Goal: Task Accomplishment & Management: Complete application form

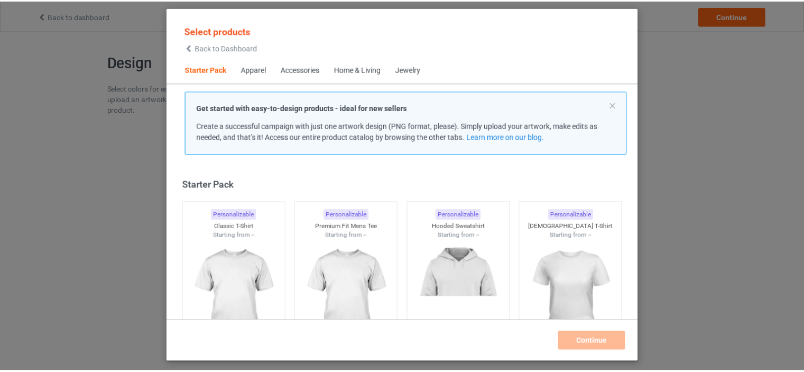
scroll to position [14, 0]
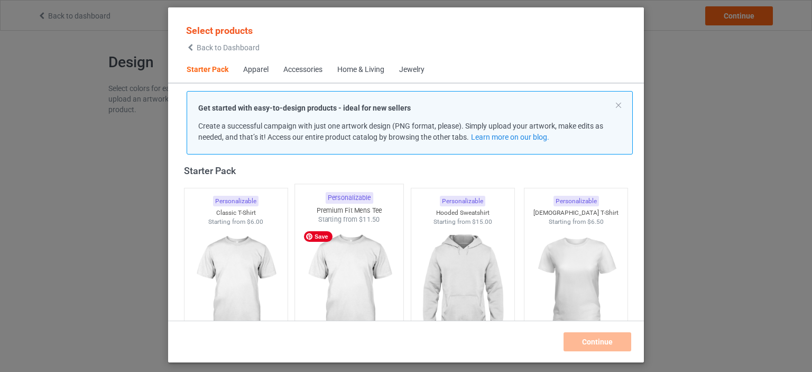
click at [345, 267] on img at bounding box center [349, 286] width 99 height 124
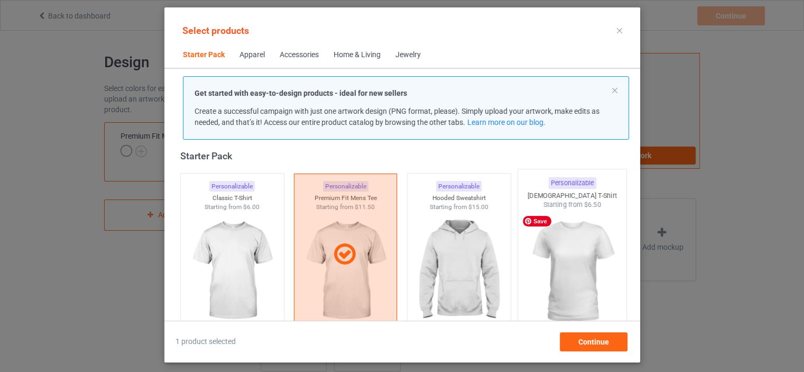
click at [528, 272] on img at bounding box center [571, 271] width 99 height 124
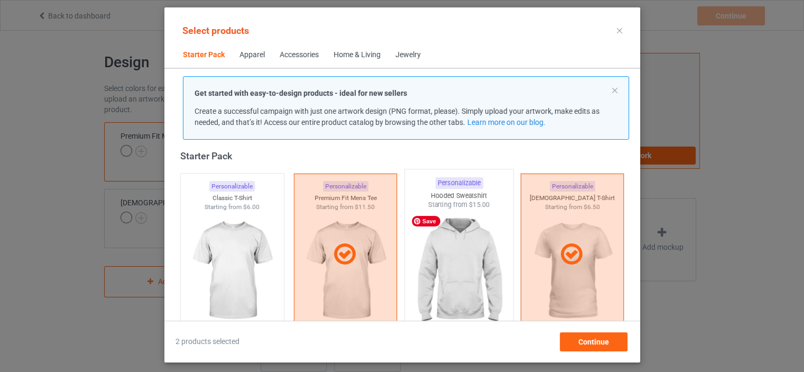
click at [478, 266] on img at bounding box center [458, 271] width 99 height 124
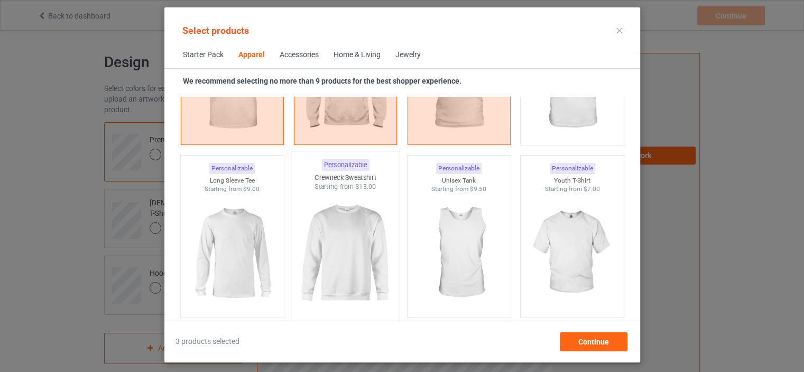
scroll to position [754, 0]
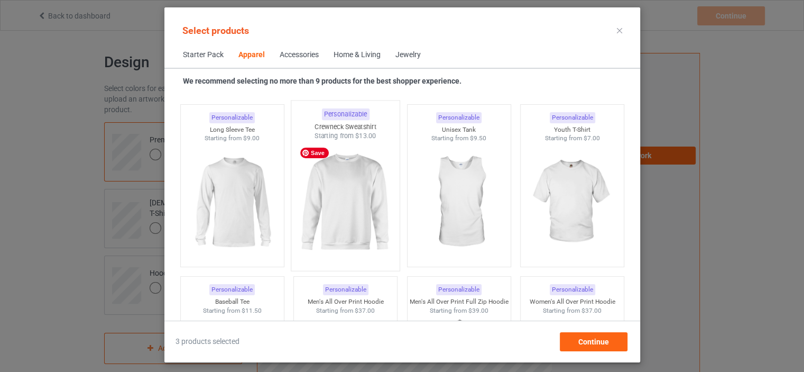
click at [339, 224] on img at bounding box center [344, 203] width 99 height 124
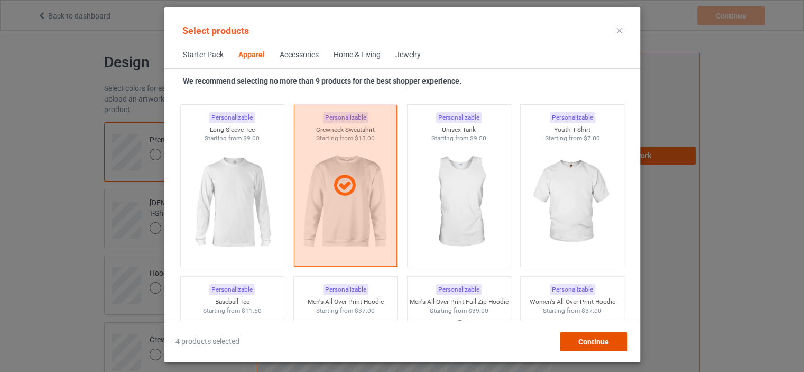
click at [576, 340] on div "Continue" at bounding box center [593, 341] width 68 height 19
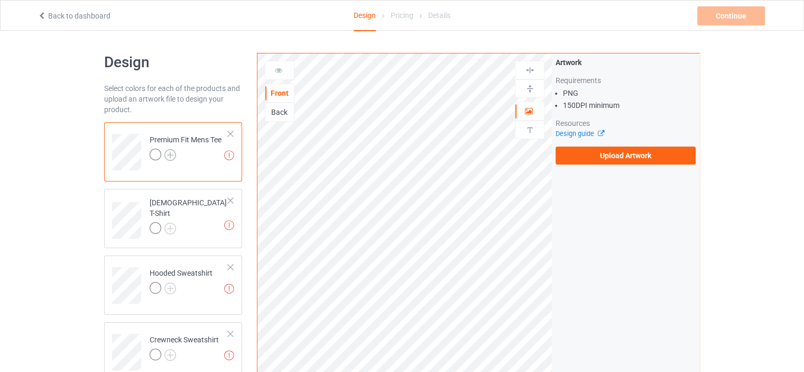
click at [169, 154] on img at bounding box center [170, 155] width 12 height 12
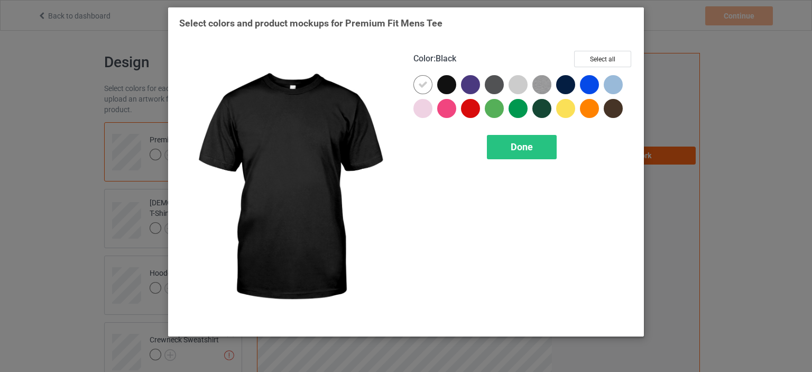
click at [440, 79] on div at bounding box center [446, 84] width 19 height 19
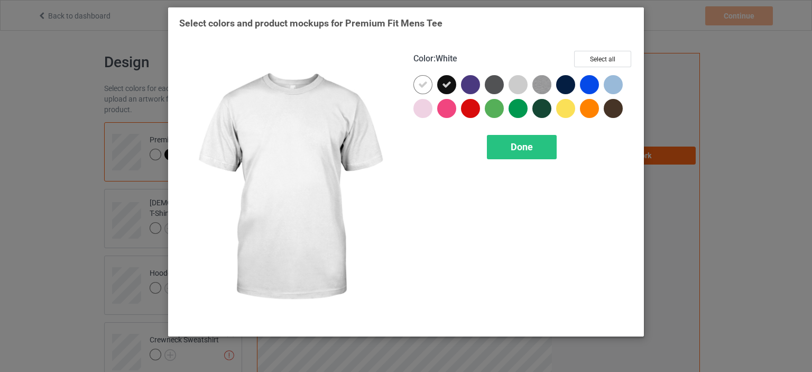
click at [424, 80] on icon at bounding box center [423, 85] width 10 height 10
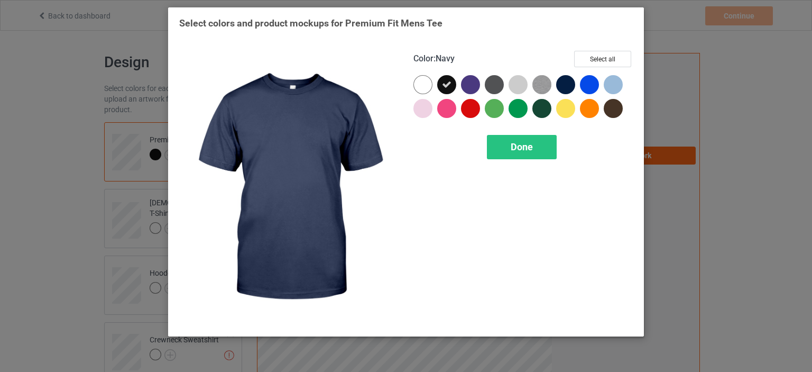
click at [568, 86] on div at bounding box center [565, 84] width 19 height 19
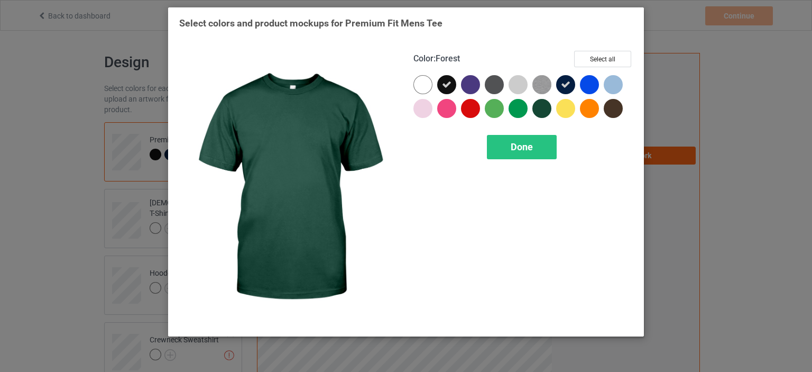
click at [544, 105] on div at bounding box center [541, 108] width 19 height 19
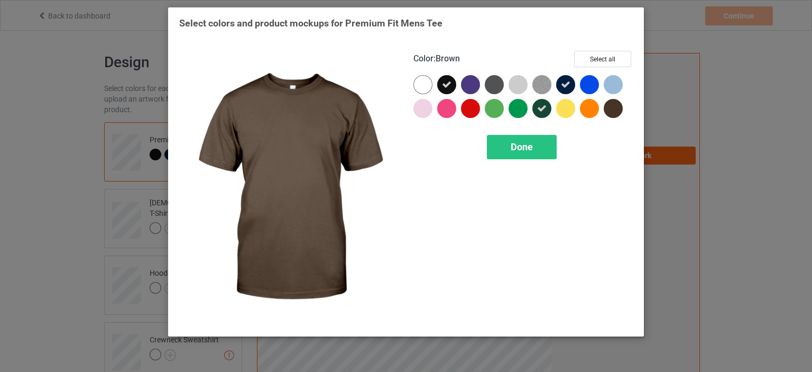
click at [608, 105] on div at bounding box center [612, 108] width 19 height 19
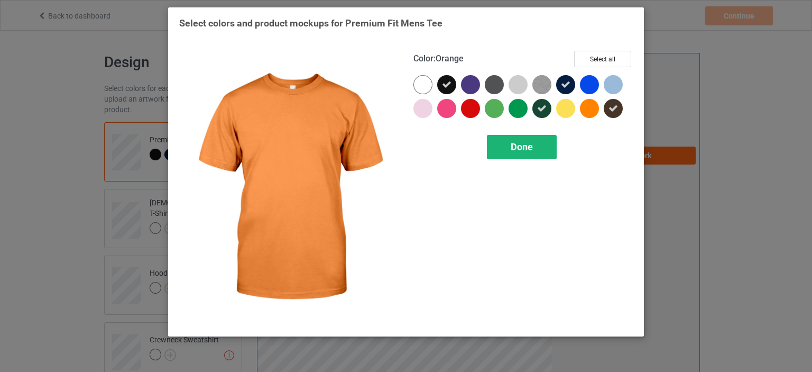
click at [548, 146] on div "Done" at bounding box center [522, 147] width 70 height 24
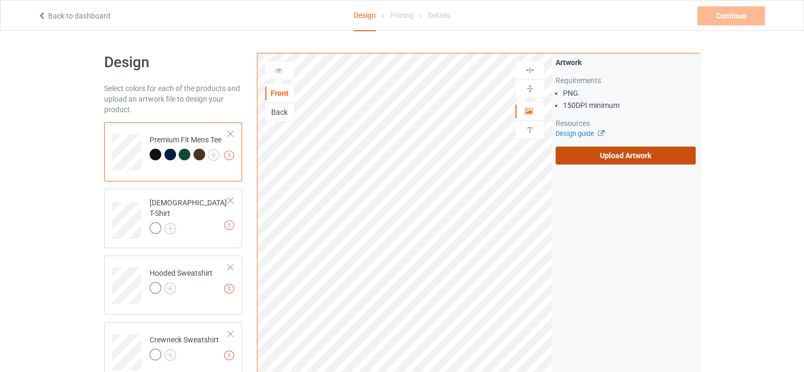
click at [599, 155] on label "Upload Artwork" at bounding box center [625, 155] width 140 height 18
click at [0, 0] on input "Upload Artwork" at bounding box center [0, 0] width 0 height 0
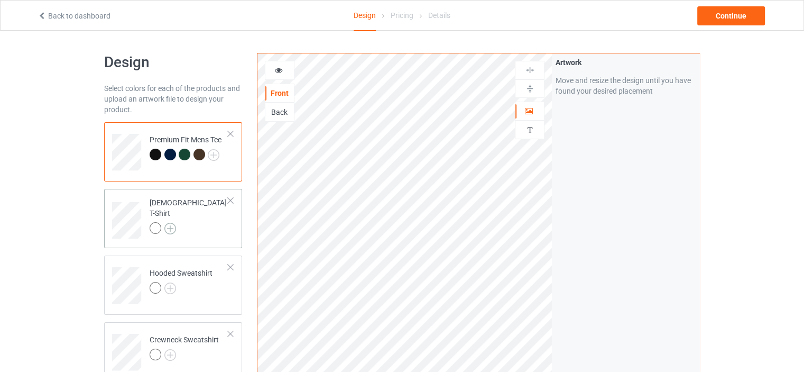
click at [171, 224] on img at bounding box center [170, 228] width 12 height 12
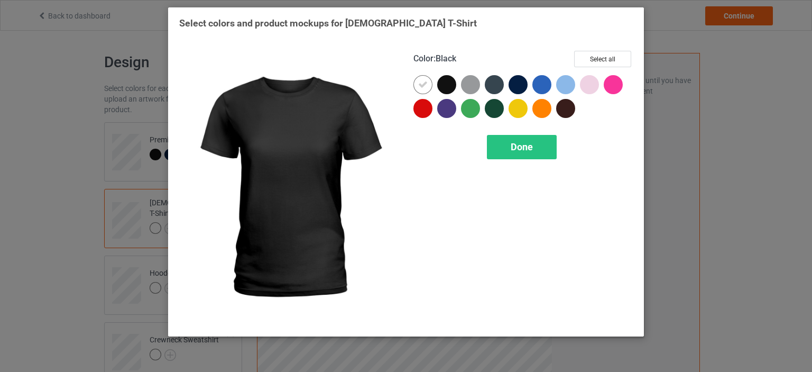
click at [447, 85] on div at bounding box center [446, 84] width 19 height 19
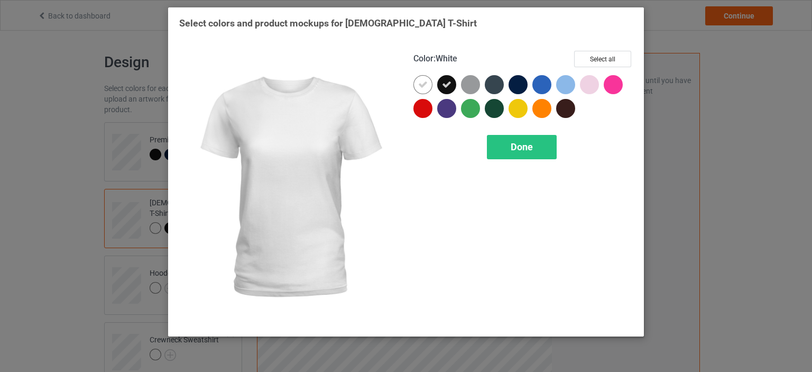
click at [428, 85] on div at bounding box center [422, 84] width 19 height 19
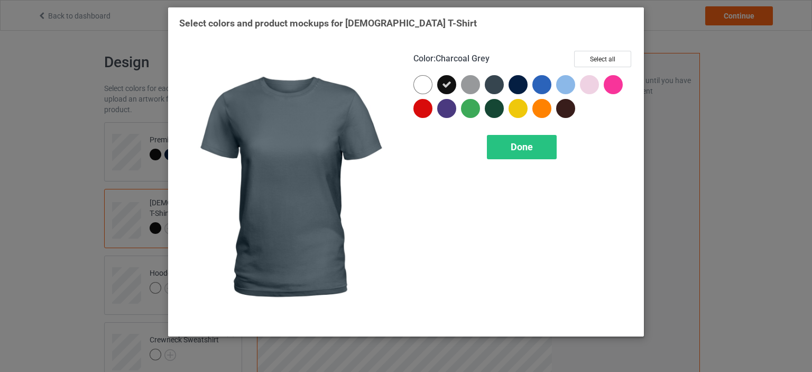
click at [497, 91] on div at bounding box center [494, 84] width 19 height 19
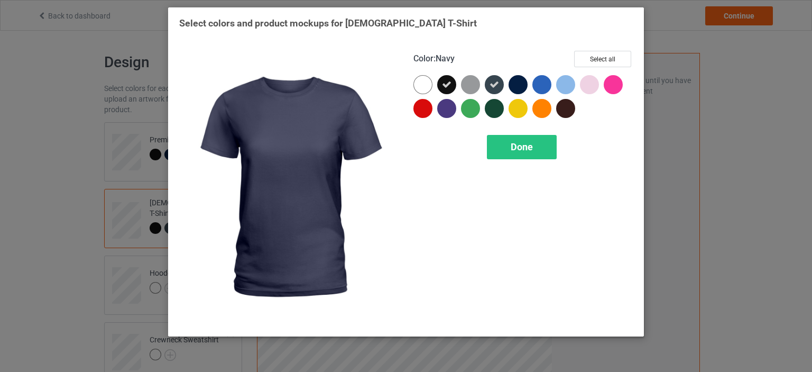
click at [526, 90] on div at bounding box center [520, 87] width 24 height 24
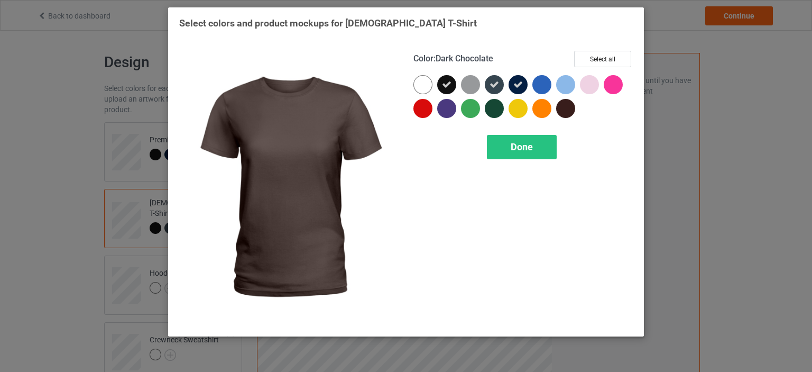
click at [579, 112] on div at bounding box center [568, 111] width 24 height 24
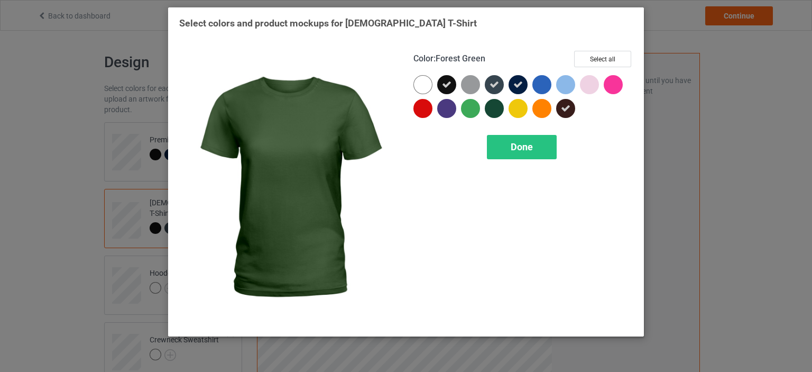
click at [487, 107] on div at bounding box center [494, 108] width 19 height 19
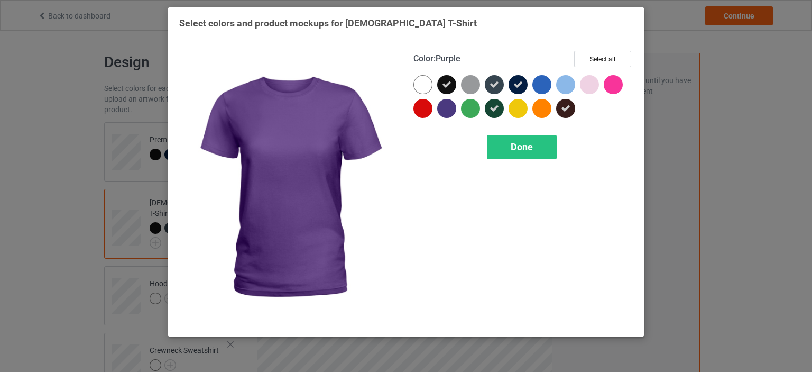
click at [448, 110] on div at bounding box center [446, 108] width 19 height 19
click at [516, 157] on div "Done" at bounding box center [522, 147] width 70 height 24
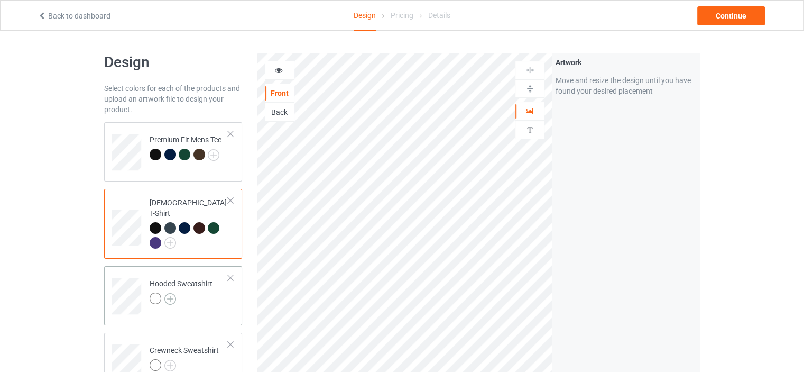
click at [169, 293] on img at bounding box center [170, 299] width 12 height 12
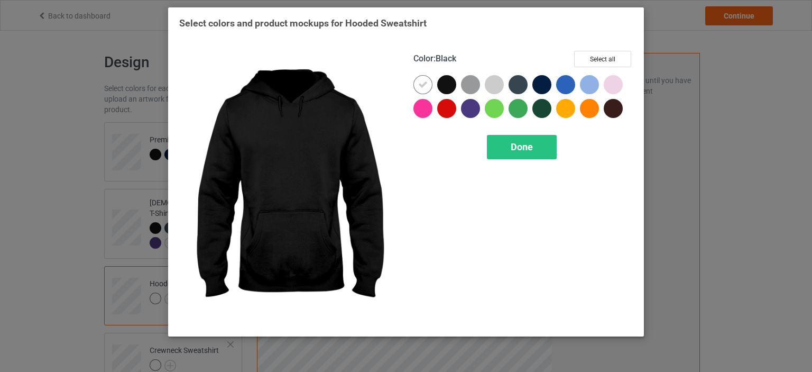
click at [442, 85] on div at bounding box center [446, 84] width 19 height 19
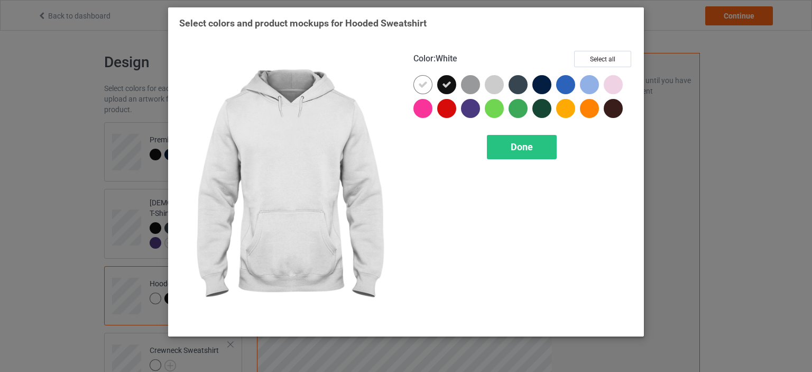
click at [430, 85] on div at bounding box center [422, 84] width 19 height 19
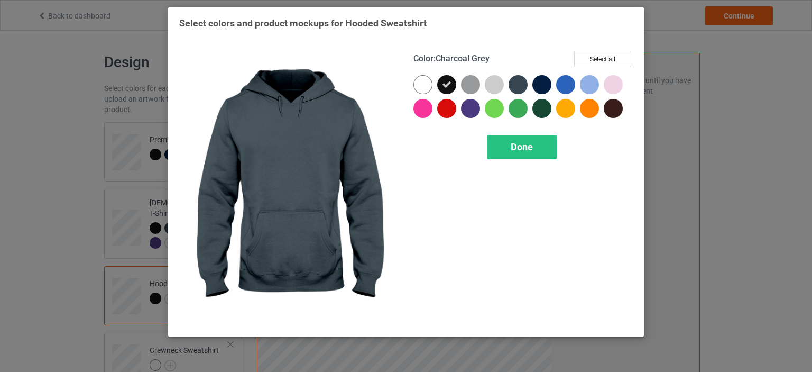
click at [519, 91] on div at bounding box center [517, 84] width 19 height 19
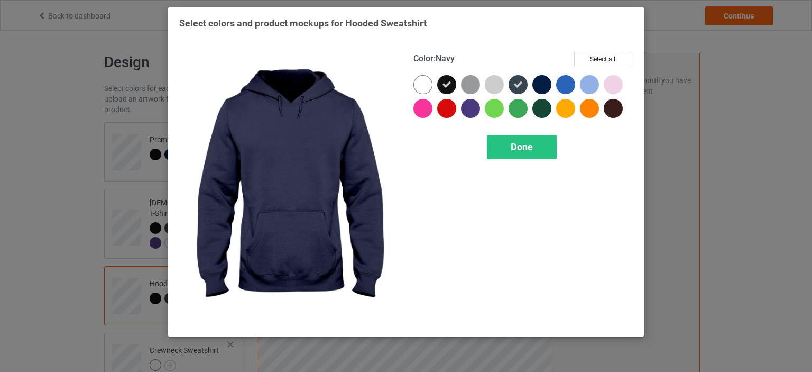
click at [549, 87] on div at bounding box center [541, 84] width 19 height 19
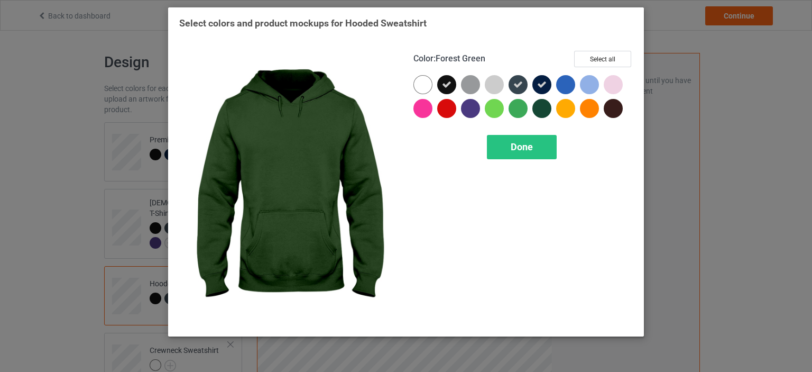
click at [545, 110] on div at bounding box center [541, 108] width 19 height 19
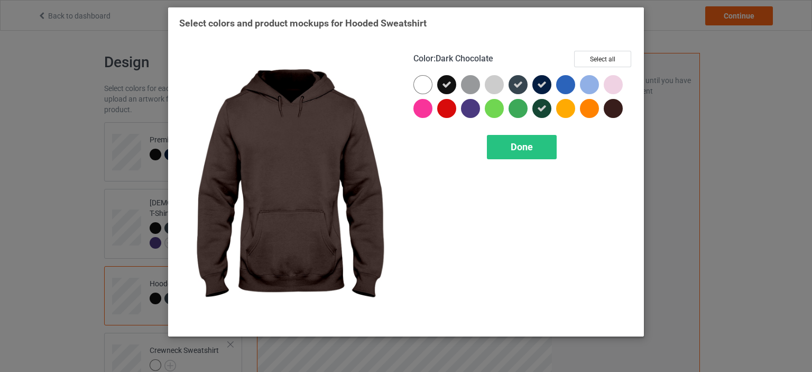
click at [609, 111] on div at bounding box center [612, 108] width 19 height 19
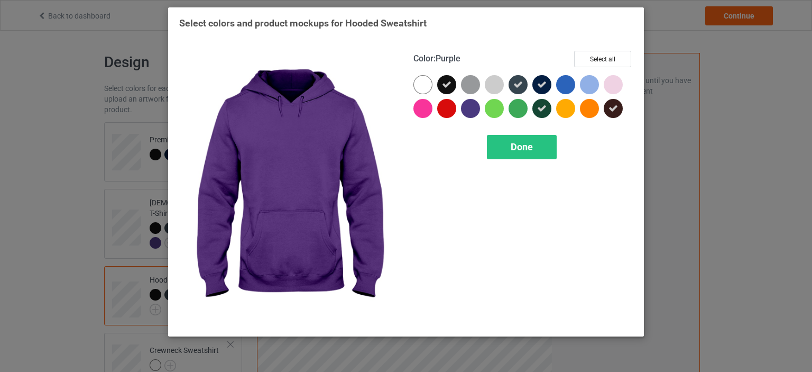
click at [481, 106] on div at bounding box center [473, 111] width 24 height 24
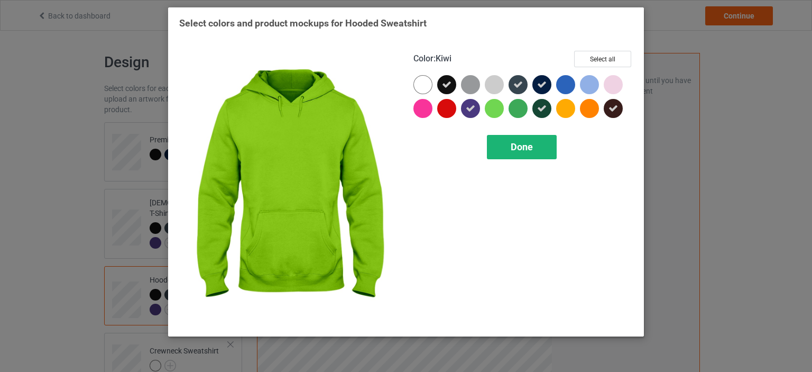
click at [521, 154] on div "Done" at bounding box center [522, 147] width 70 height 24
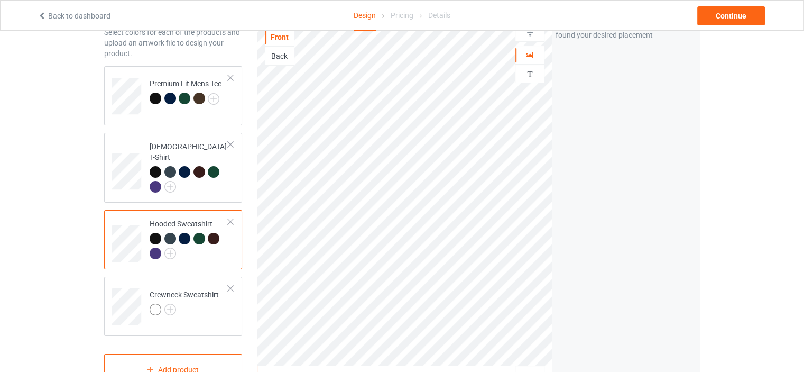
scroll to position [106, 0]
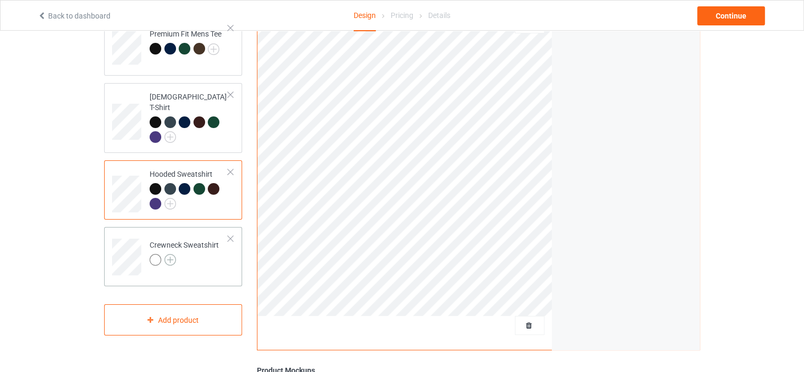
click at [169, 254] on img at bounding box center [170, 260] width 12 height 12
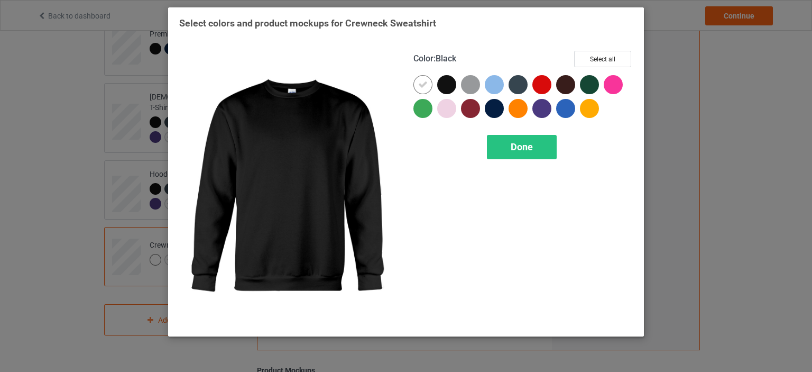
click at [453, 78] on div at bounding box center [446, 84] width 19 height 19
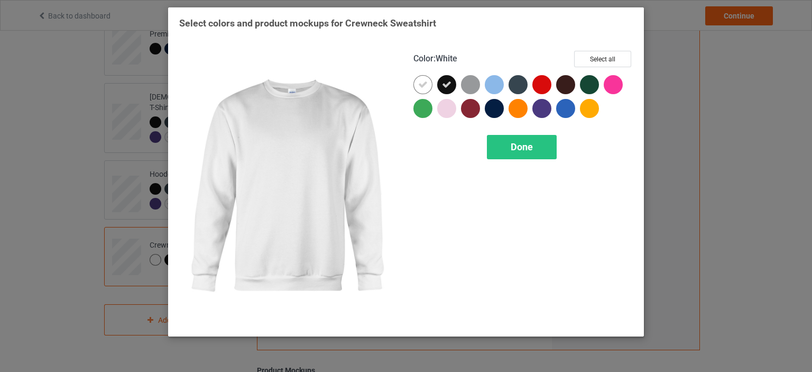
click at [432, 80] on div at bounding box center [425, 87] width 24 height 24
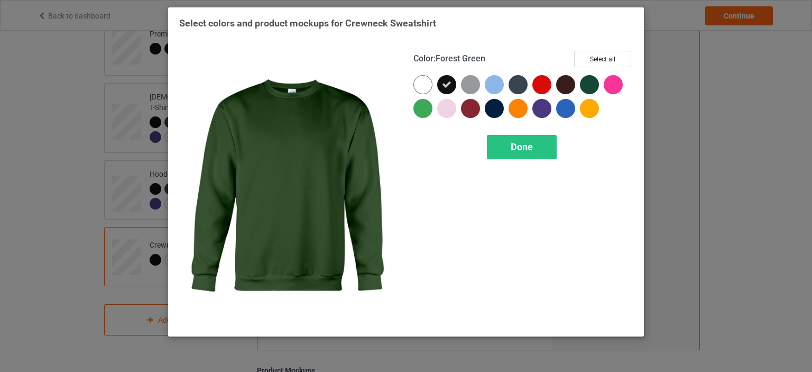
click at [591, 78] on div at bounding box center [589, 84] width 19 height 19
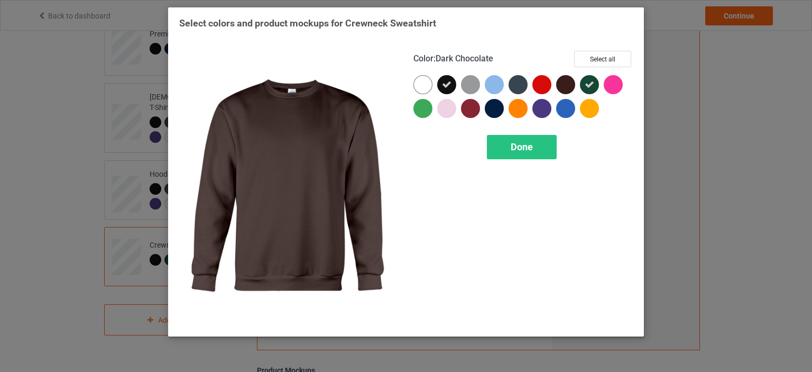
click at [574, 78] on div at bounding box center [568, 87] width 24 height 24
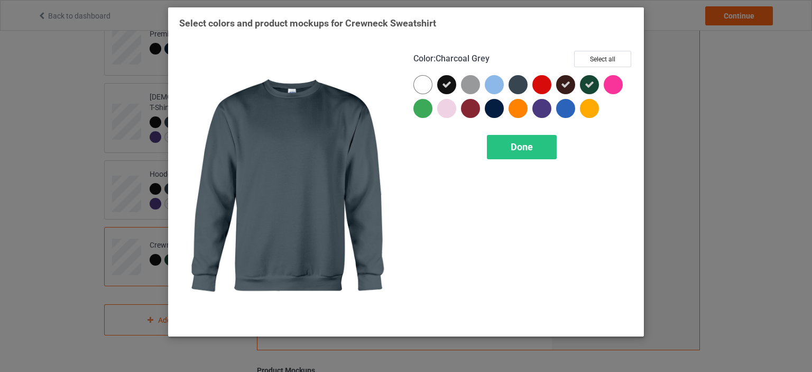
click at [527, 80] on div at bounding box center [520, 87] width 24 height 24
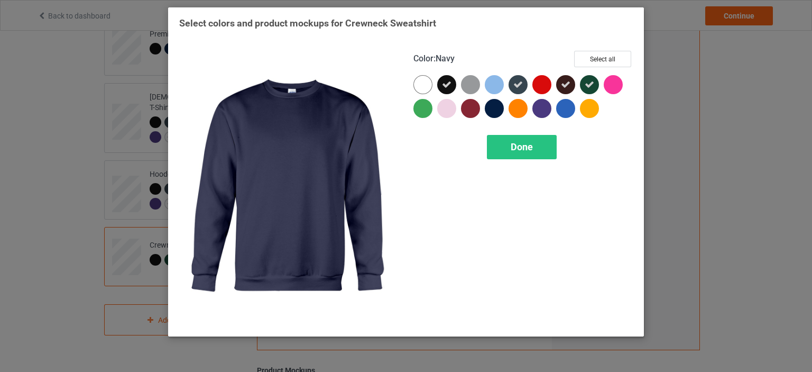
drag, startPoint x: 497, startPoint y: 101, endPoint x: 531, endPoint y: 111, distance: 35.8
click at [497, 102] on div at bounding box center [494, 108] width 19 height 19
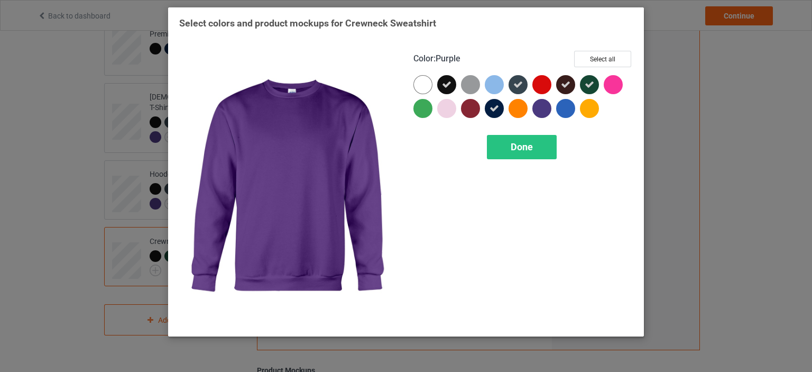
click at [552, 114] on div at bounding box center [544, 111] width 24 height 24
click at [546, 145] on div "Done" at bounding box center [522, 147] width 70 height 24
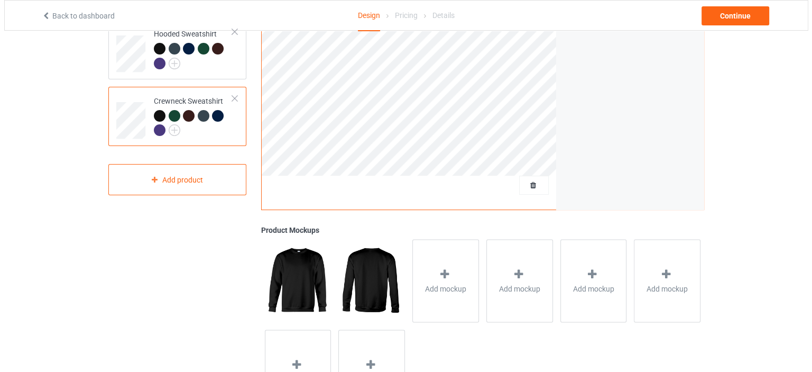
scroll to position [264, 0]
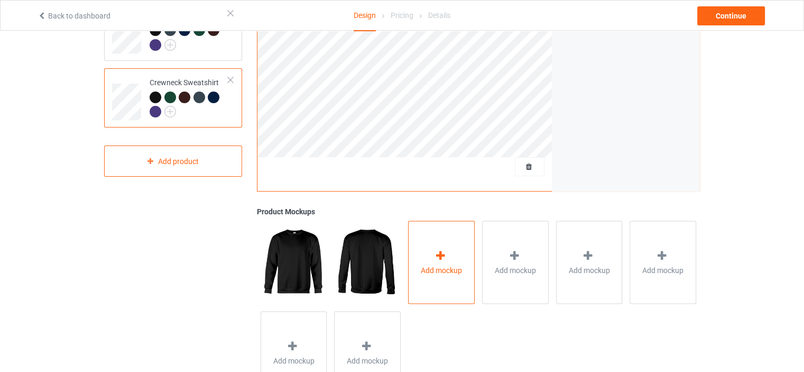
click at [471, 232] on div "Add mockup" at bounding box center [441, 261] width 67 height 83
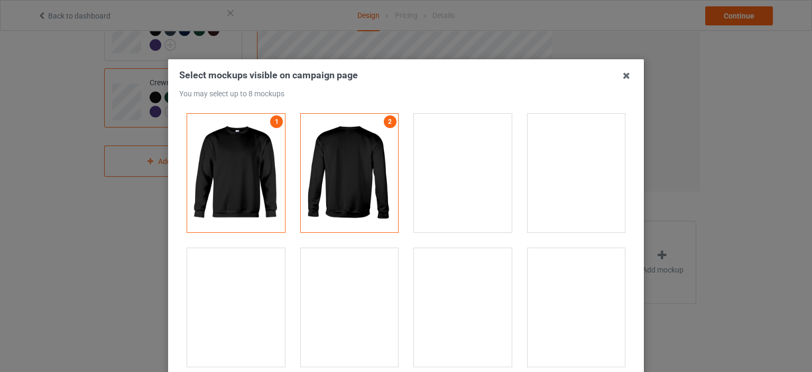
click at [421, 291] on div at bounding box center [463, 307] width 98 height 118
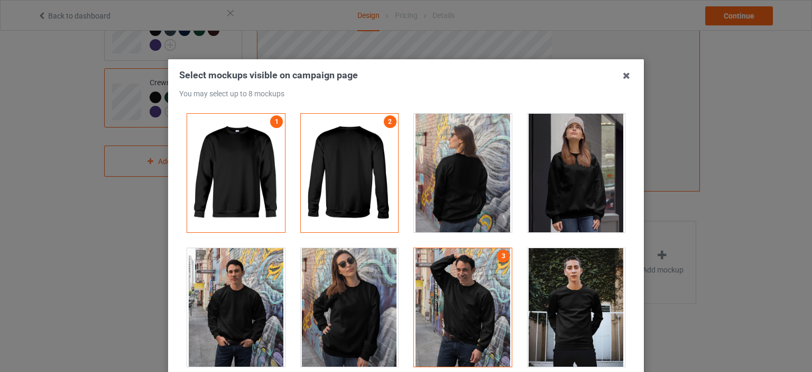
click at [356, 301] on div at bounding box center [350, 307] width 98 height 118
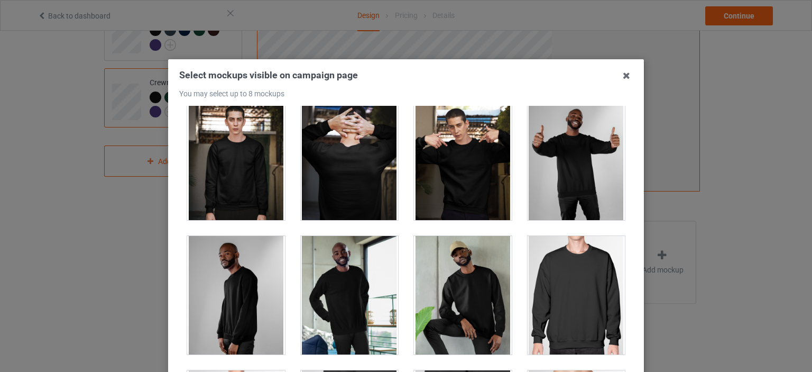
scroll to position [423, 0]
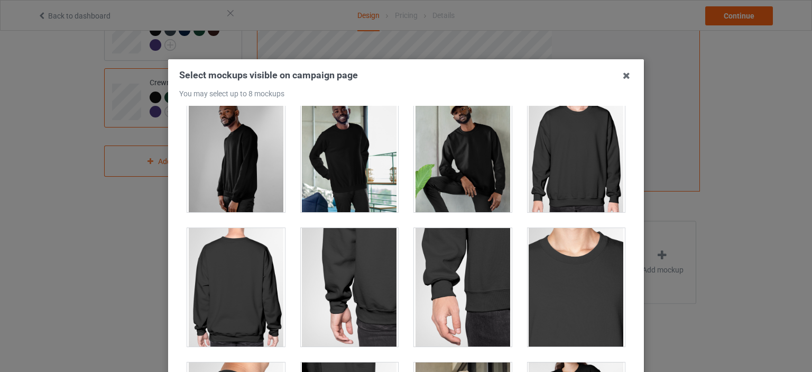
click at [447, 175] on div at bounding box center [463, 153] width 98 height 118
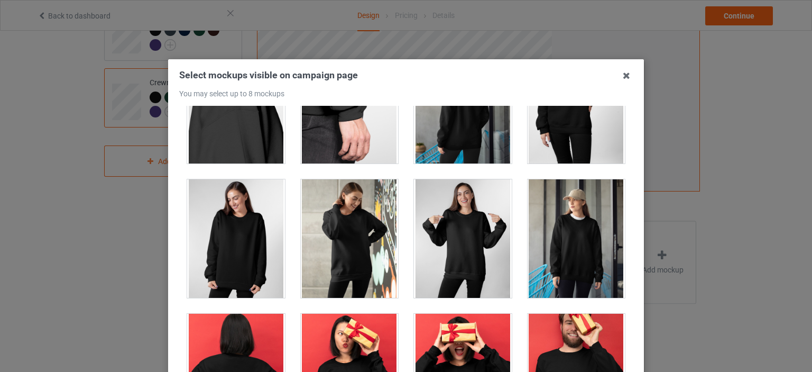
click at [478, 219] on div at bounding box center [463, 238] width 98 height 118
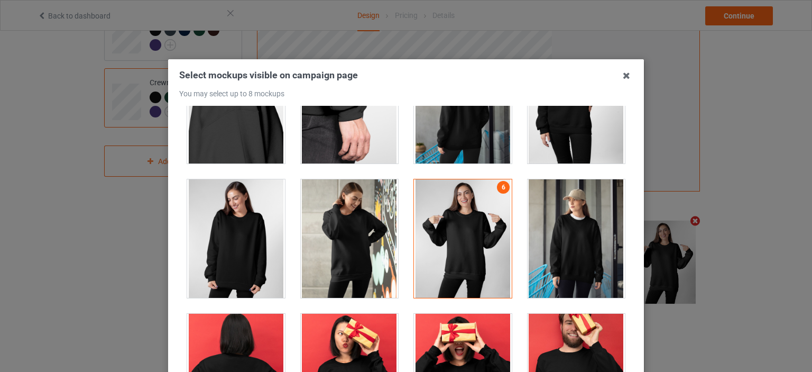
scroll to position [1110, 0]
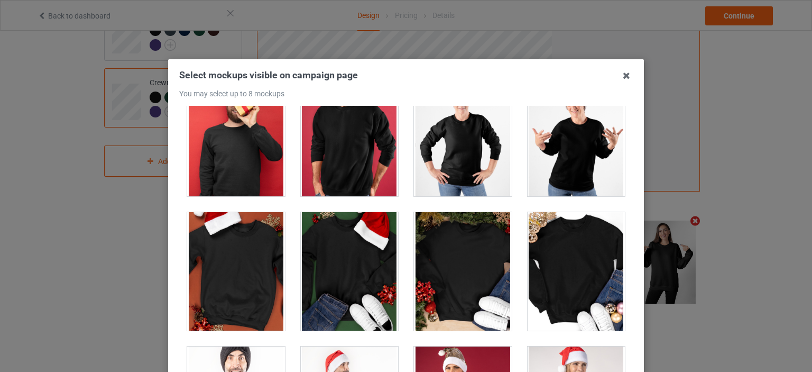
click at [313, 152] on div at bounding box center [350, 137] width 98 height 118
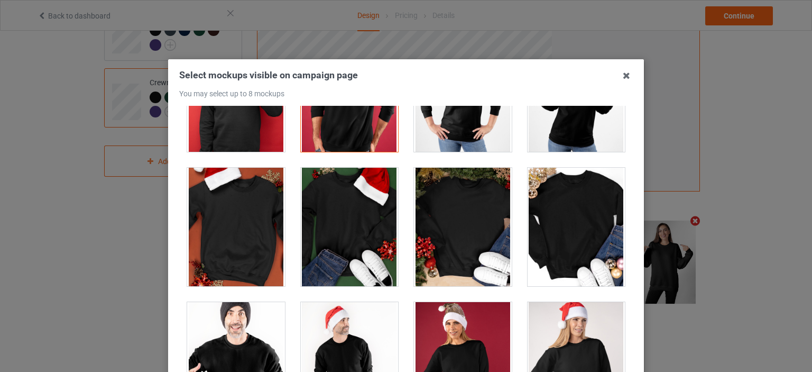
scroll to position [1215, 0]
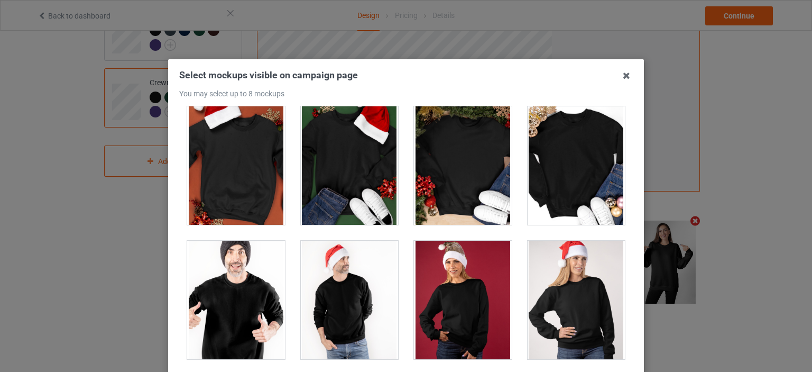
click at [442, 294] on div at bounding box center [463, 299] width 98 height 118
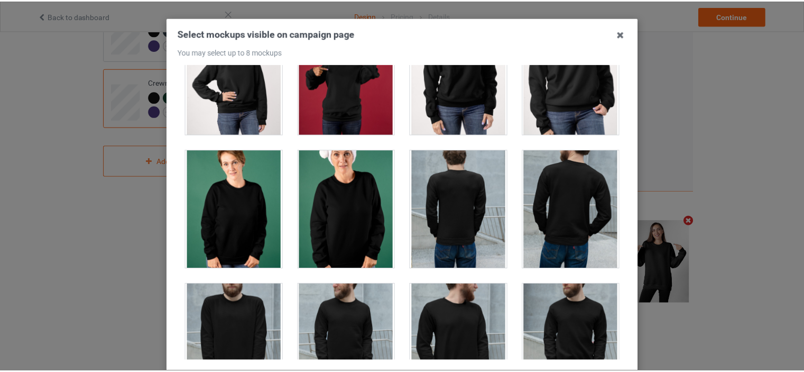
scroll to position [139, 0]
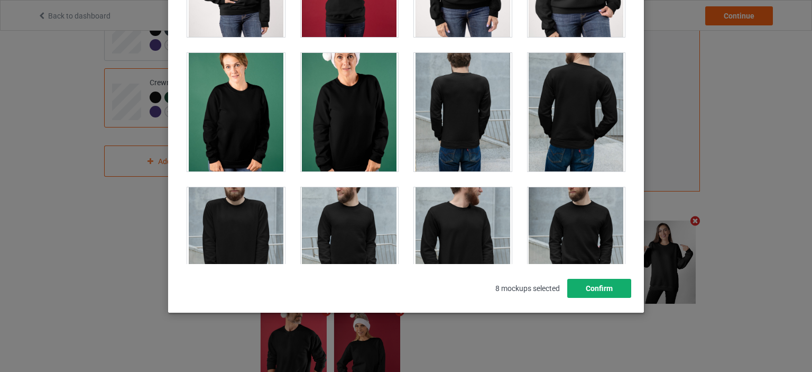
click at [572, 289] on button "Confirm" at bounding box center [599, 287] width 64 height 19
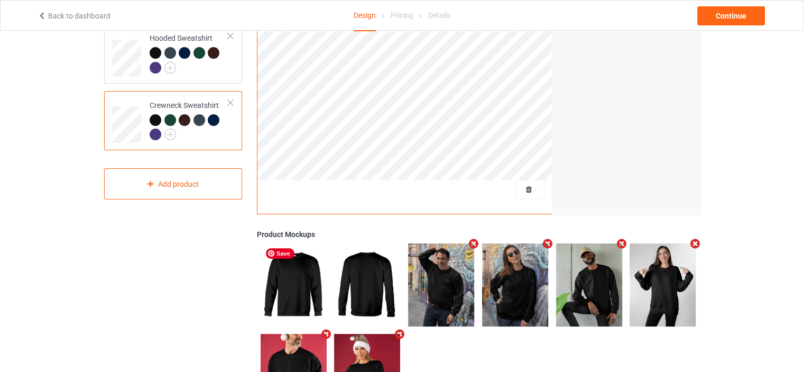
scroll to position [106, 0]
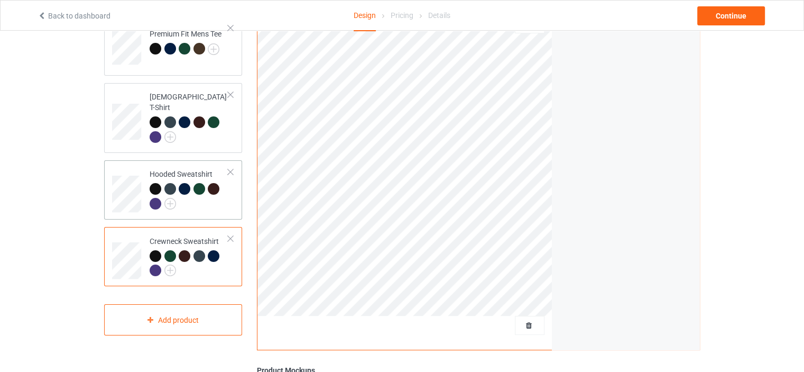
click at [233, 190] on td "Hooded Sweatshirt" at bounding box center [189, 189] width 90 height 51
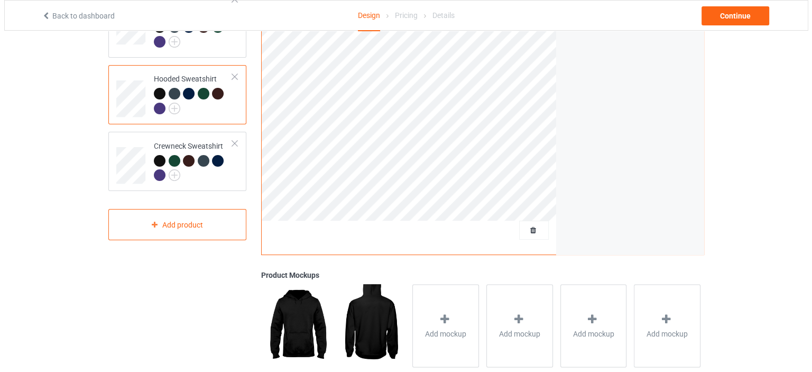
scroll to position [312, 0]
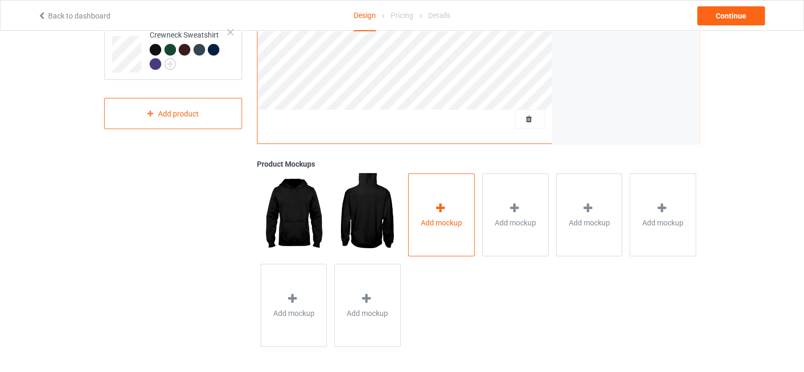
click at [443, 220] on span "Add mockup" at bounding box center [441, 222] width 41 height 11
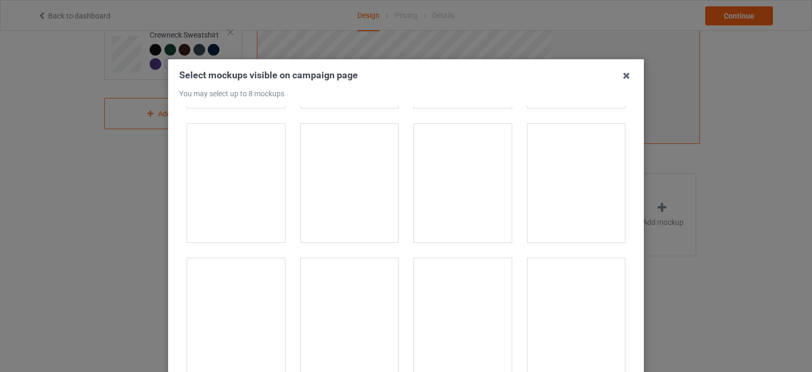
scroll to position [264, 0]
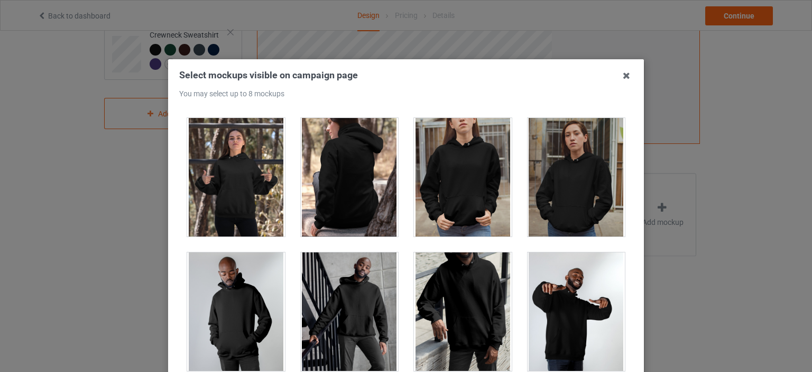
click at [375, 272] on div at bounding box center [350, 311] width 98 height 118
click at [580, 193] on div at bounding box center [576, 177] width 98 height 118
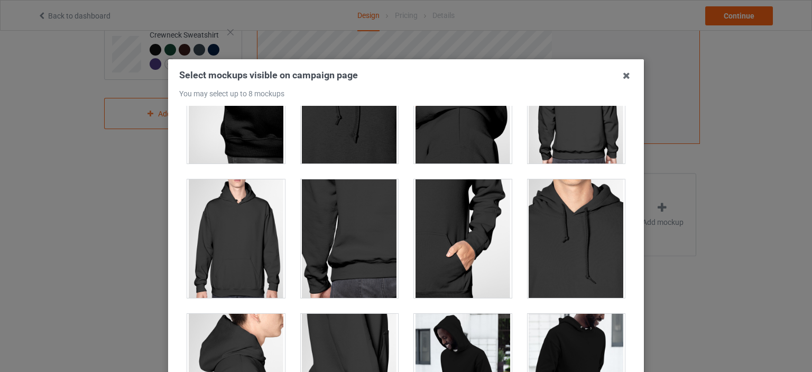
scroll to position [1004, 0]
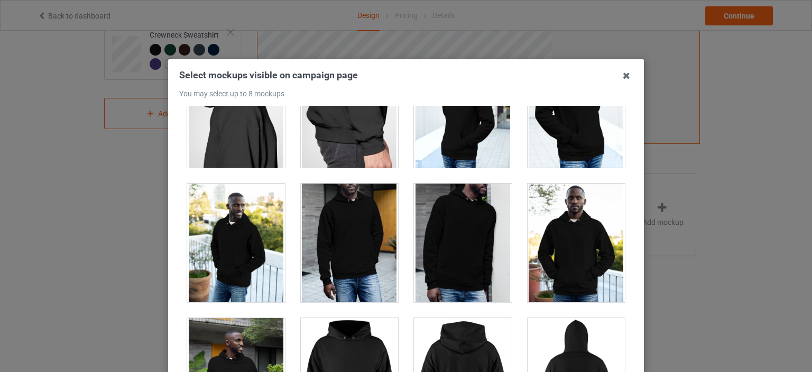
click at [539, 243] on div at bounding box center [576, 242] width 98 height 118
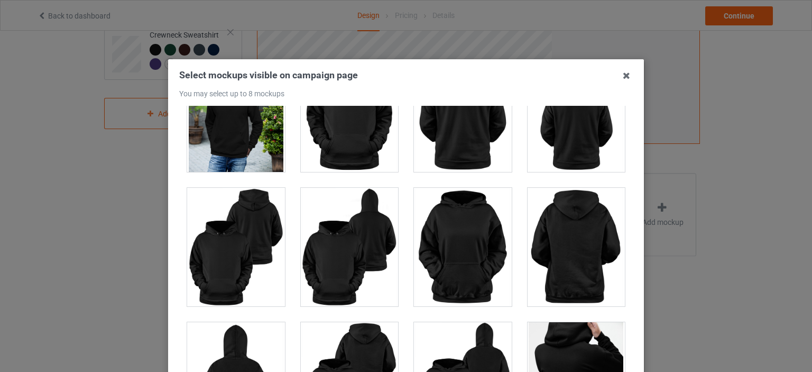
scroll to position [1480, 0]
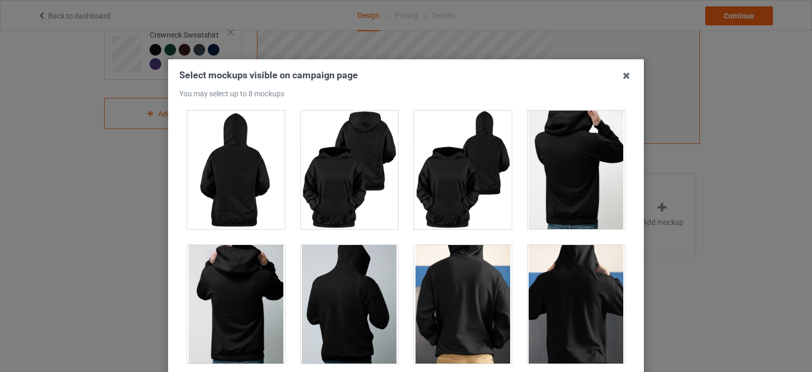
click at [441, 291] on div at bounding box center [463, 304] width 98 height 118
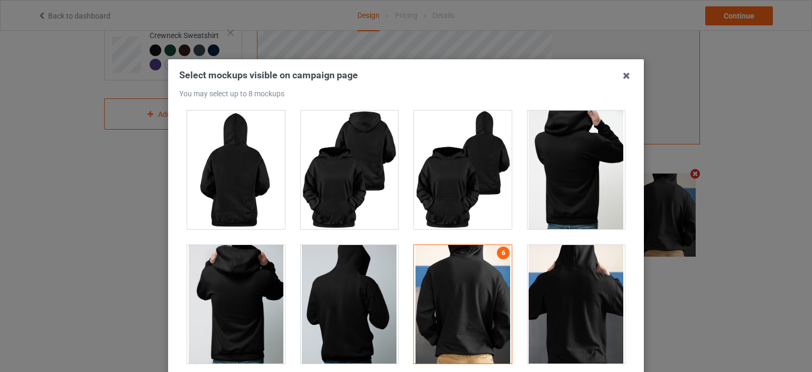
click at [443, 289] on div at bounding box center [463, 304] width 98 height 118
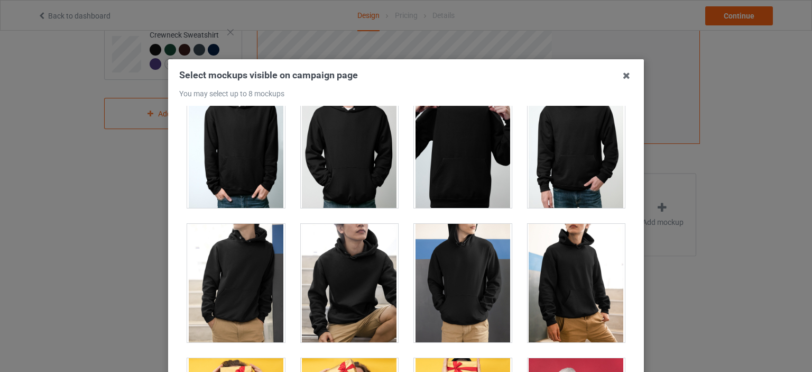
scroll to position [1850, 0]
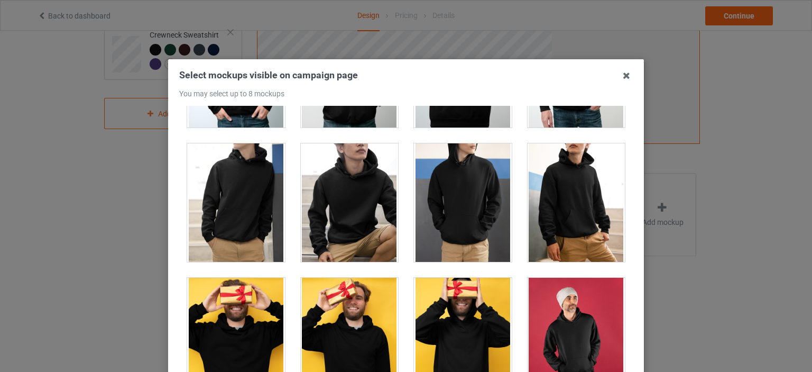
click at [389, 215] on div at bounding box center [350, 202] width 98 height 118
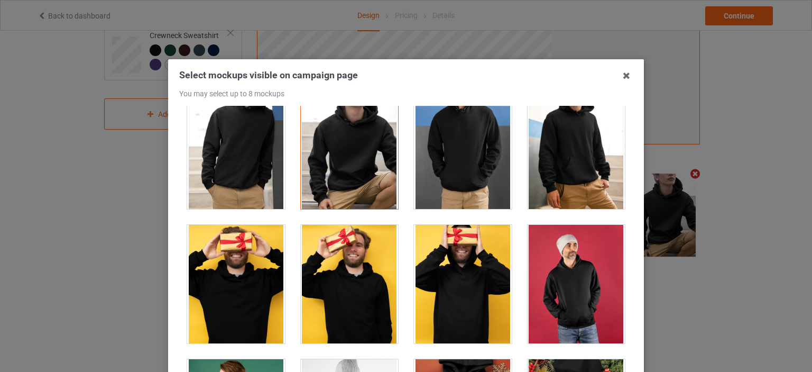
scroll to position [2008, 0]
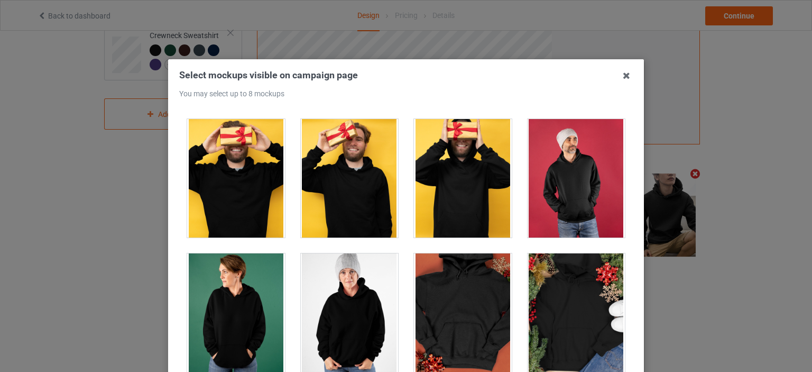
click at [560, 197] on div at bounding box center [576, 178] width 98 height 118
click at [317, 305] on div at bounding box center [350, 312] width 98 height 118
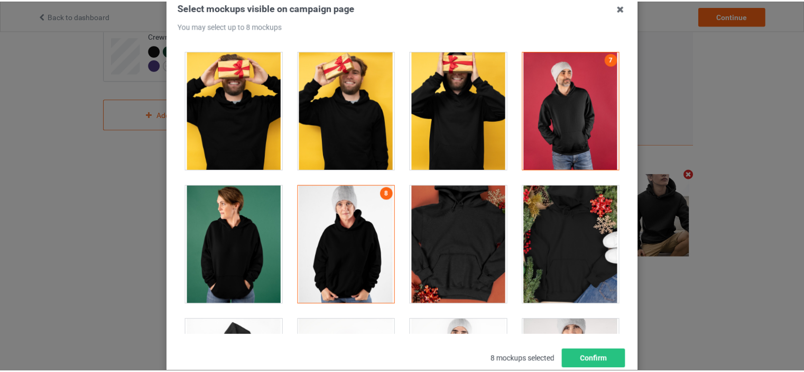
scroll to position [139, 0]
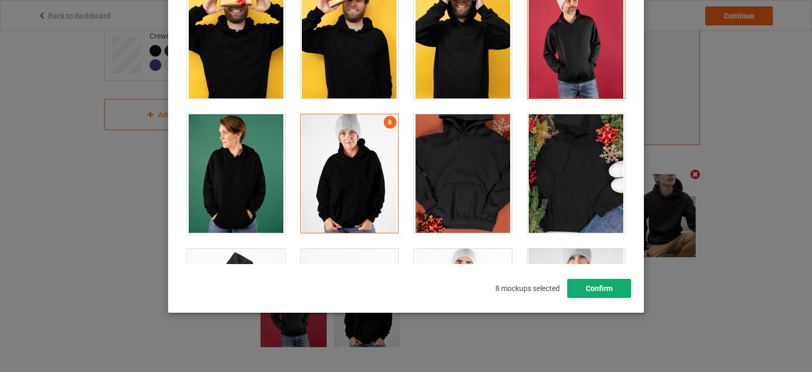
click at [592, 291] on button "Confirm" at bounding box center [599, 287] width 64 height 19
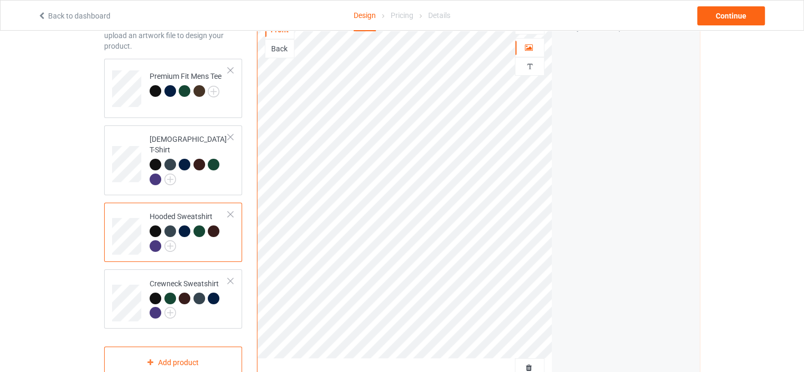
scroll to position [47, 0]
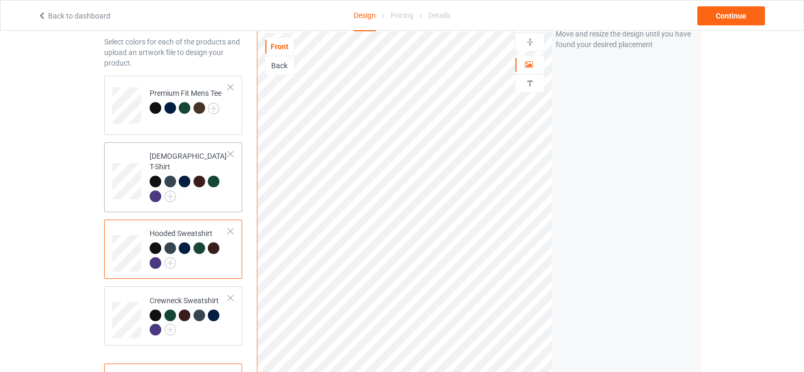
drag, startPoint x: 233, startPoint y: 177, endPoint x: 253, endPoint y: 188, distance: 23.2
click at [233, 177] on td "[DEMOGRAPHIC_DATA] T-Shirt" at bounding box center [189, 176] width 90 height 61
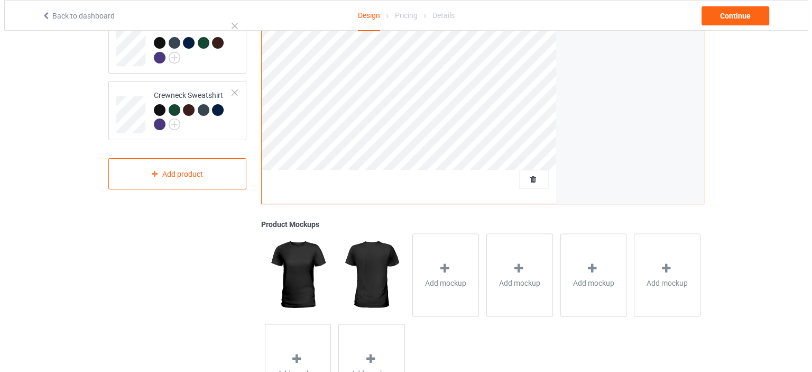
scroll to position [312, 0]
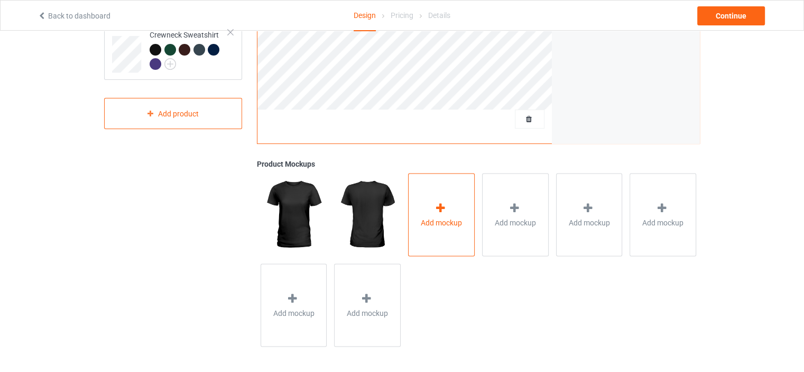
click at [446, 230] on div "Add mockup" at bounding box center [441, 214] width 67 height 83
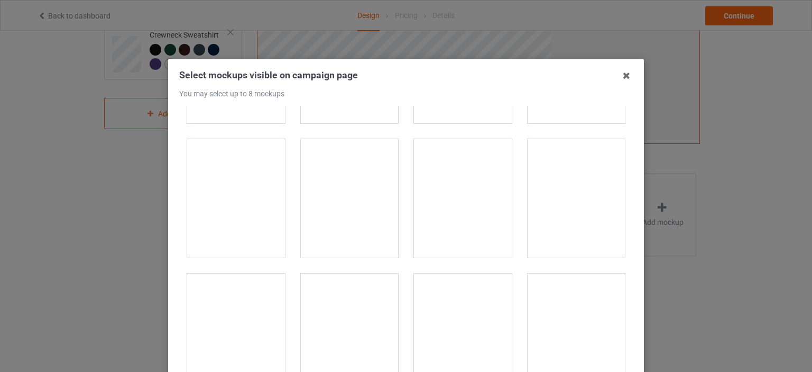
scroll to position [3589, 0]
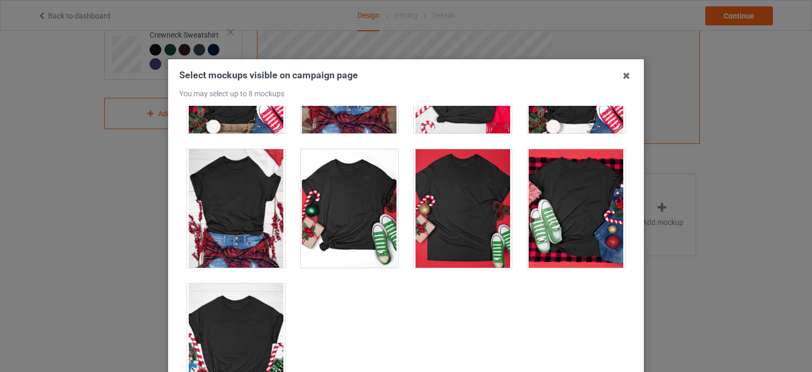
click at [468, 184] on div at bounding box center [463, 208] width 98 height 118
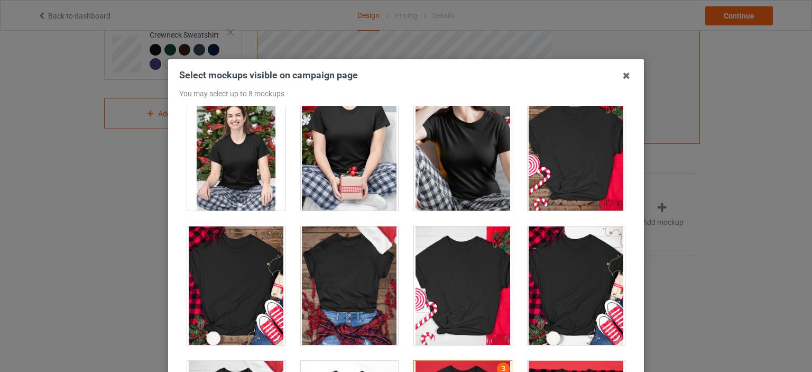
scroll to position [3325, 0]
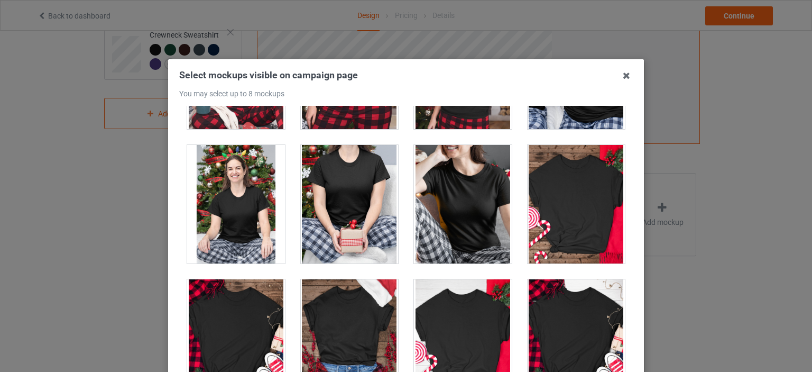
click at [468, 184] on div at bounding box center [463, 204] width 98 height 118
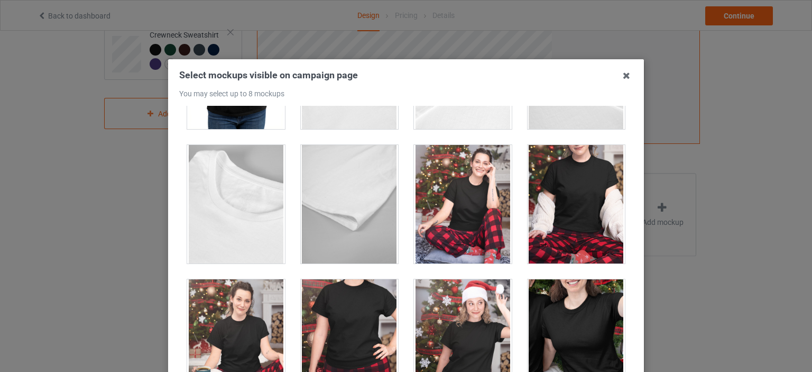
scroll to position [3007, 0]
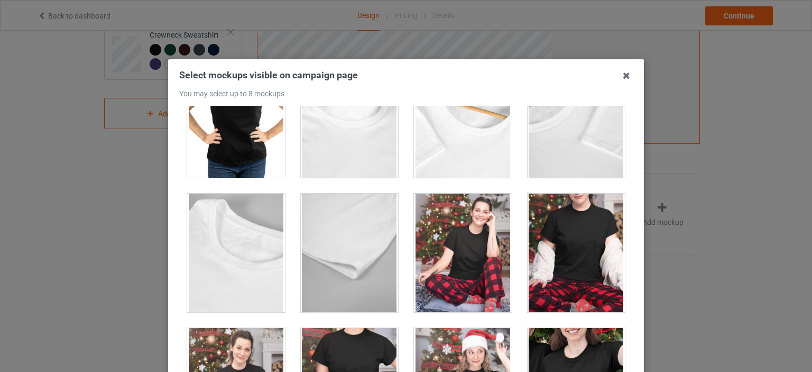
click at [562, 233] on div at bounding box center [576, 252] width 98 height 118
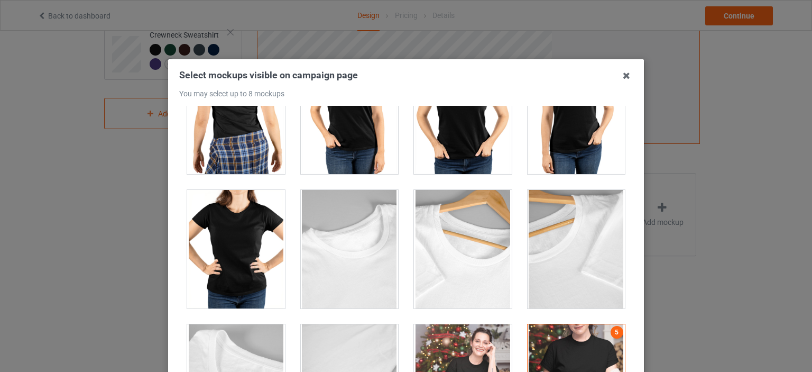
scroll to position [2690, 0]
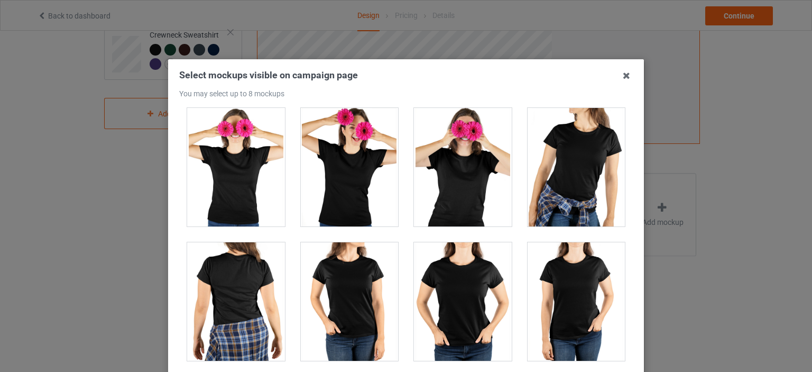
click at [459, 281] on div at bounding box center [463, 301] width 98 height 118
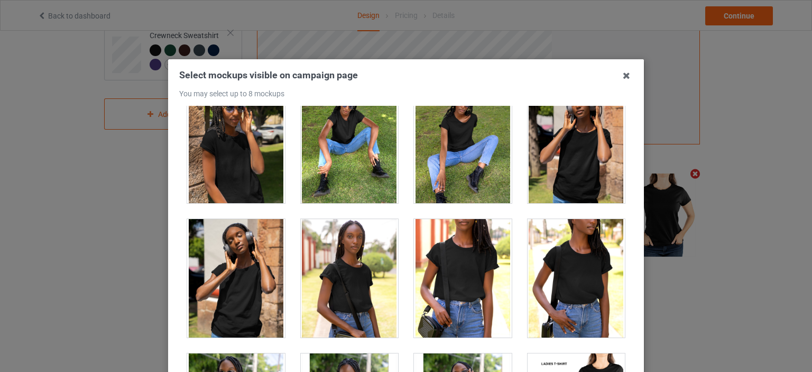
scroll to position [2162, 0]
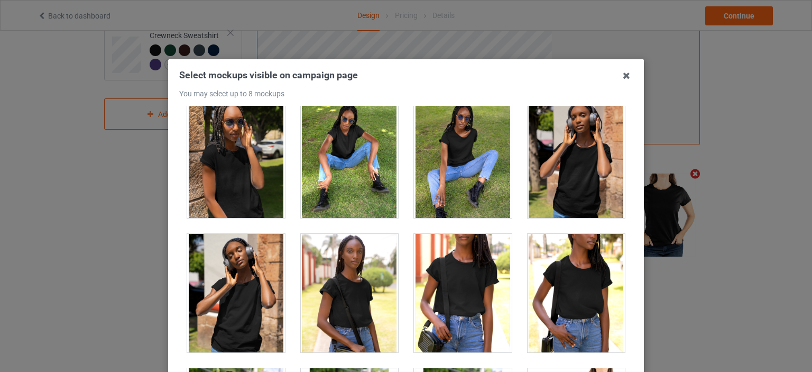
click at [543, 281] on div at bounding box center [576, 293] width 98 height 118
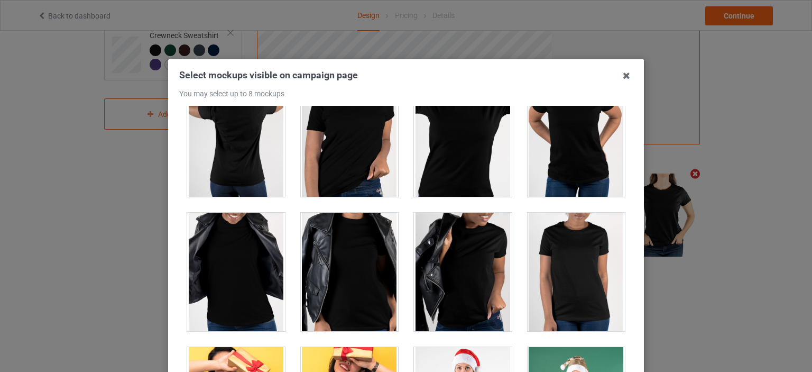
scroll to position [999, 0]
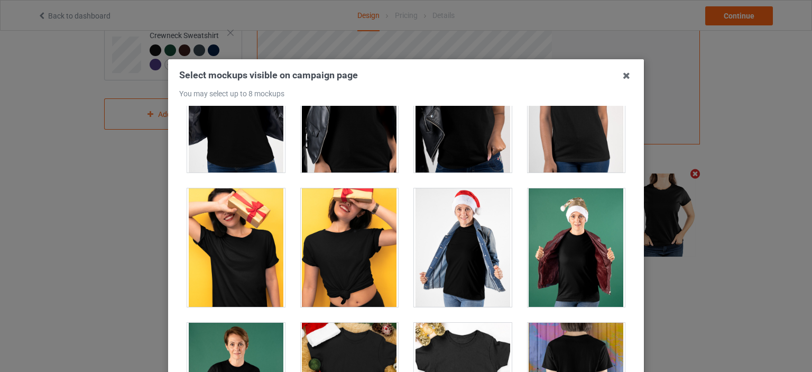
click at [461, 255] on div at bounding box center [463, 247] width 98 height 118
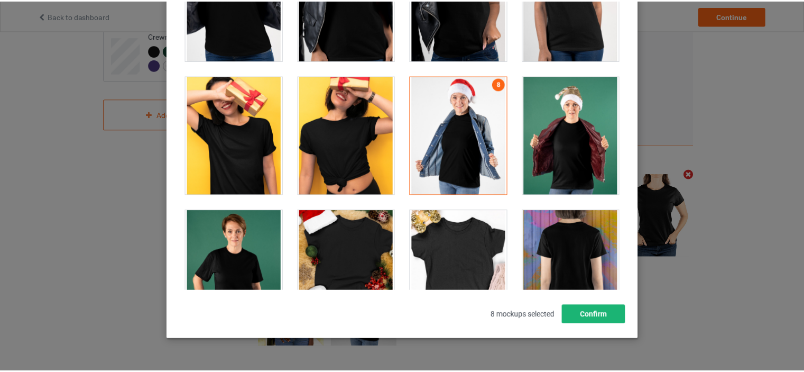
scroll to position [139, 0]
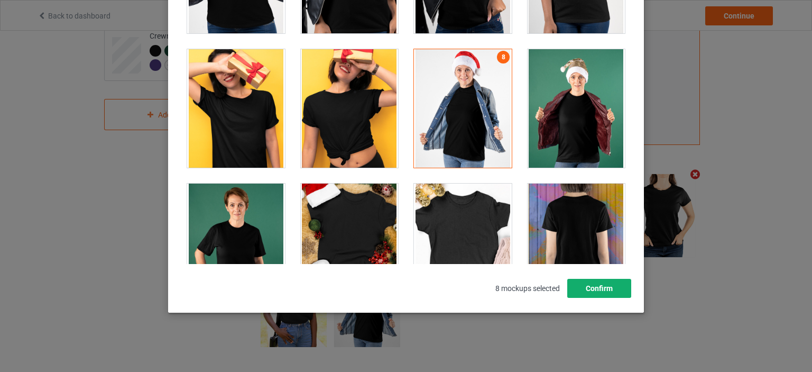
click at [593, 291] on button "Confirm" at bounding box center [599, 287] width 64 height 19
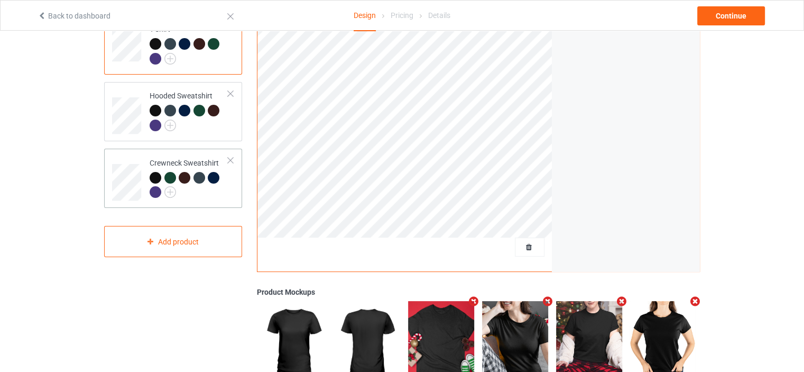
scroll to position [0, 0]
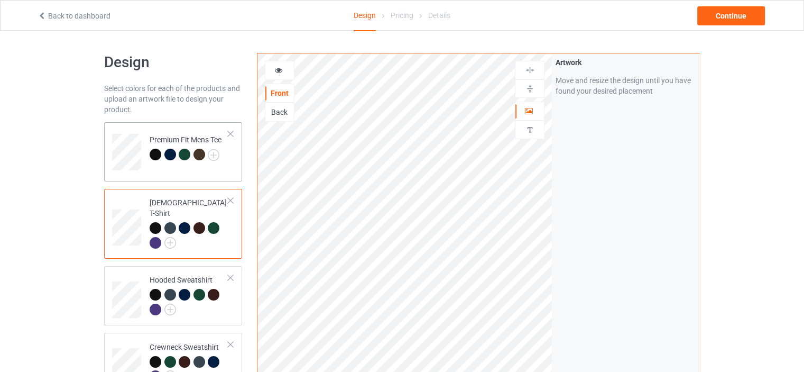
click at [197, 173] on div "Premium Fit Mens Tee" at bounding box center [173, 151] width 138 height 59
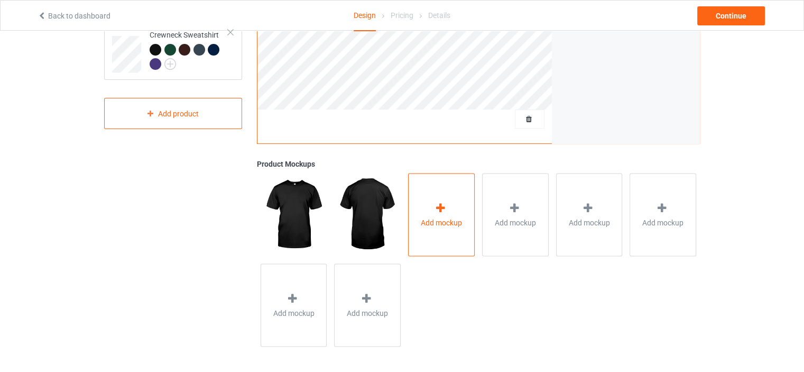
click at [447, 228] on div "Add mockup" at bounding box center [441, 214] width 67 height 83
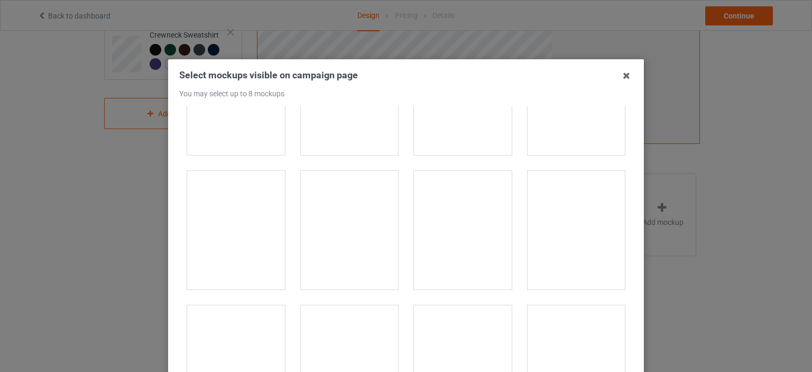
click at [560, 237] on div at bounding box center [576, 230] width 98 height 118
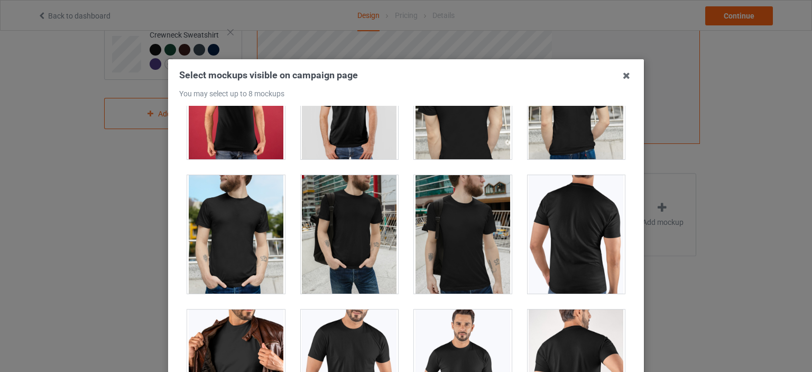
click at [350, 140] on div at bounding box center [350, 100] width 98 height 118
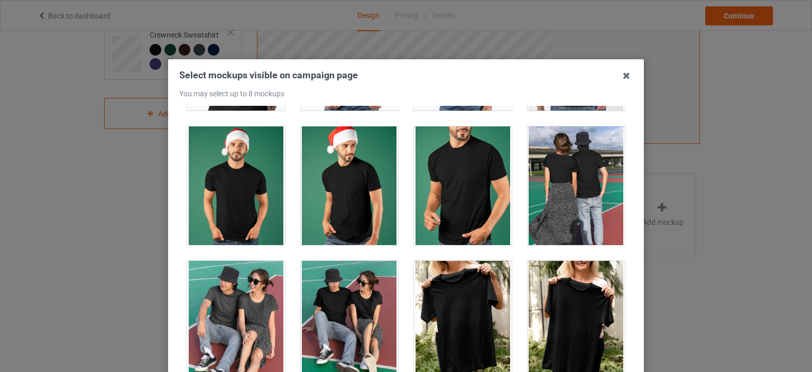
click at [536, 302] on div at bounding box center [576, 320] width 98 height 118
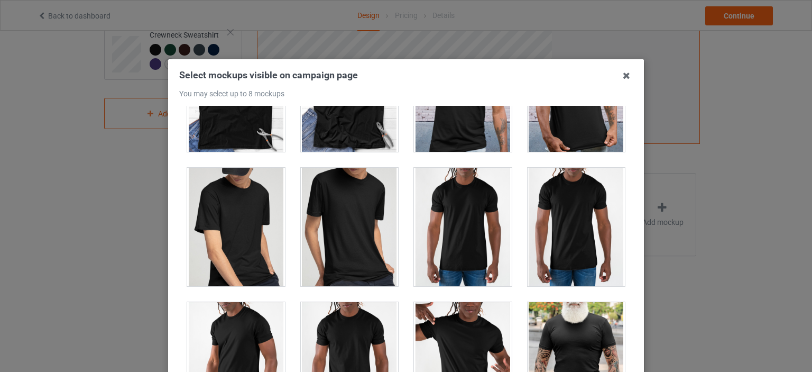
click at [536, 248] on div at bounding box center [576, 227] width 98 height 118
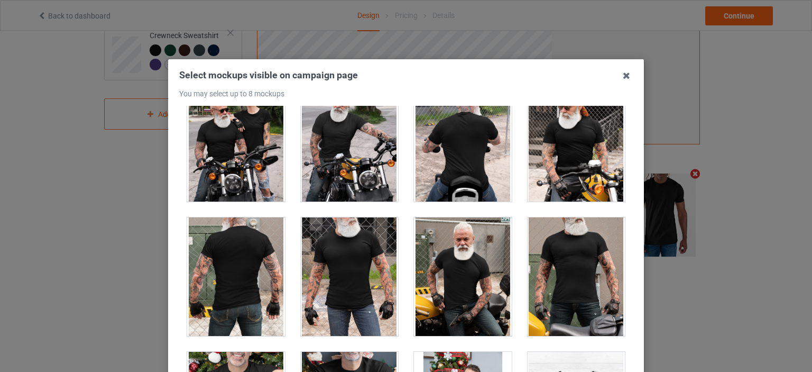
click at [537, 258] on div at bounding box center [576, 276] width 98 height 118
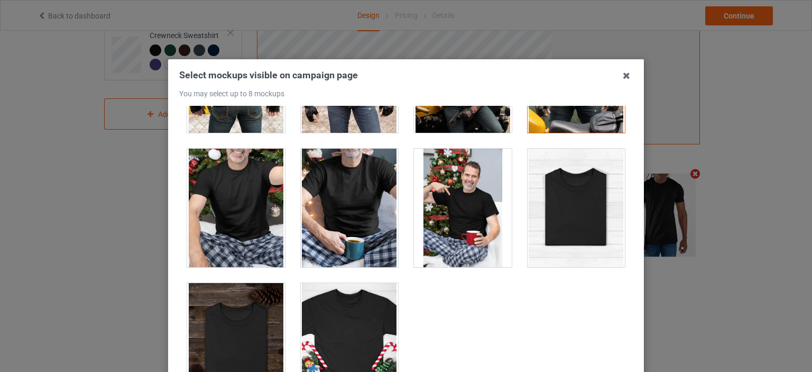
click at [455, 196] on div at bounding box center [463, 207] width 98 height 118
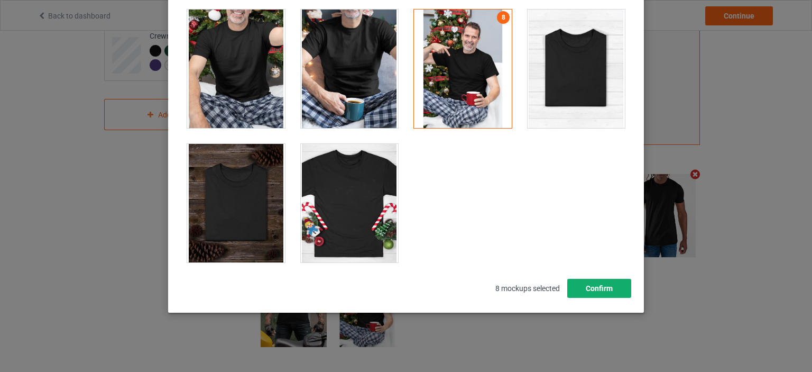
click at [595, 291] on button "Confirm" at bounding box center [599, 287] width 64 height 19
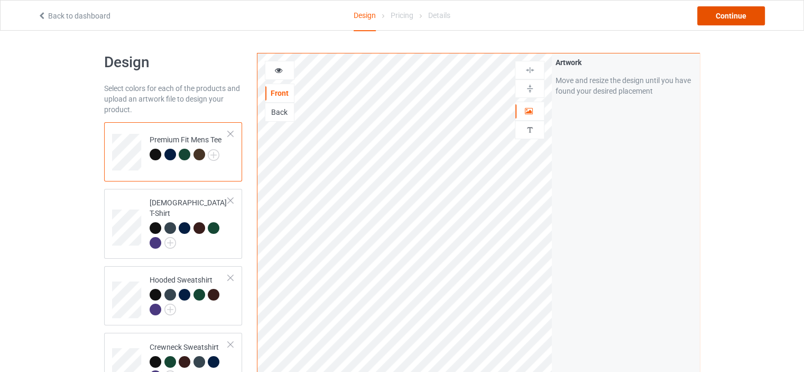
click at [729, 22] on div "Continue" at bounding box center [731, 15] width 68 height 19
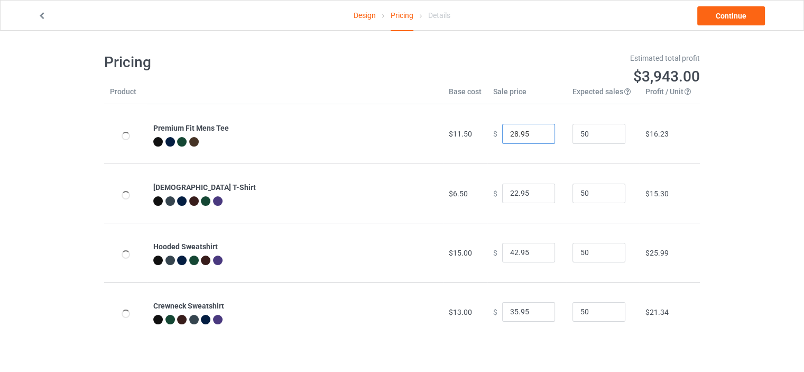
click at [510, 135] on input "28.95" at bounding box center [528, 134] width 53 height 20
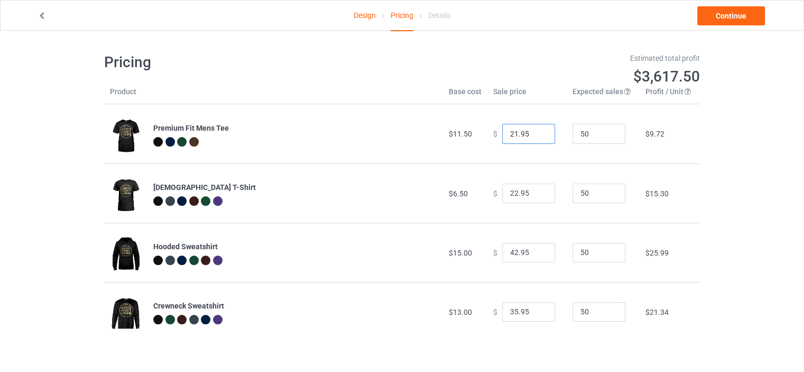
type input "21.95"
click at [512, 191] on input "22.95" at bounding box center [528, 193] width 53 height 20
type input "21.95"
click at [513, 257] on input "42.95" at bounding box center [528, 253] width 53 height 20
type input "25.95"
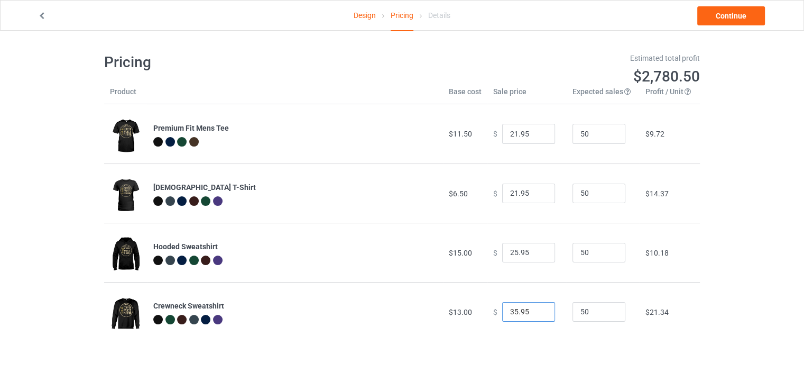
click at [512, 314] on input "35.95" at bounding box center [528, 312] width 53 height 20
type input "23.95"
click at [713, 22] on link "Continue" at bounding box center [731, 15] width 68 height 19
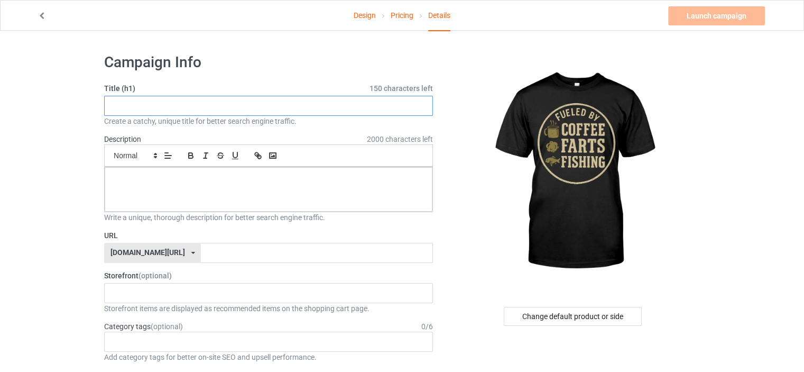
click at [303, 99] on input "text" at bounding box center [268, 106] width 329 height 20
paste input "Fueled by Coffee Farts and Fishing"
type input "Fueled by Coffee Farts and Fishing"
click at [289, 171] on div at bounding box center [269, 189] width 328 height 44
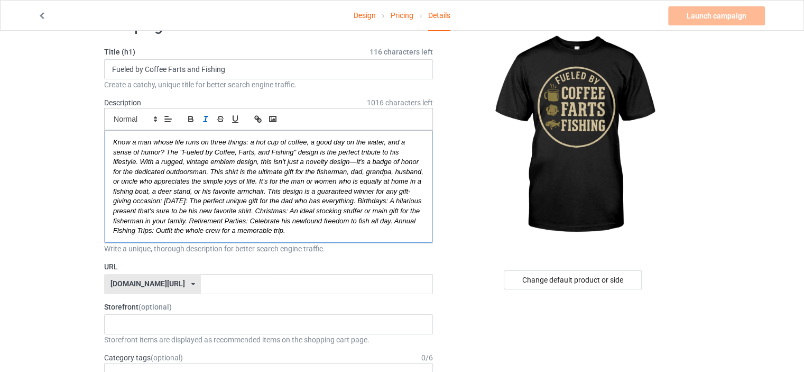
scroll to position [53, 0]
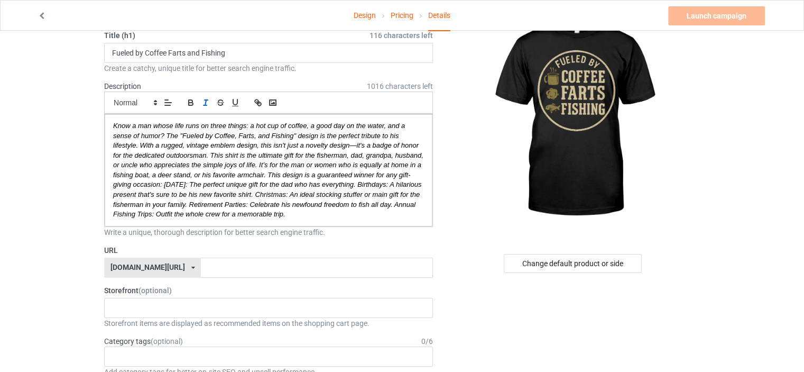
click at [178, 264] on div "[DOMAIN_NAME][URL] [DOMAIN_NAME][URL] [DOMAIN_NAME][URL] 61593155afa3620afb3300…" at bounding box center [152, 267] width 97 height 20
click at [175, 298] on div "[DOMAIN_NAME][URL]" at bounding box center [153, 306] width 96 height 19
click at [201, 269] on input "text" at bounding box center [316, 267] width 231 height 20
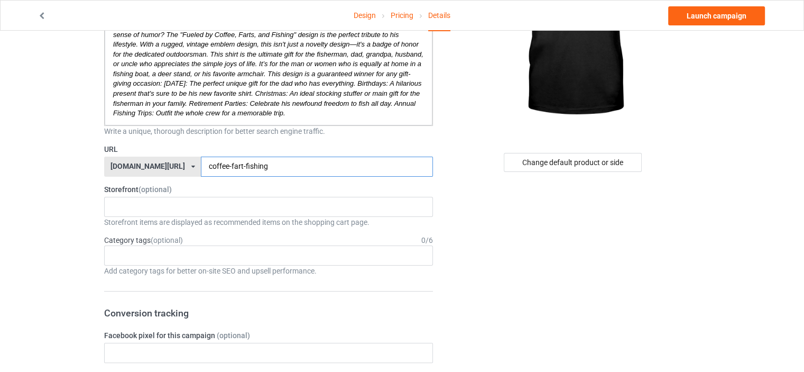
scroll to position [159, 0]
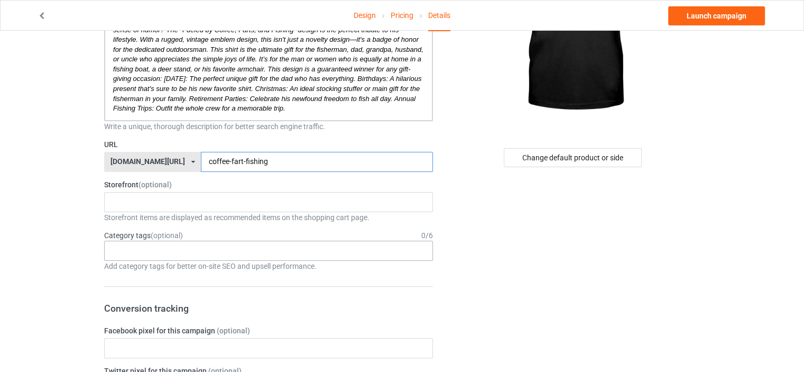
type input "coffee-fart-fishing"
click at [157, 247] on div "Age > 1-19 > 1 Age > 1-12 Months > 1 Month Age > 1-12 Months Age > 1-19 Age > 1…" at bounding box center [268, 250] width 329 height 20
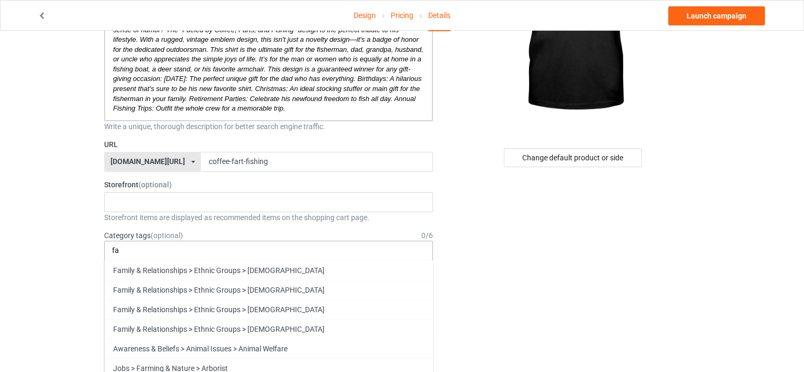
type input "f"
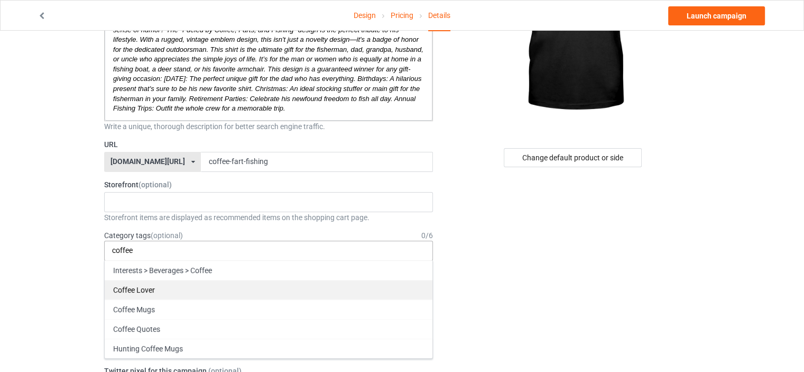
type input "coffee"
click at [156, 286] on div "Coffee Lover" at bounding box center [269, 290] width 328 height 20
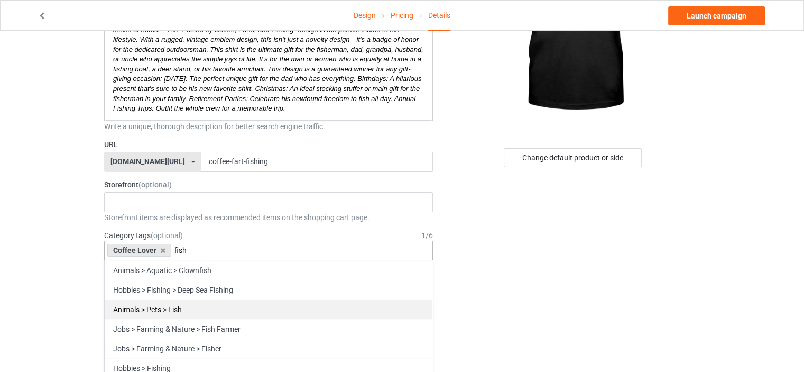
scroll to position [53, 0]
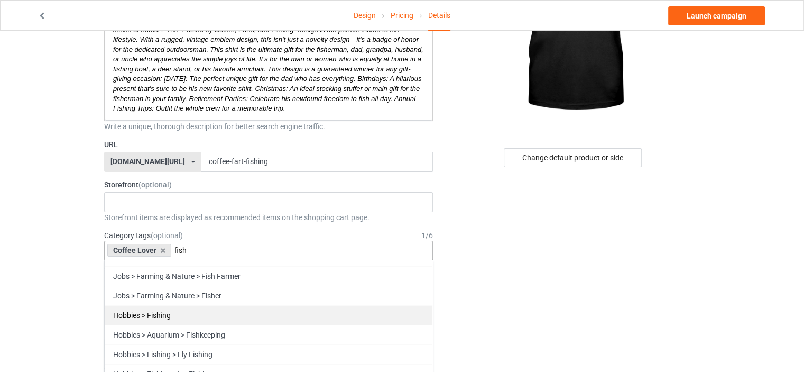
type input "fish"
click at [160, 315] on div "Hobbies > Fishing" at bounding box center [269, 315] width 328 height 20
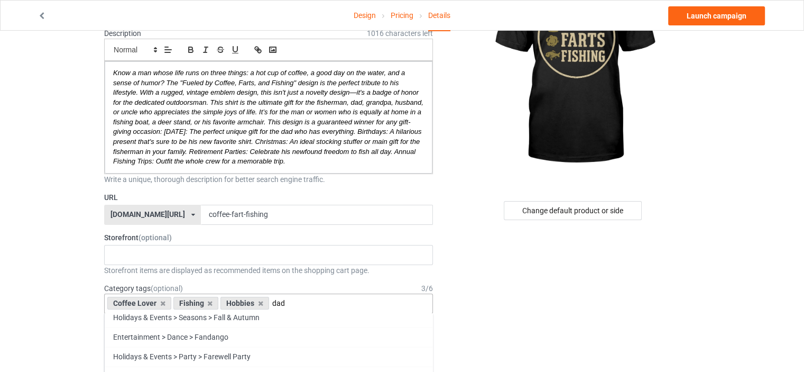
scroll to position [95, 0]
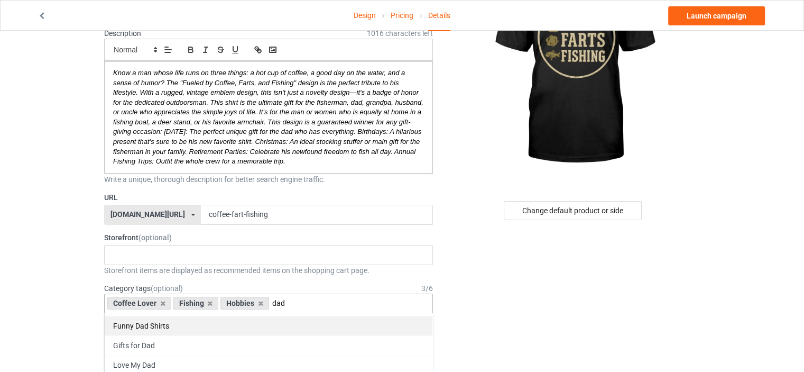
type input "dad"
click at [161, 323] on div "Funny Dad Shirts" at bounding box center [269, 325] width 328 height 20
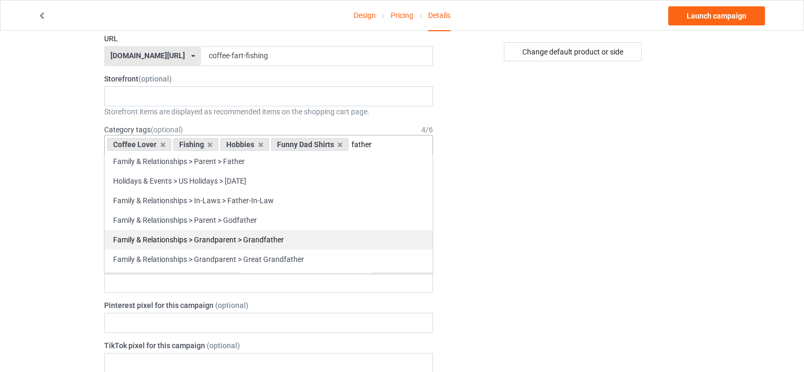
scroll to position [0, 0]
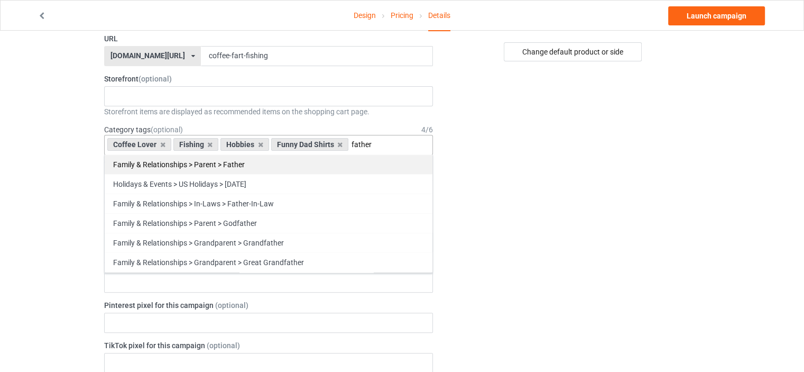
type input "father"
click at [191, 166] on div "Family & Relationships > Parent > Father" at bounding box center [269, 164] width 328 height 20
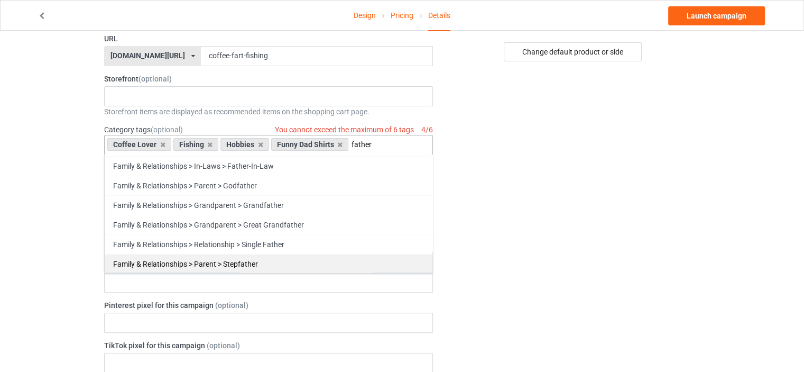
scroll to position [76, 0]
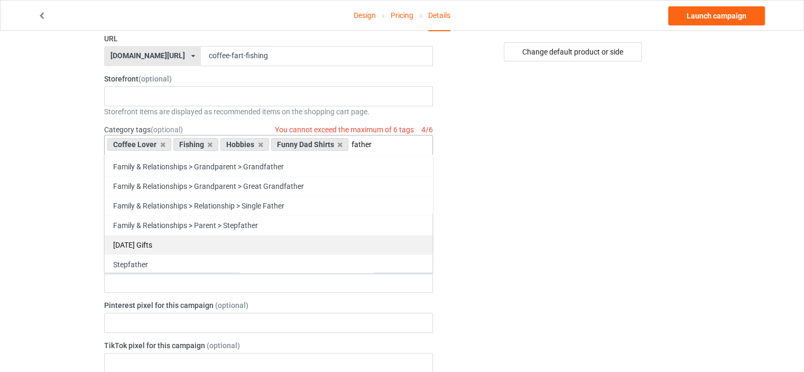
type input "father"
click at [158, 240] on div "[DATE] Gifts" at bounding box center [269, 245] width 328 height 20
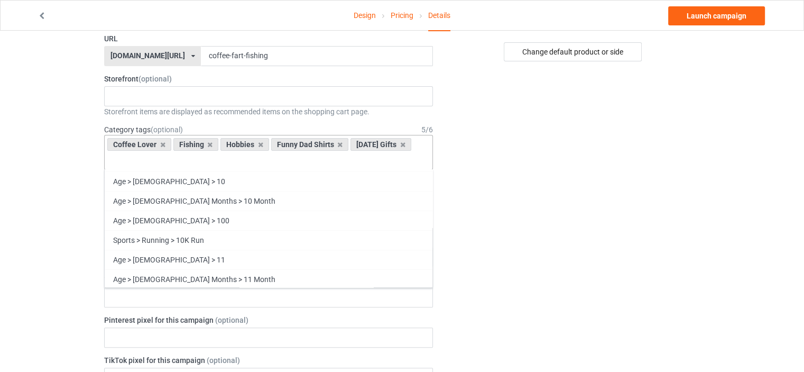
scroll to position [19406, 0]
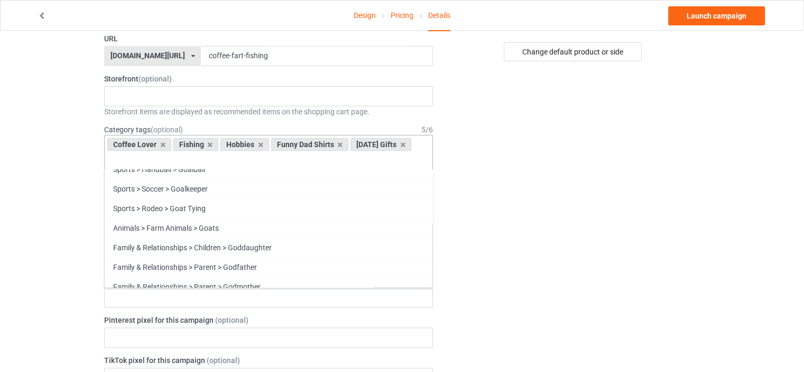
click at [539, 206] on div "Change default product or side" at bounding box center [573, 355] width 267 height 1148
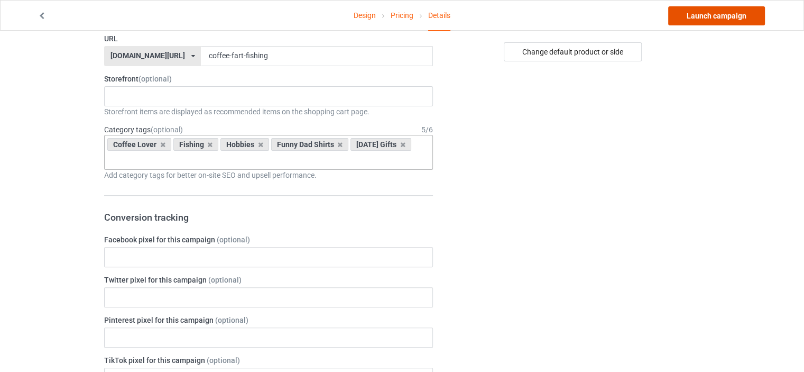
click at [710, 18] on link "Launch campaign" at bounding box center [716, 15] width 97 height 19
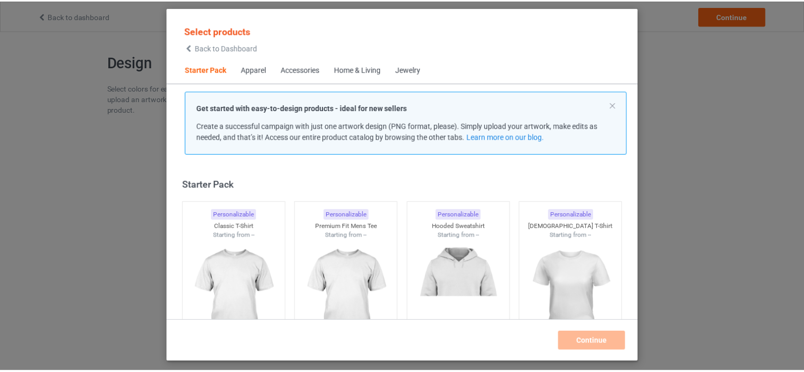
scroll to position [14, 0]
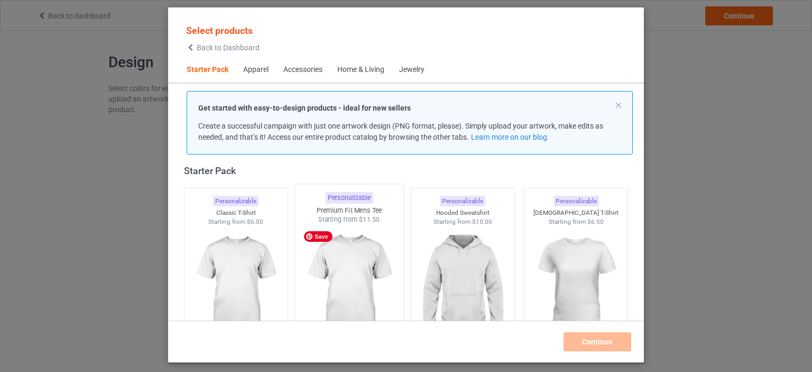
click at [363, 255] on img at bounding box center [349, 286] width 99 height 124
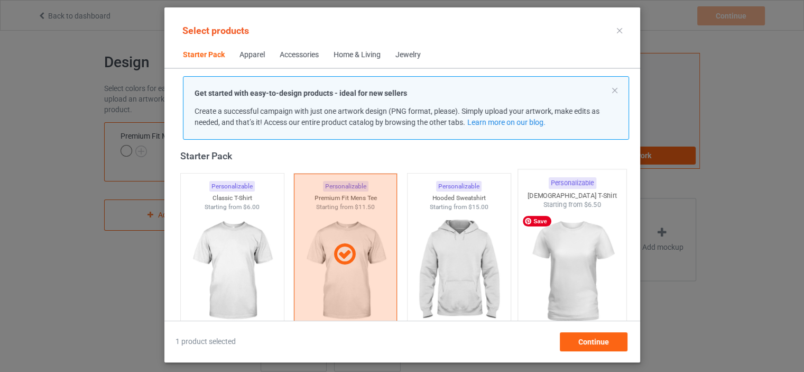
click at [535, 280] on img at bounding box center [571, 271] width 99 height 124
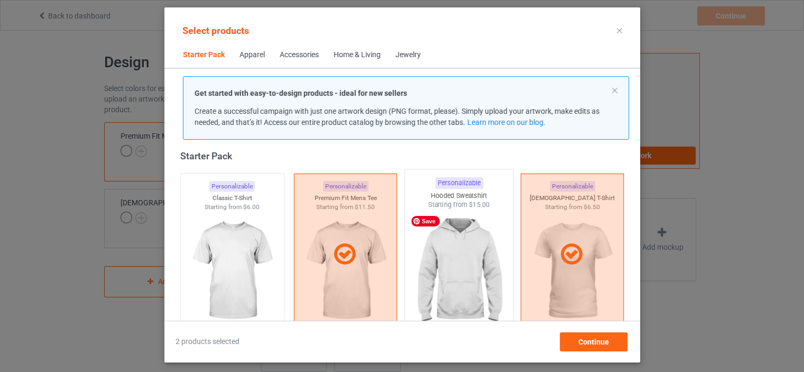
click at [484, 268] on img at bounding box center [458, 271] width 99 height 124
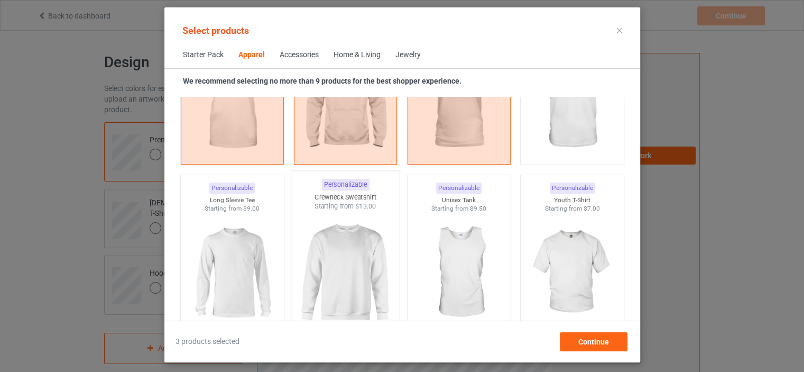
scroll to position [806, 0]
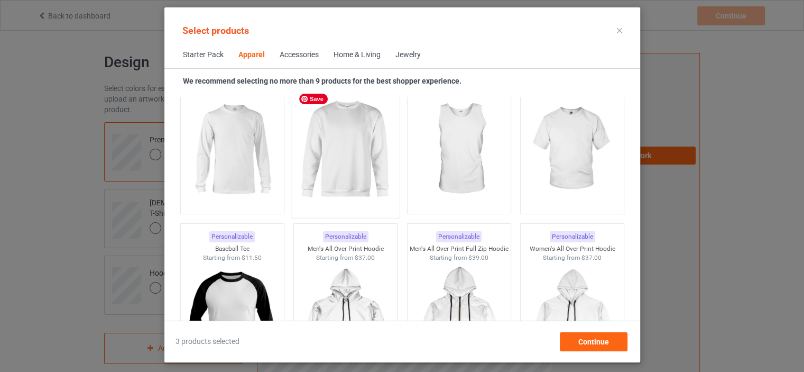
click at [350, 190] on img at bounding box center [344, 150] width 99 height 124
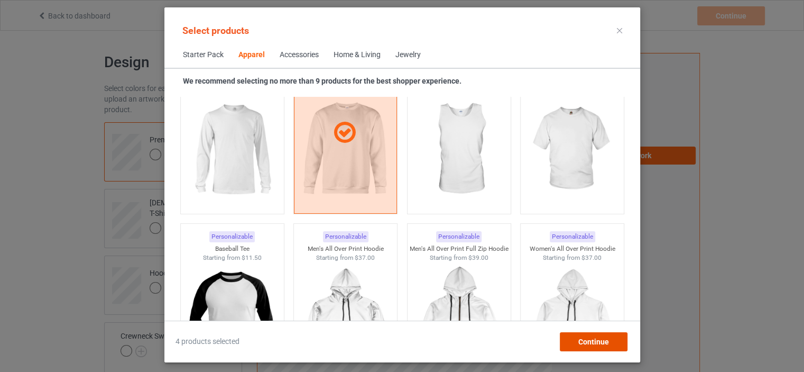
click at [587, 340] on span "Continue" at bounding box center [593, 341] width 31 height 8
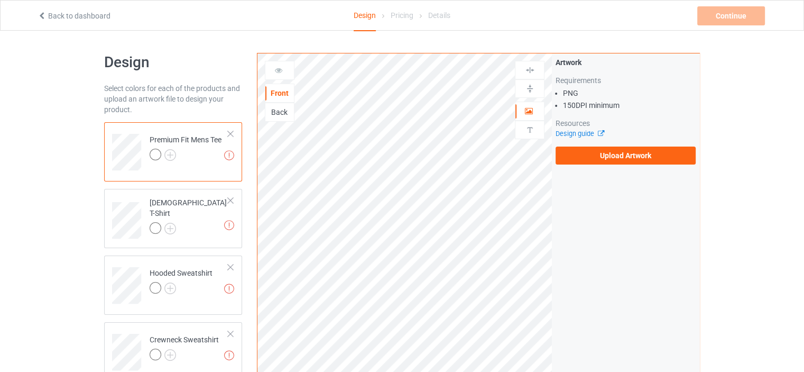
click at [638, 166] on div "Artwork Requirements PNG 150 DPI minimum Resources Design guide Upload Artwork" at bounding box center [625, 110] width 147 height 115
click at [635, 161] on label "Upload Artwork" at bounding box center [625, 155] width 140 height 18
click at [0, 0] on input "Upload Artwork" at bounding box center [0, 0] width 0 height 0
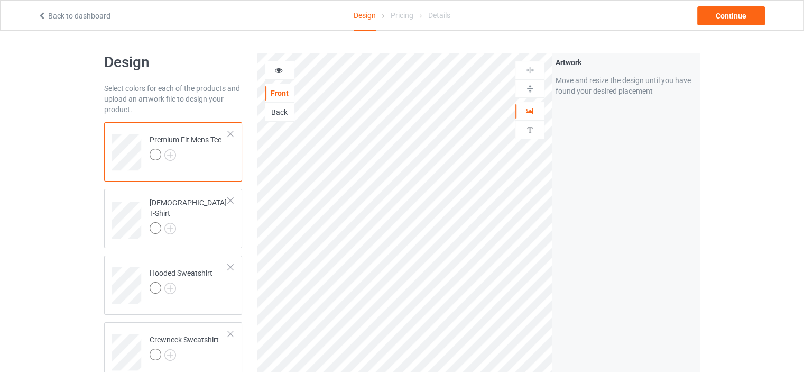
click at [162, 157] on div at bounding box center [157, 155] width 15 height 15
click at [170, 152] on img at bounding box center [170, 155] width 12 height 12
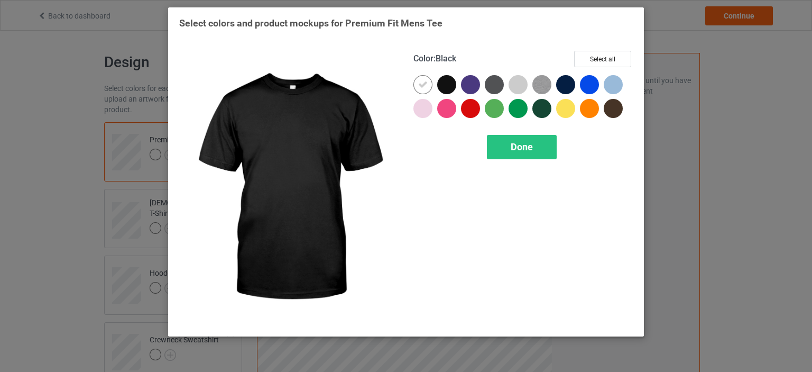
click at [449, 90] on div at bounding box center [446, 84] width 19 height 19
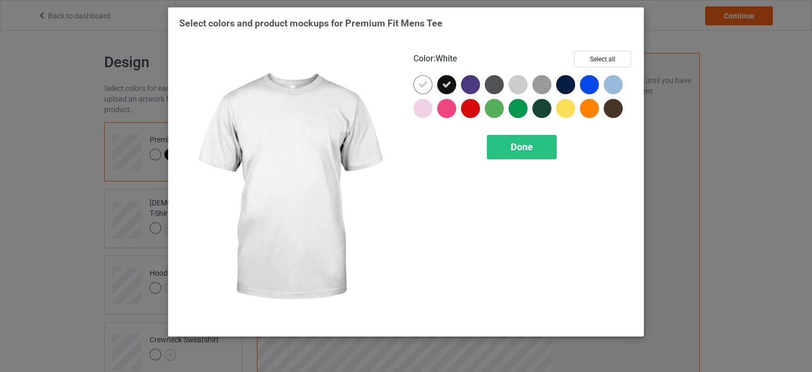
click at [433, 86] on div at bounding box center [425, 87] width 24 height 24
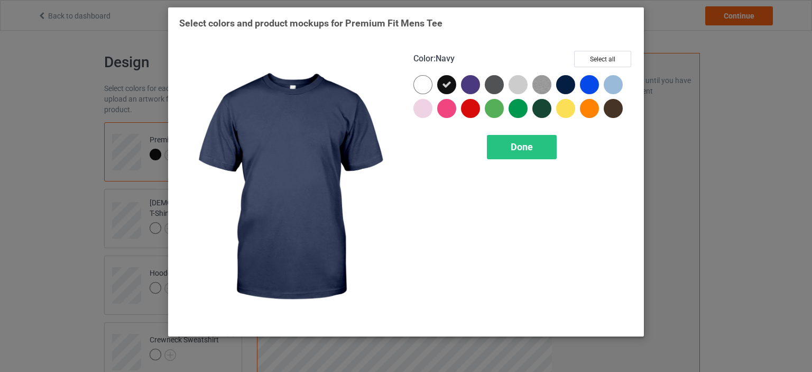
click at [569, 78] on div at bounding box center [565, 84] width 19 height 19
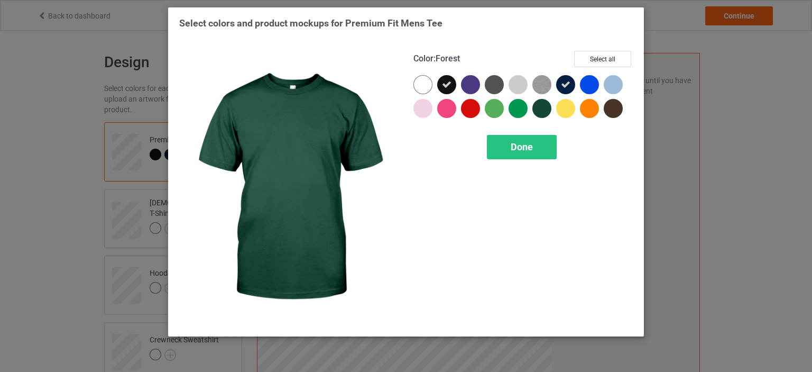
click at [542, 109] on div at bounding box center [541, 108] width 19 height 19
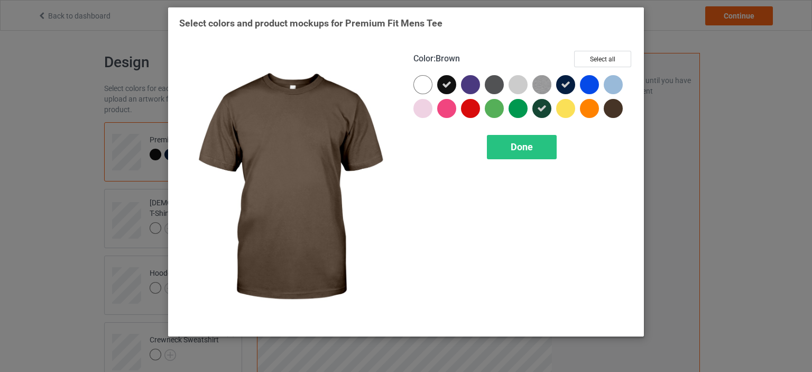
click at [621, 110] on div at bounding box center [612, 108] width 19 height 19
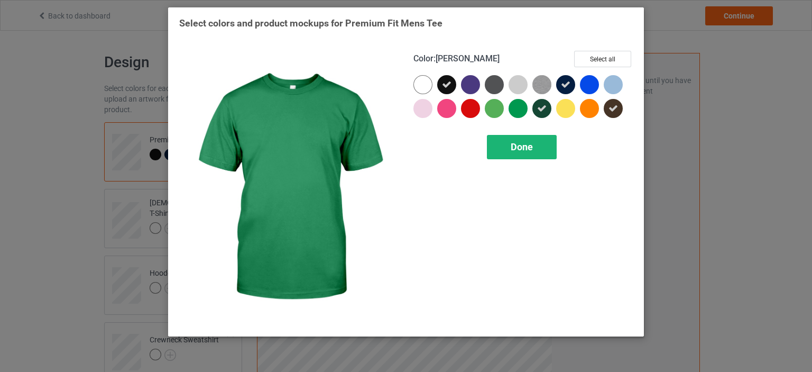
click at [507, 148] on div "Done" at bounding box center [522, 147] width 70 height 24
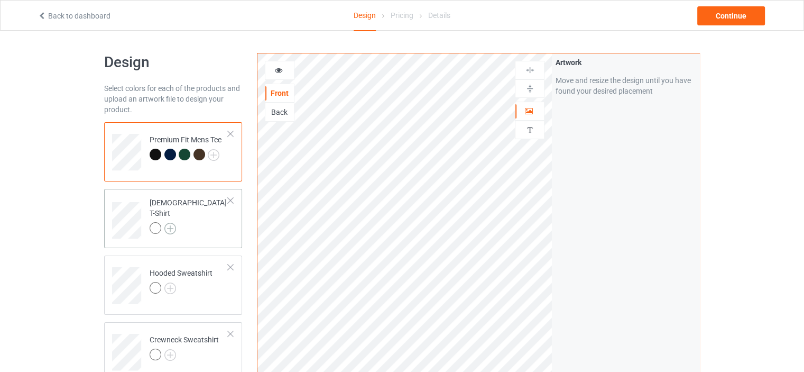
click at [170, 222] on img at bounding box center [170, 228] width 12 height 12
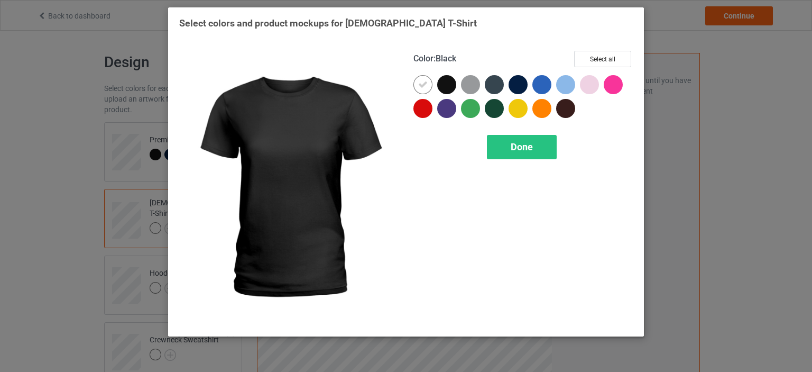
click at [441, 92] on div at bounding box center [449, 87] width 24 height 24
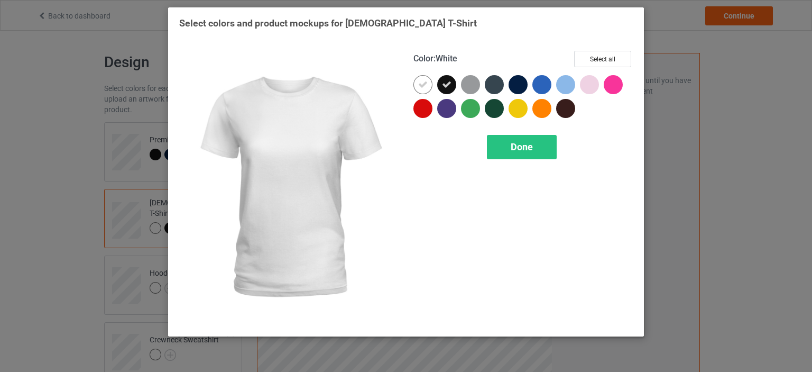
click at [422, 90] on div at bounding box center [422, 84] width 19 height 19
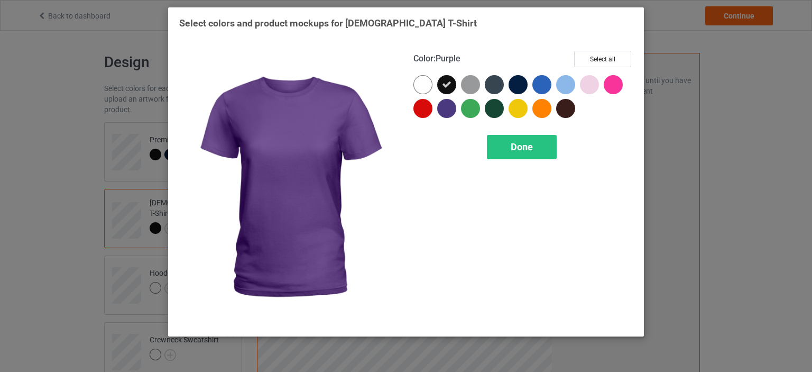
drag, startPoint x: 443, startPoint y: 99, endPoint x: 451, endPoint y: 101, distance: 8.7
click at [443, 99] on div at bounding box center [446, 108] width 19 height 19
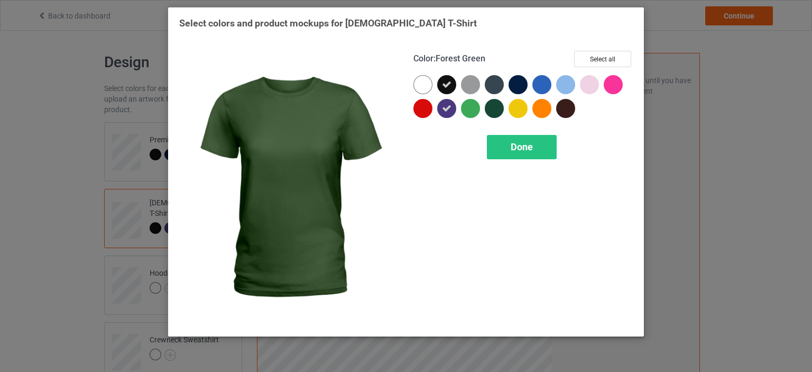
drag, startPoint x: 499, startPoint y: 106, endPoint x: 505, endPoint y: 98, distance: 9.7
click at [500, 106] on div at bounding box center [494, 108] width 19 height 19
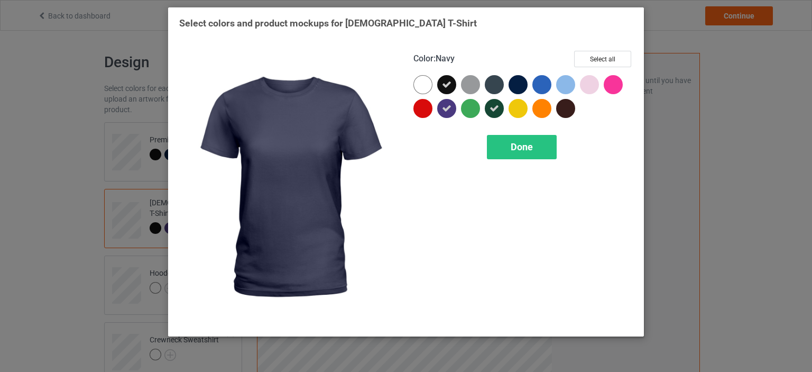
click at [518, 78] on div at bounding box center [517, 84] width 19 height 19
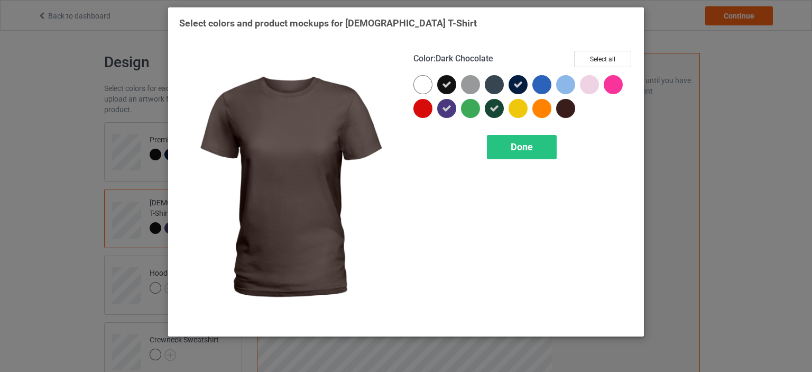
click at [565, 107] on div at bounding box center [565, 108] width 19 height 19
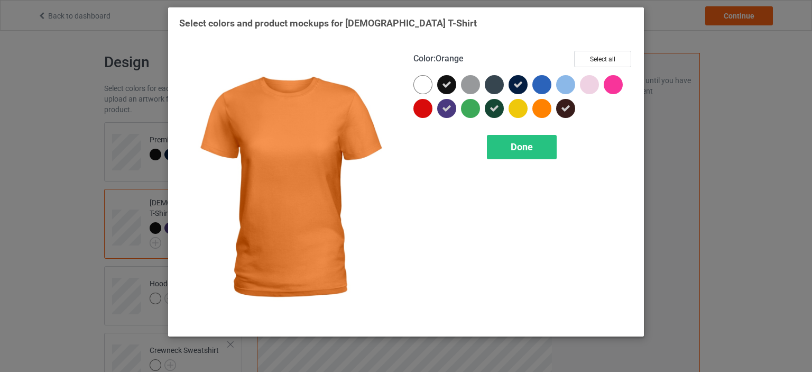
click at [541, 141] on div "Done" at bounding box center [522, 147] width 70 height 24
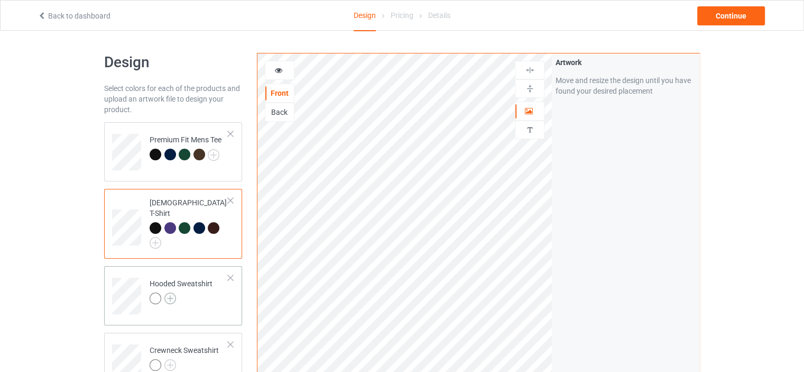
click at [173, 292] on img at bounding box center [170, 298] width 12 height 12
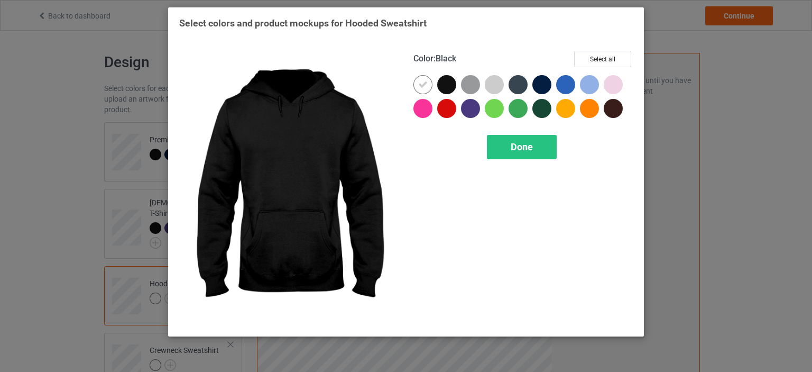
click at [448, 87] on div at bounding box center [446, 84] width 19 height 19
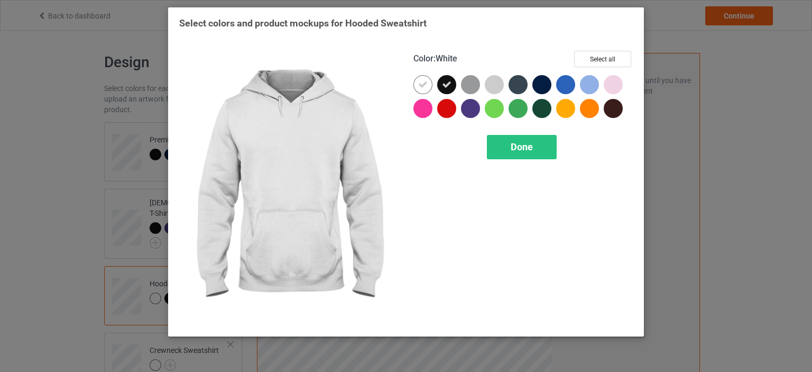
click at [426, 86] on icon at bounding box center [423, 85] width 10 height 10
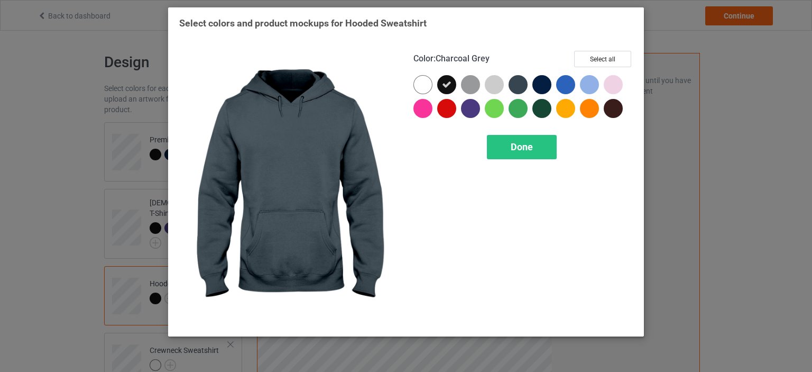
click at [518, 82] on div at bounding box center [517, 84] width 19 height 19
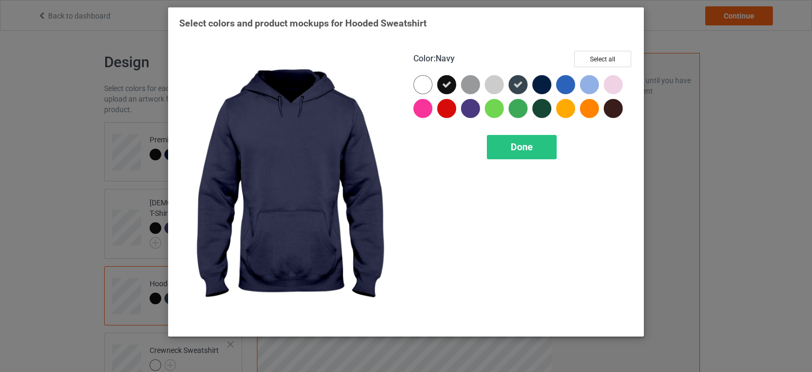
click at [538, 80] on div at bounding box center [541, 84] width 19 height 19
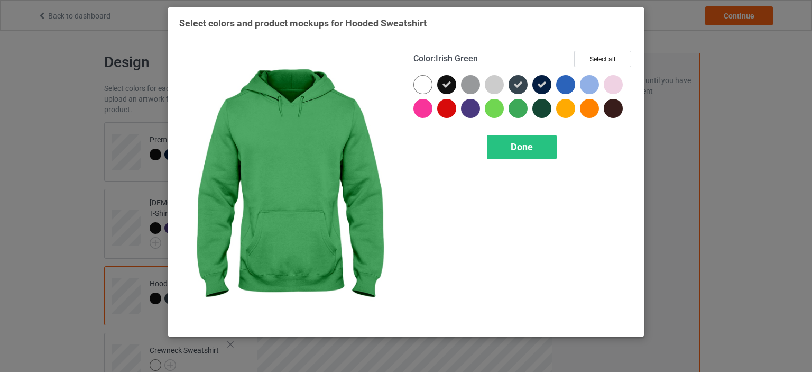
click at [532, 103] on div at bounding box center [520, 111] width 24 height 24
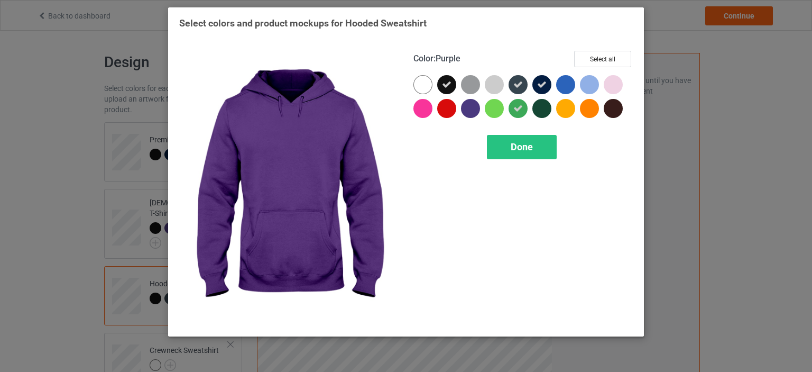
click at [472, 105] on div at bounding box center [470, 108] width 19 height 19
click at [498, 147] on div "Done" at bounding box center [522, 147] width 70 height 24
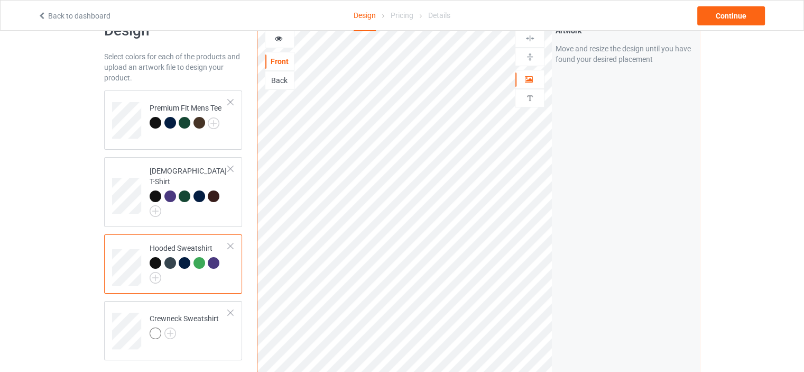
scroll to position [53, 0]
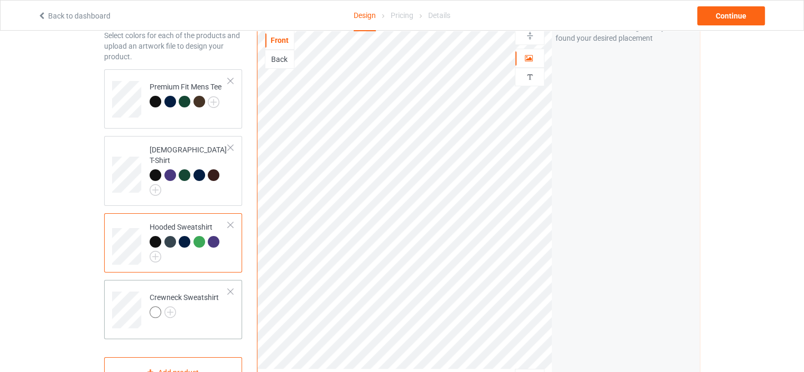
click at [206, 292] on div "Crewneck Sweatshirt" at bounding box center [184, 304] width 69 height 25
click at [171, 306] on img at bounding box center [170, 312] width 12 height 12
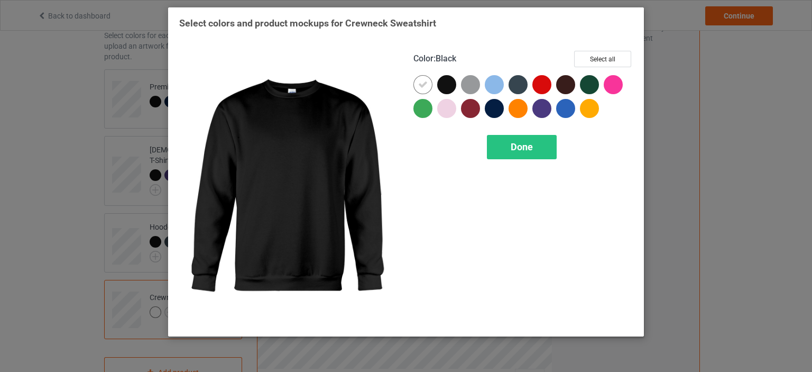
click at [446, 74] on div "Color : Black Select all" at bounding box center [522, 63] width 219 height 24
click at [441, 86] on div at bounding box center [446, 84] width 19 height 19
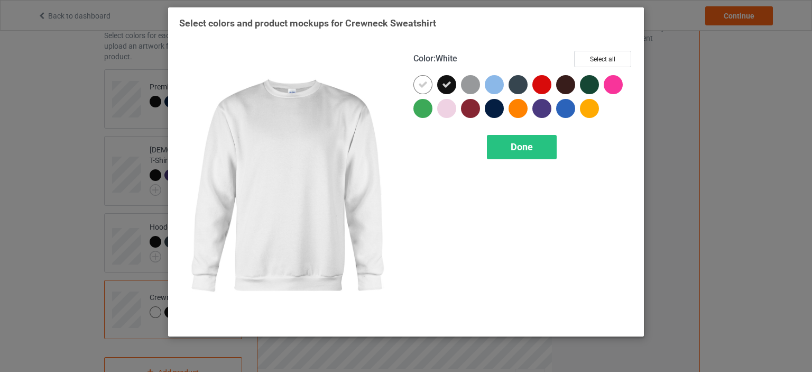
click at [428, 85] on div at bounding box center [422, 84] width 19 height 19
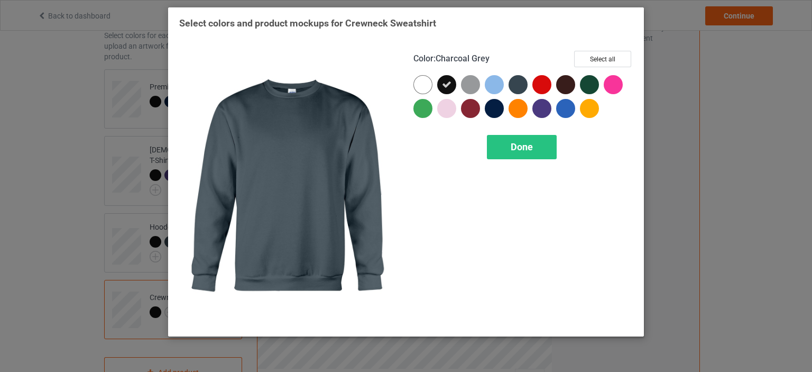
click at [509, 88] on div at bounding box center [517, 84] width 19 height 19
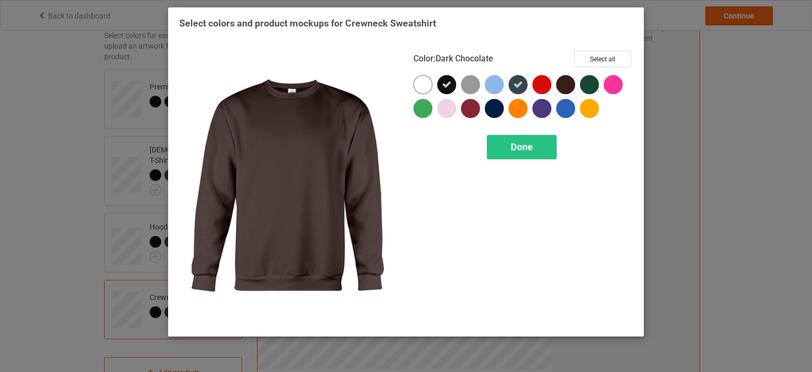
drag, startPoint x: 565, startPoint y: 81, endPoint x: 563, endPoint y: 86, distance: 5.5
click at [565, 83] on div at bounding box center [565, 84] width 19 height 19
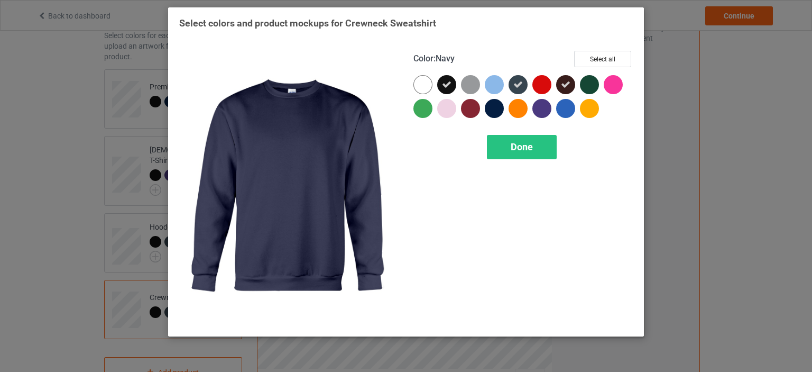
click at [496, 107] on div at bounding box center [494, 108] width 19 height 19
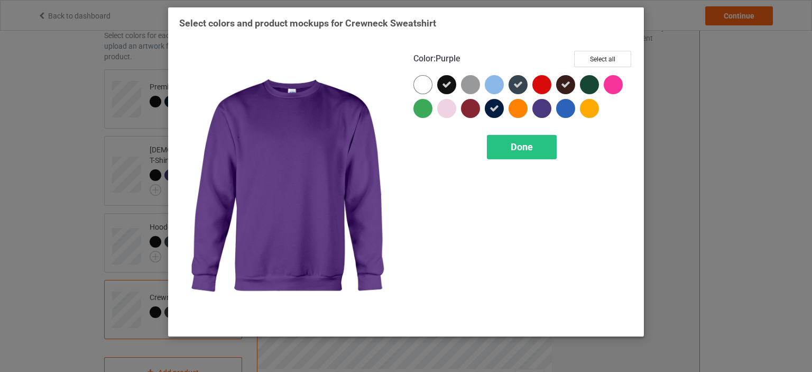
click at [548, 109] on div at bounding box center [541, 108] width 19 height 19
click at [537, 150] on div "Done" at bounding box center [522, 147] width 70 height 24
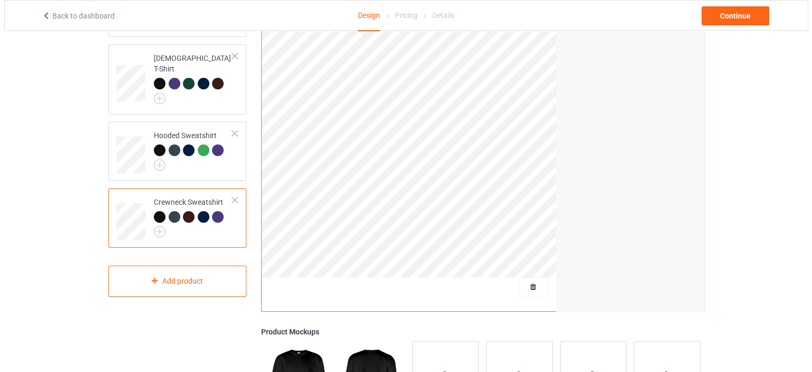
scroll to position [211, 0]
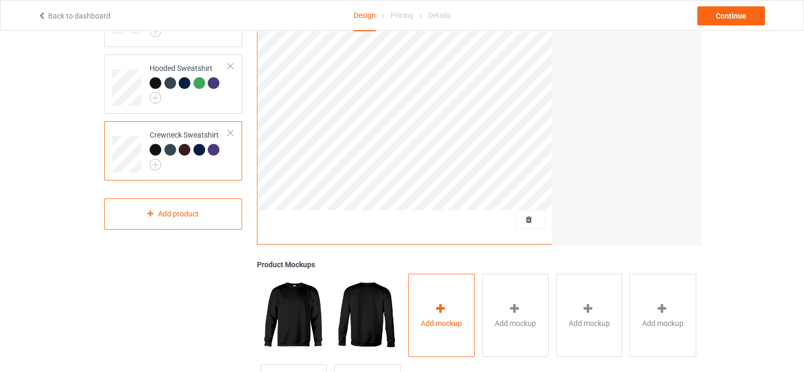
click at [431, 308] on div "Add mockup" at bounding box center [441, 314] width 67 height 83
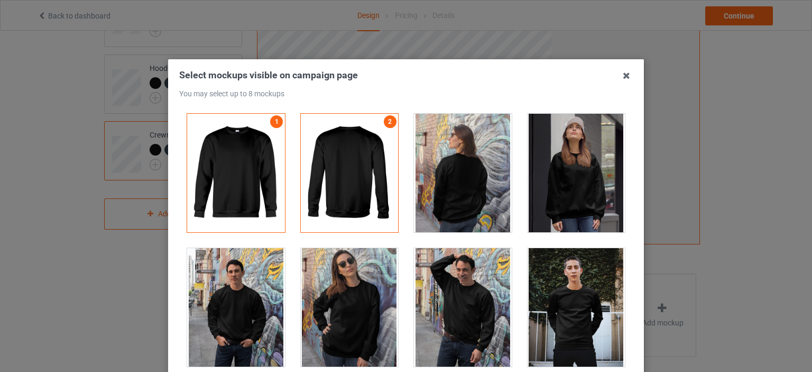
drag, startPoint x: 234, startPoint y: 316, endPoint x: 347, endPoint y: 315, distance: 113.6
click at [234, 316] on div at bounding box center [236, 307] width 98 height 118
click at [366, 313] on div at bounding box center [350, 307] width 98 height 118
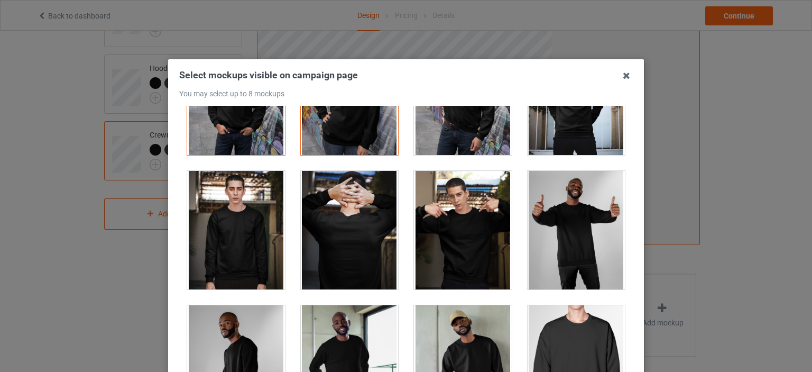
click at [546, 243] on div at bounding box center [576, 230] width 98 height 118
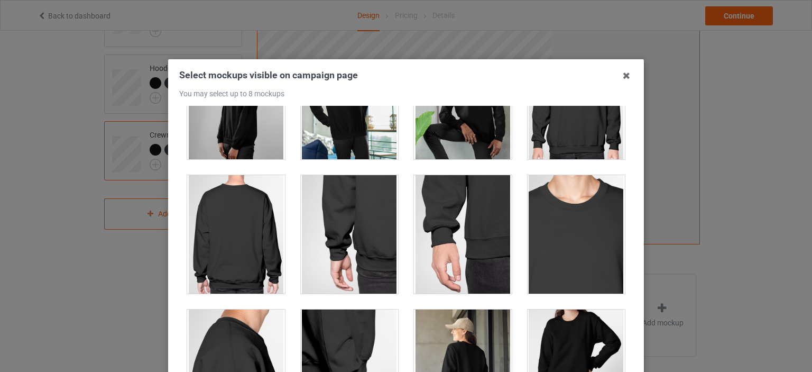
click at [466, 321] on div at bounding box center [463, 368] width 98 height 118
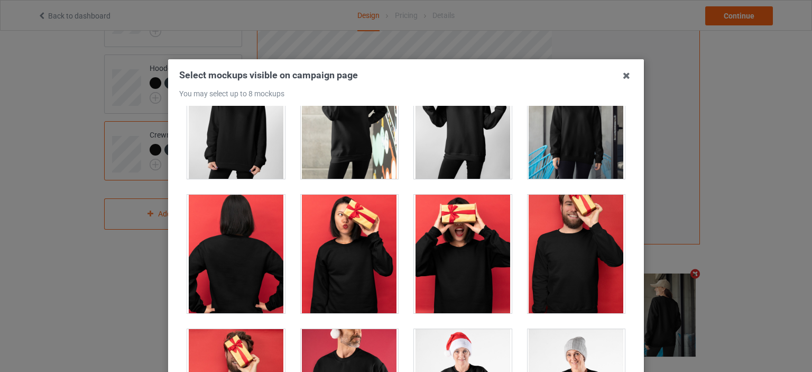
scroll to position [898, 0]
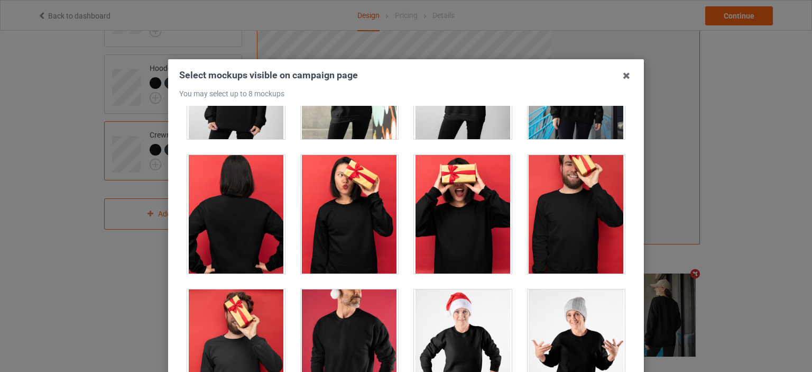
click at [544, 222] on div at bounding box center [576, 214] width 98 height 118
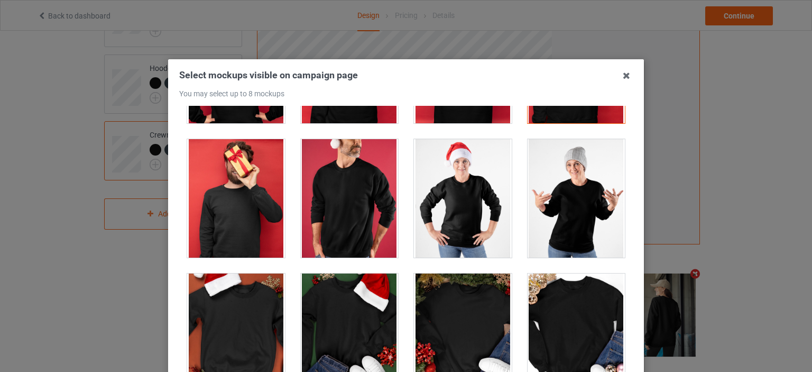
scroll to position [1057, 0]
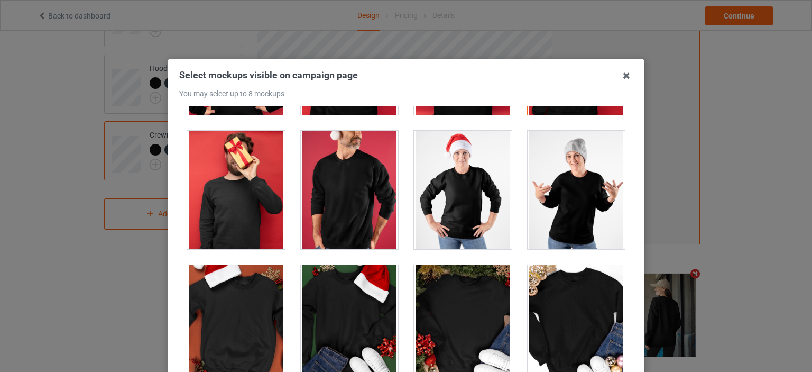
click at [357, 224] on div at bounding box center [350, 190] width 98 height 118
click at [466, 217] on div at bounding box center [463, 190] width 98 height 118
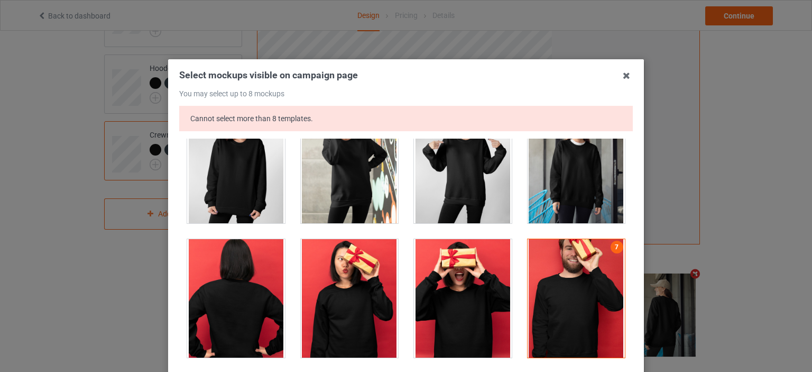
scroll to position [846, 0]
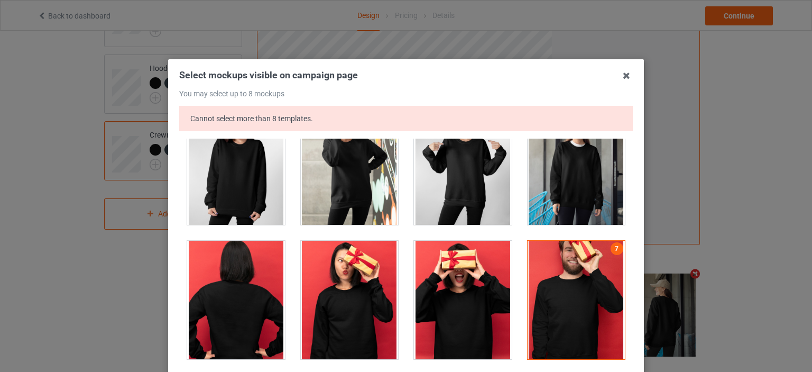
click at [572, 285] on div at bounding box center [576, 299] width 98 height 118
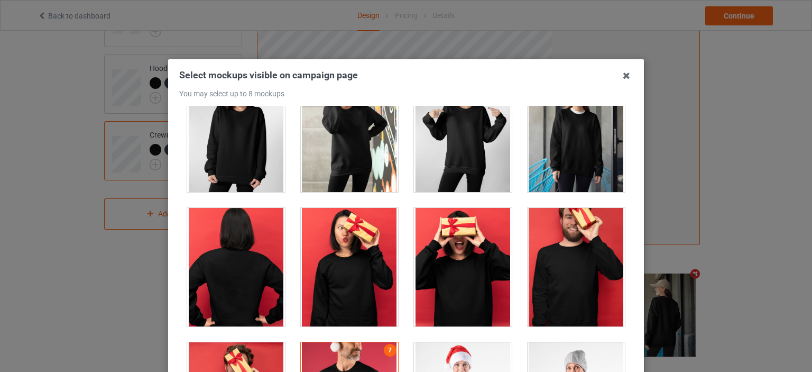
scroll to position [1057, 0]
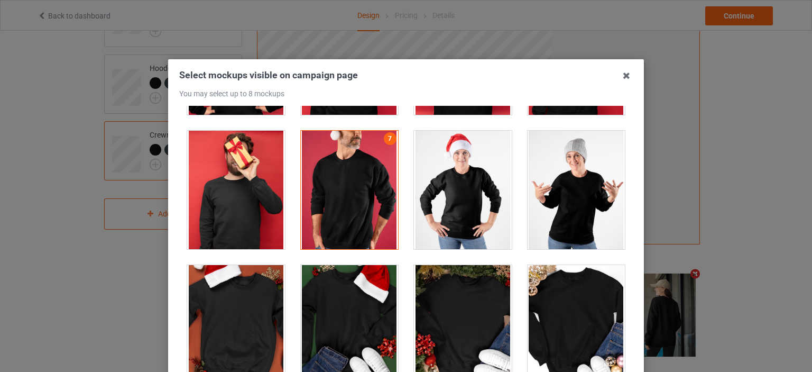
click at [549, 185] on div at bounding box center [576, 190] width 98 height 118
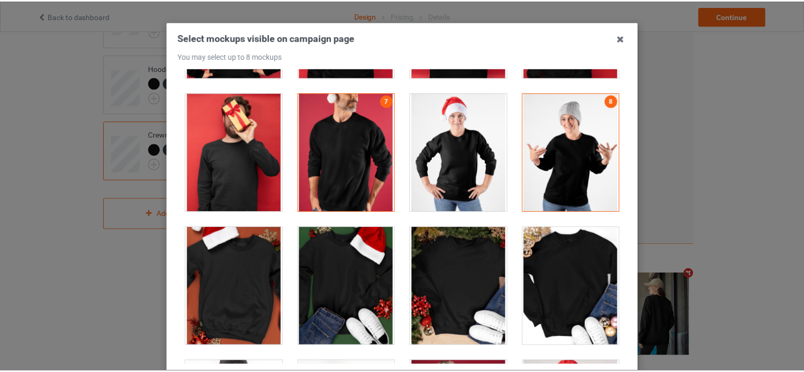
scroll to position [139, 0]
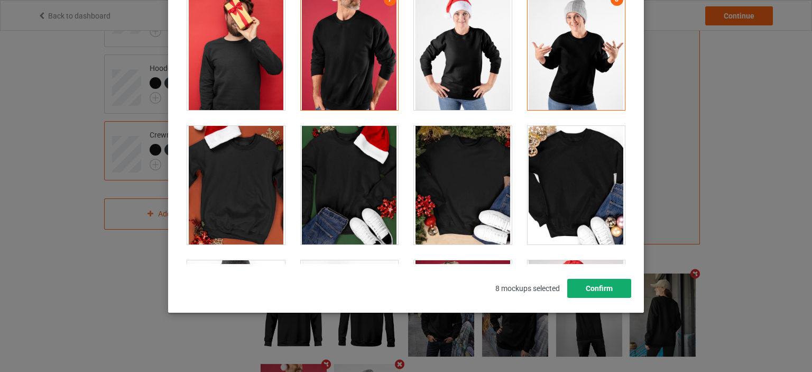
click at [595, 287] on button "Confirm" at bounding box center [599, 287] width 64 height 19
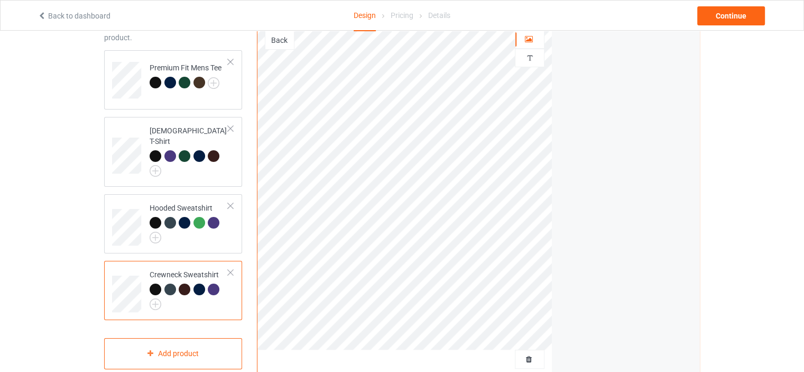
scroll to position [0, 0]
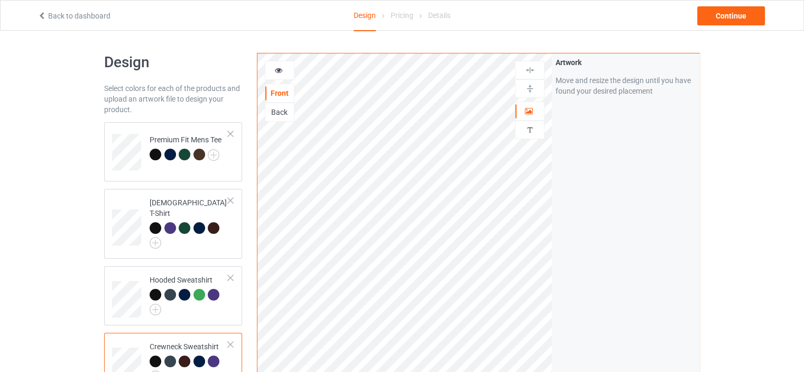
click at [236, 293] on div "Hooded Sweatshirt" at bounding box center [173, 295] width 138 height 59
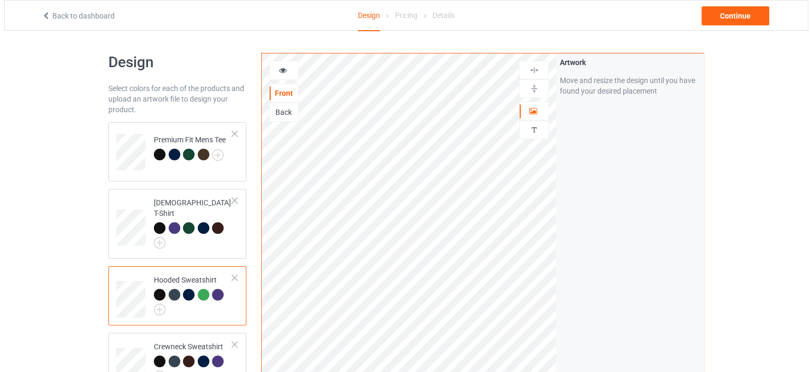
scroll to position [159, 0]
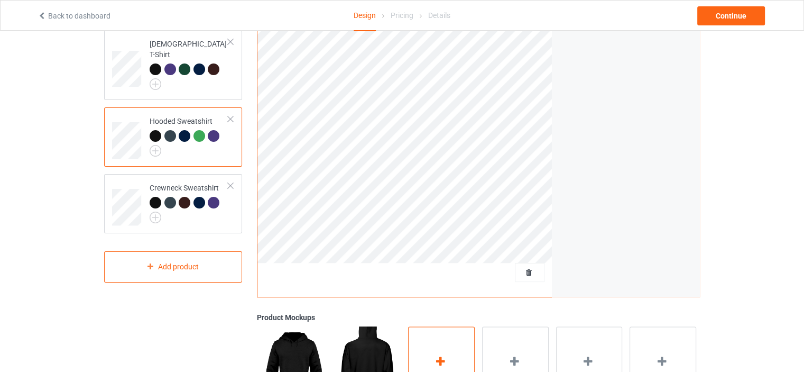
click at [446, 348] on div "Add mockup" at bounding box center [441, 367] width 67 height 83
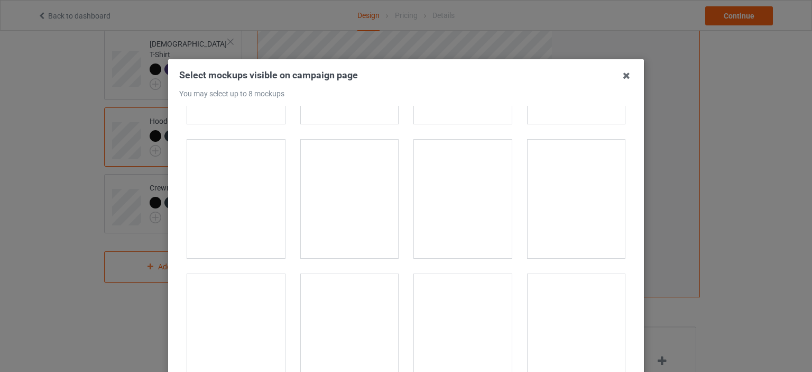
scroll to position [1744, 0]
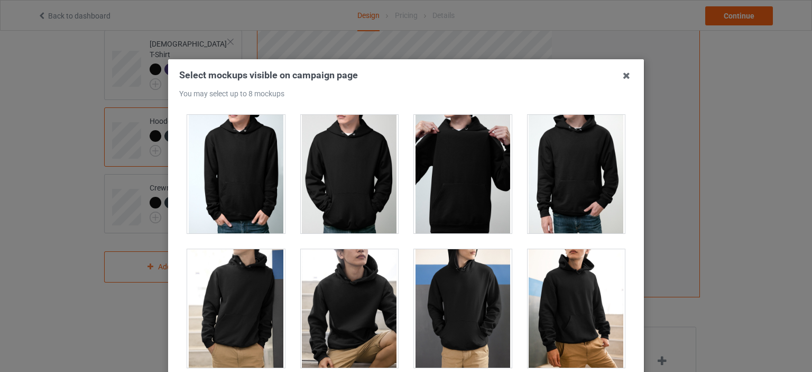
click at [476, 326] on div at bounding box center [463, 308] width 98 height 118
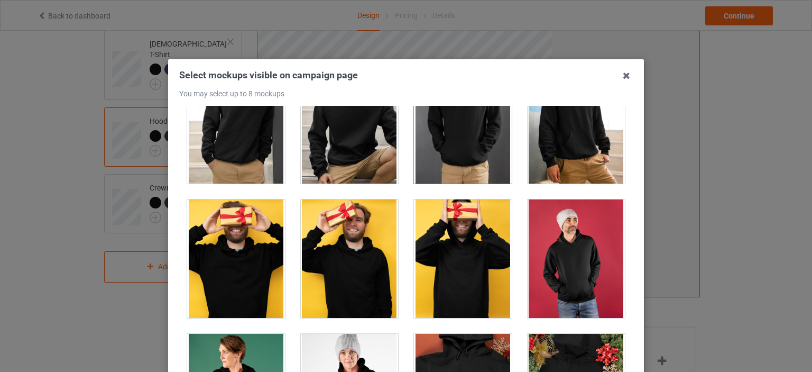
scroll to position [2061, 0]
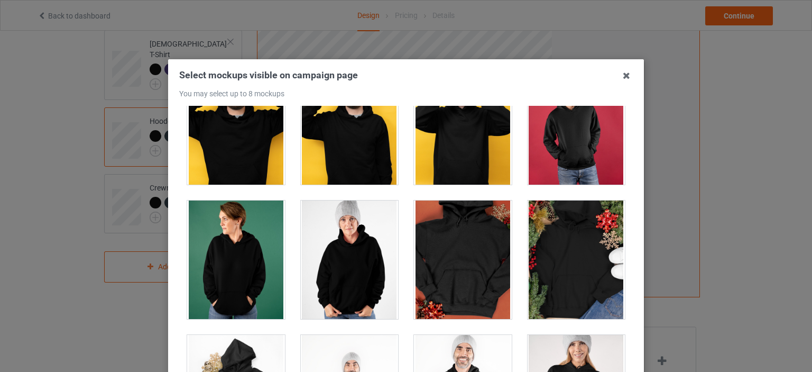
click at [361, 263] on div at bounding box center [350, 259] width 98 height 118
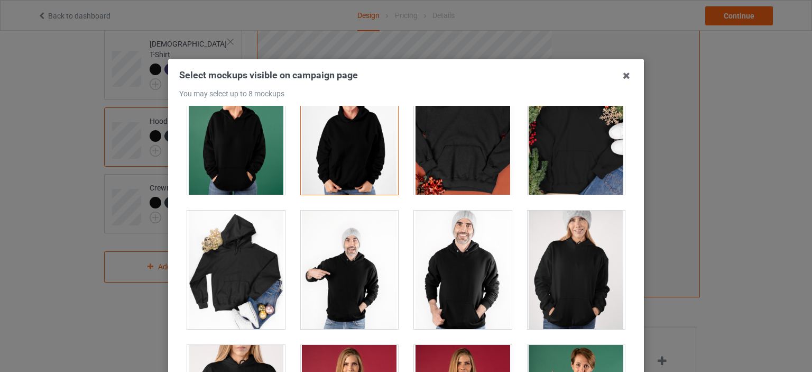
scroll to position [2272, 0]
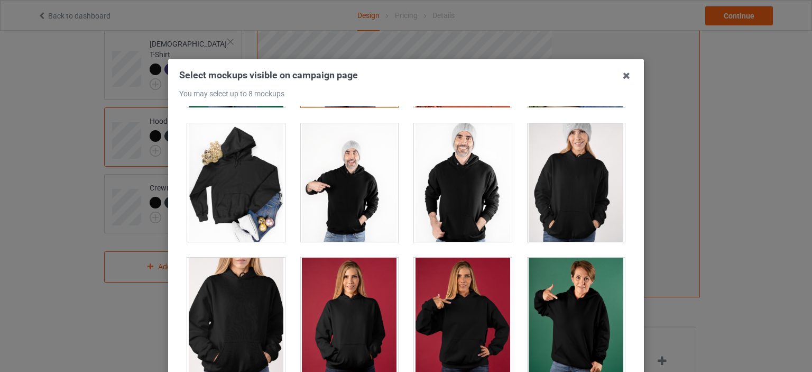
click at [443, 191] on div at bounding box center [463, 182] width 98 height 118
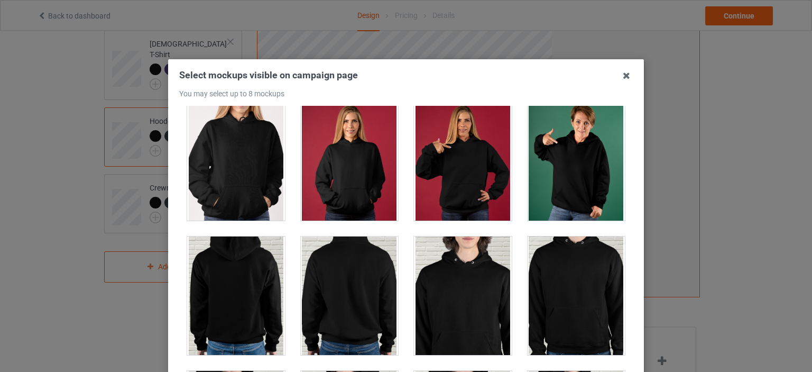
scroll to position [2484, 0]
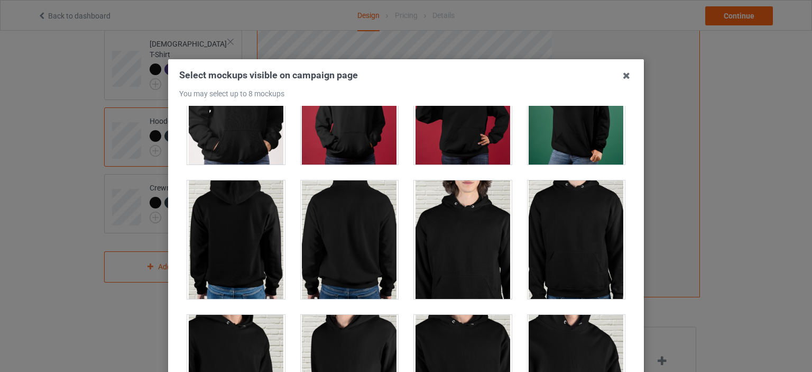
click at [434, 148] on div at bounding box center [463, 105] width 98 height 118
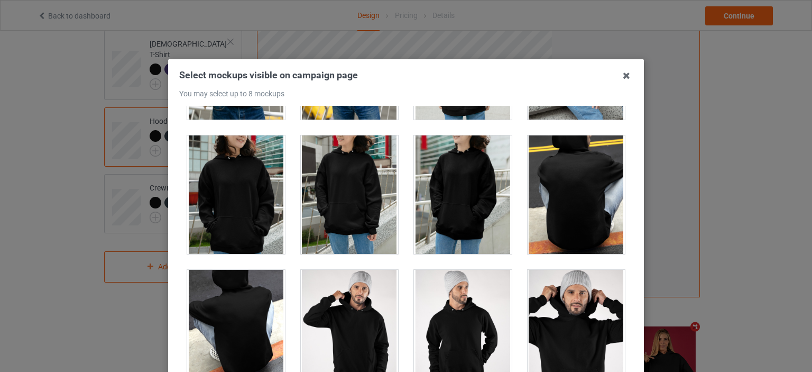
scroll to position [3329, 0]
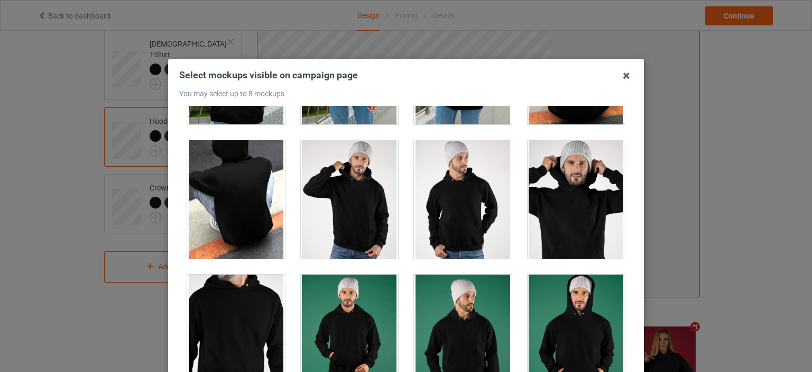
click at [562, 219] on div at bounding box center [576, 199] width 98 height 118
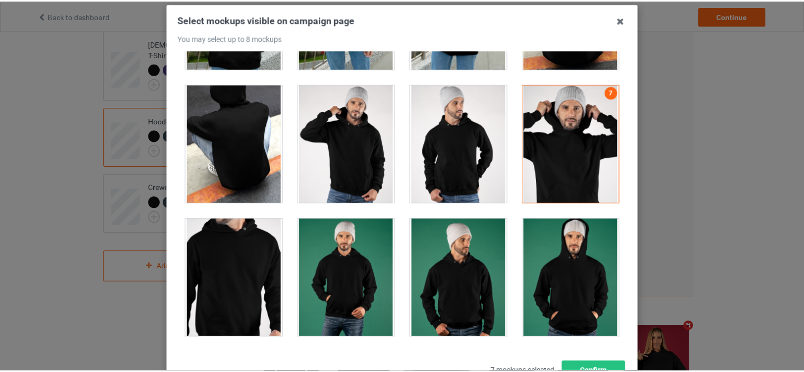
scroll to position [139, 0]
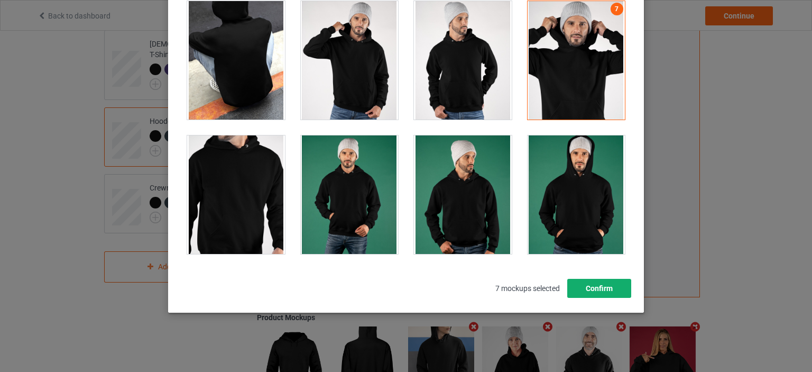
click at [606, 296] on button "Confirm" at bounding box center [599, 287] width 64 height 19
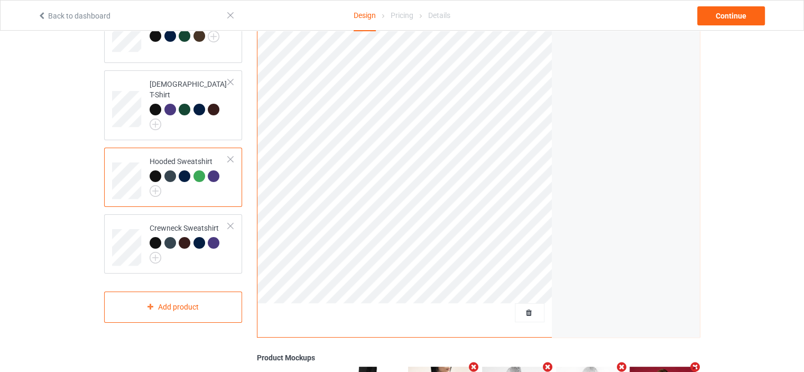
scroll to position [0, 0]
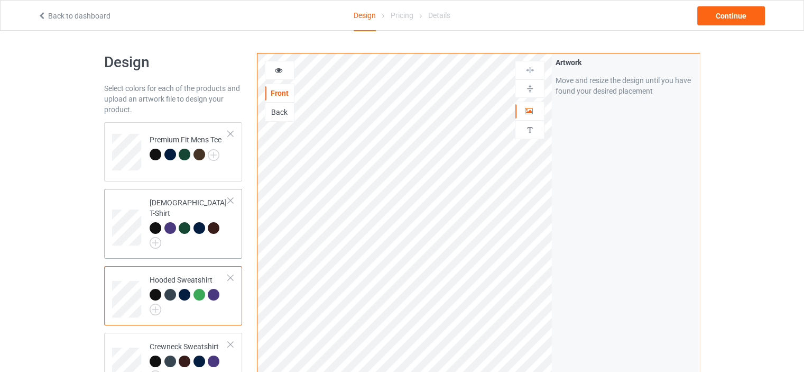
click at [235, 233] on div "[DEMOGRAPHIC_DATA] T-Shirt" at bounding box center [173, 224] width 138 height 70
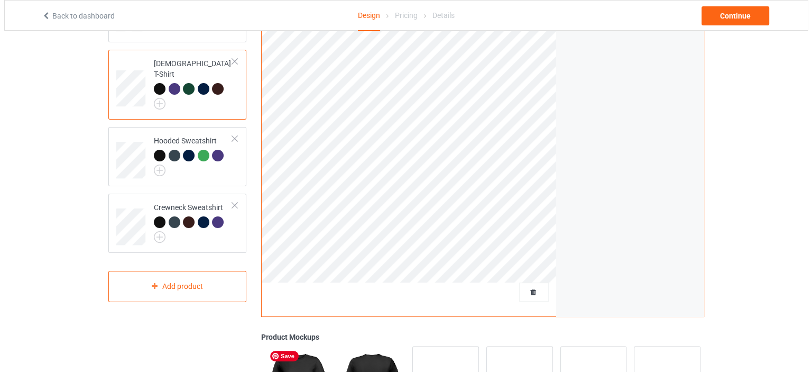
scroll to position [264, 0]
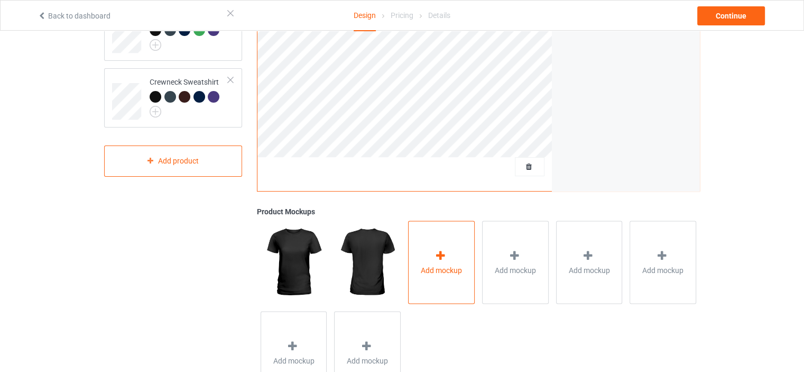
click at [429, 257] on div "Add mockup" at bounding box center [441, 261] width 67 height 83
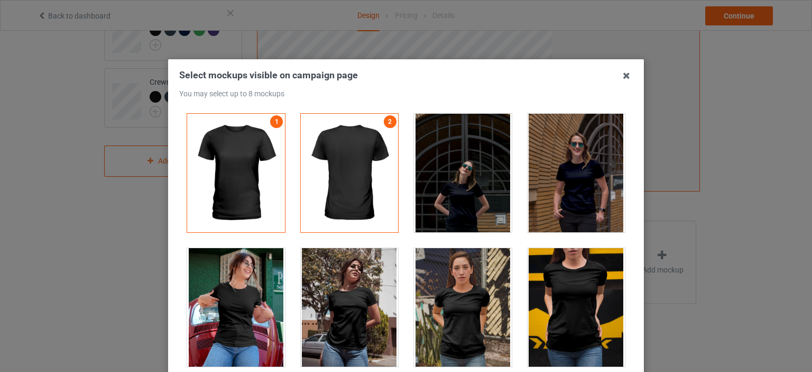
drag, startPoint x: 252, startPoint y: 333, endPoint x: 264, endPoint y: 331, distance: 12.4
click at [252, 333] on div at bounding box center [236, 307] width 98 height 118
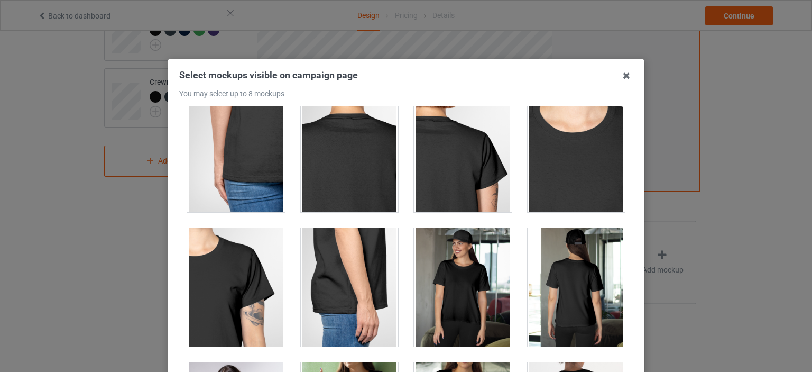
click at [435, 261] on div at bounding box center [463, 287] width 98 height 118
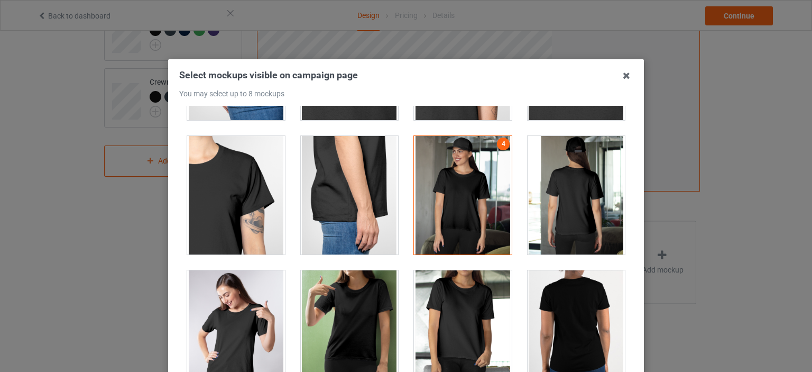
scroll to position [793, 0]
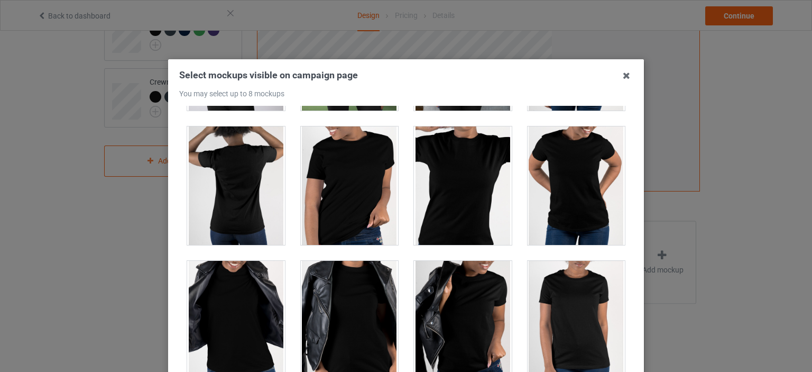
click at [461, 312] on div at bounding box center [463, 320] width 98 height 118
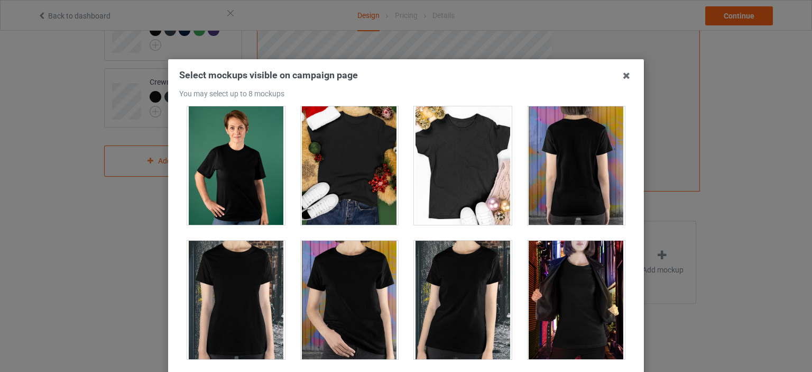
click at [462, 308] on div at bounding box center [463, 299] width 98 height 118
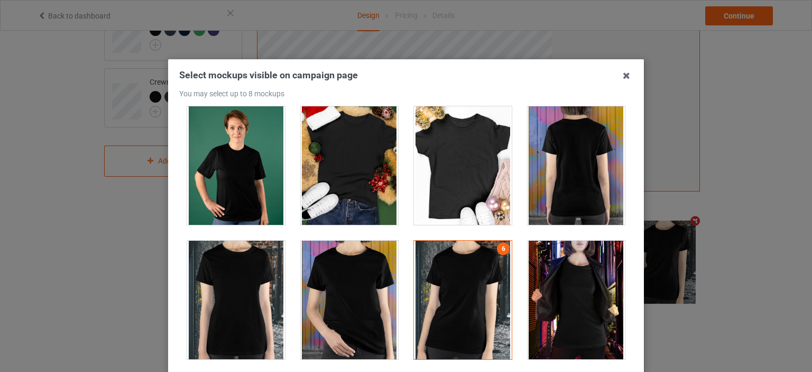
scroll to position [1585, 0]
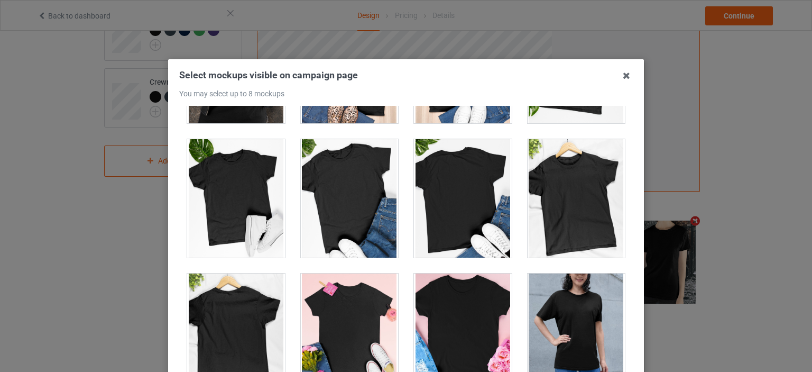
click at [552, 232] on div at bounding box center [576, 198] width 98 height 118
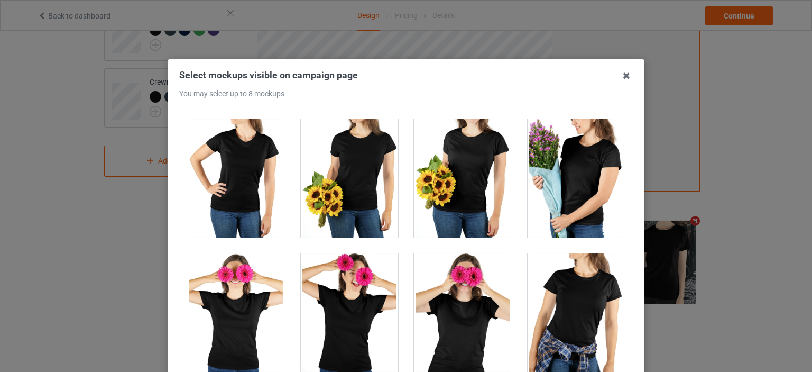
scroll to position [2589, 0]
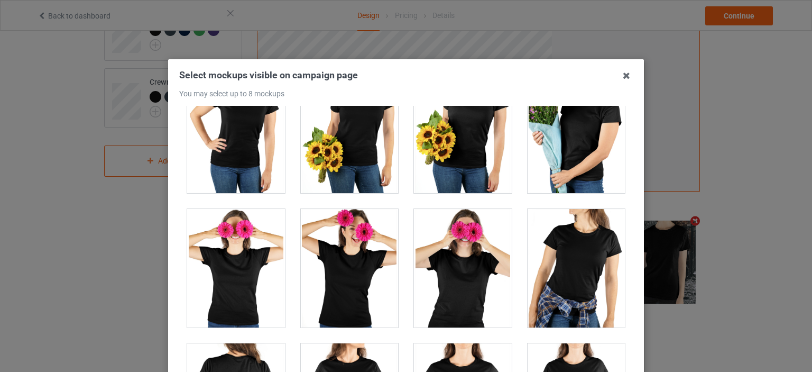
click at [548, 245] on div at bounding box center [576, 268] width 98 height 118
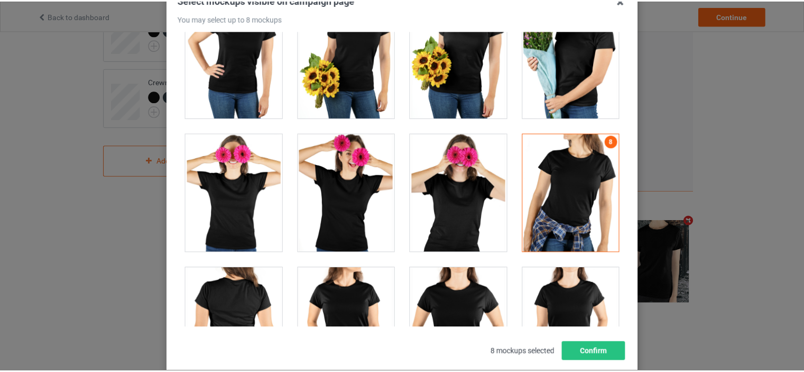
scroll to position [139, 0]
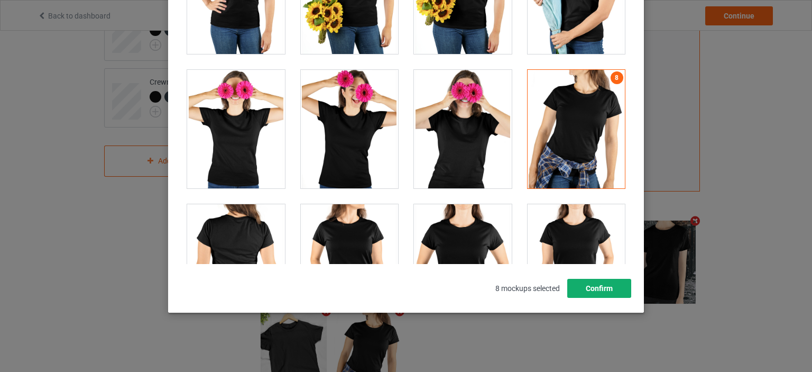
click at [608, 284] on button "Confirm" at bounding box center [599, 287] width 64 height 19
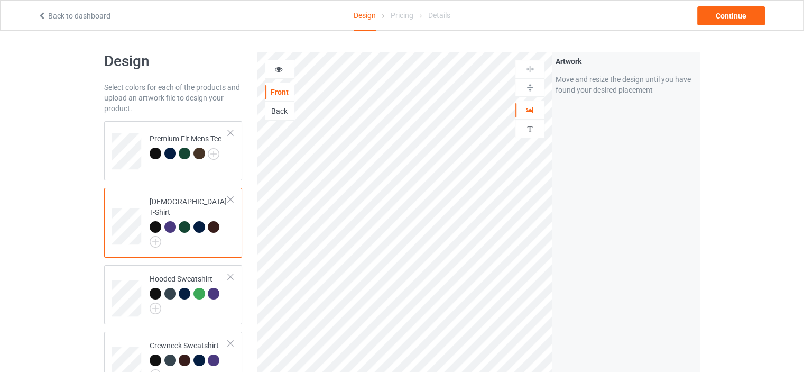
scroll to position [0, 0]
click at [219, 169] on td "Premium Fit Mens Tee" at bounding box center [189, 148] width 90 height 44
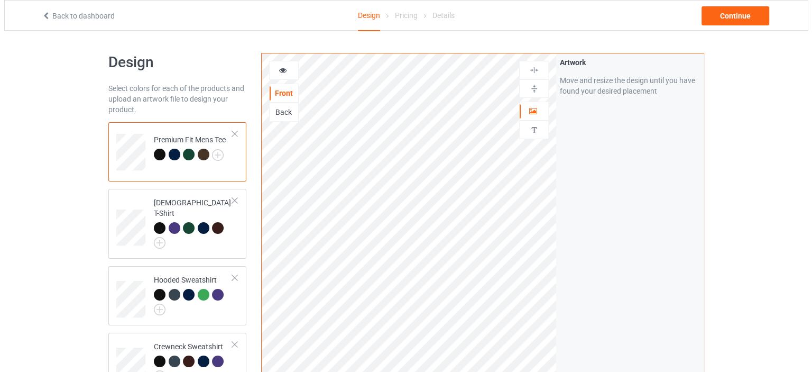
scroll to position [312, 0]
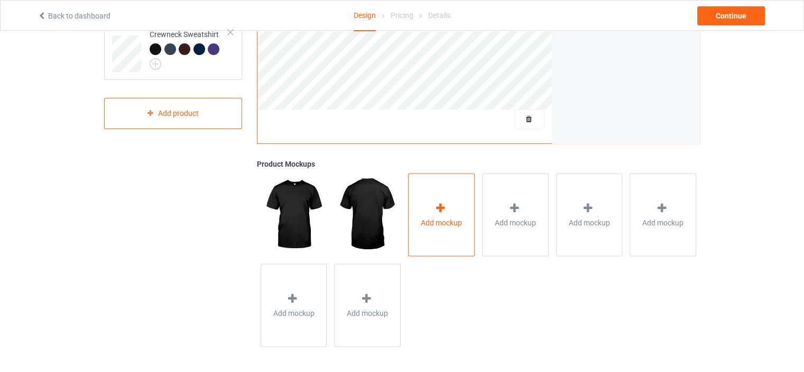
click at [431, 225] on span "Add mockup" at bounding box center [441, 222] width 41 height 11
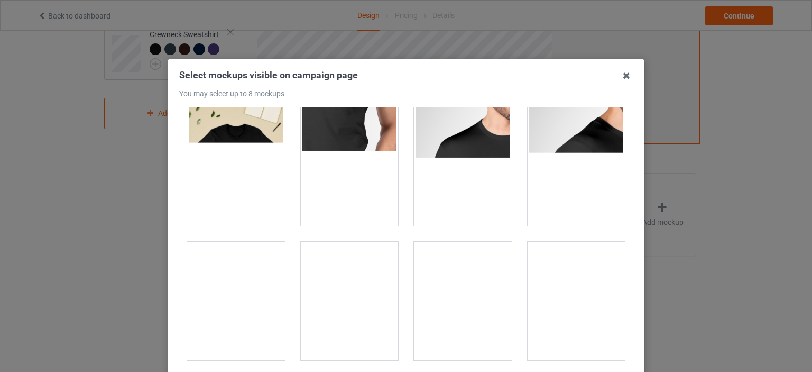
scroll to position [317, 0]
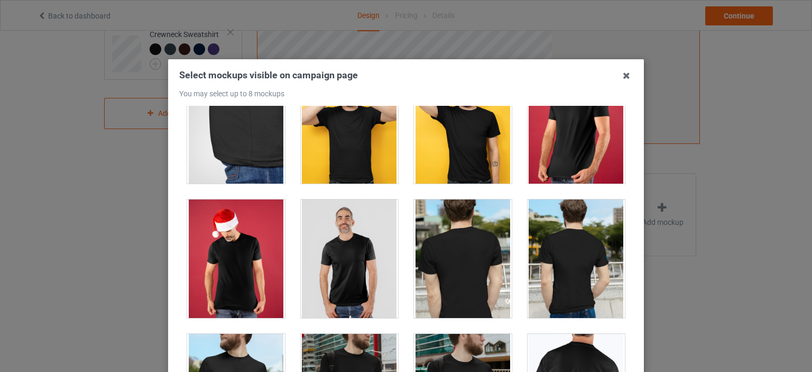
click at [343, 252] on div at bounding box center [350, 258] width 98 height 118
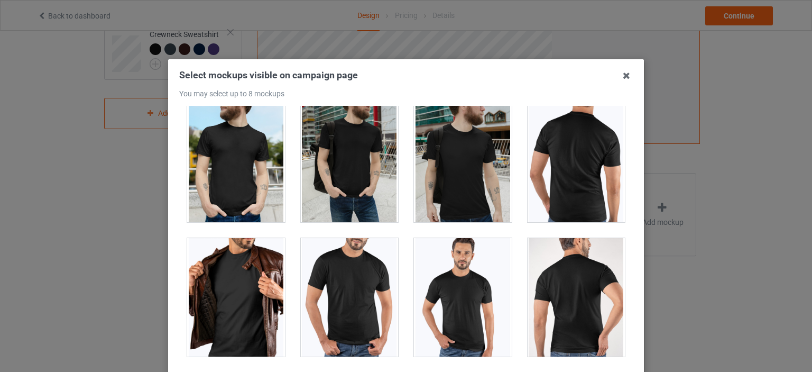
scroll to position [687, 0]
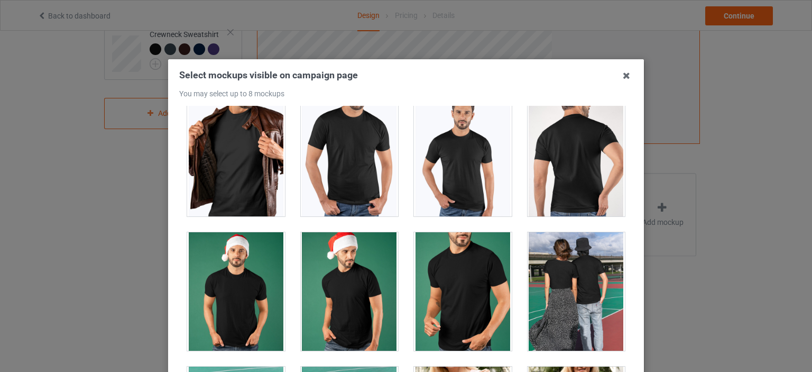
click at [456, 283] on div at bounding box center [463, 291] width 98 height 118
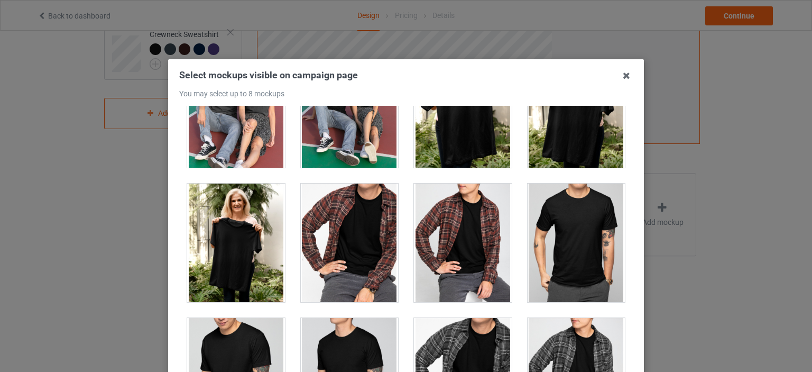
click at [548, 255] on div at bounding box center [576, 242] width 98 height 118
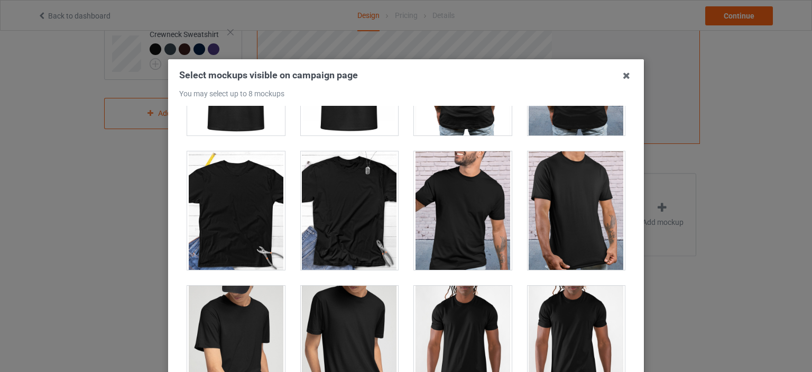
scroll to position [1691, 0]
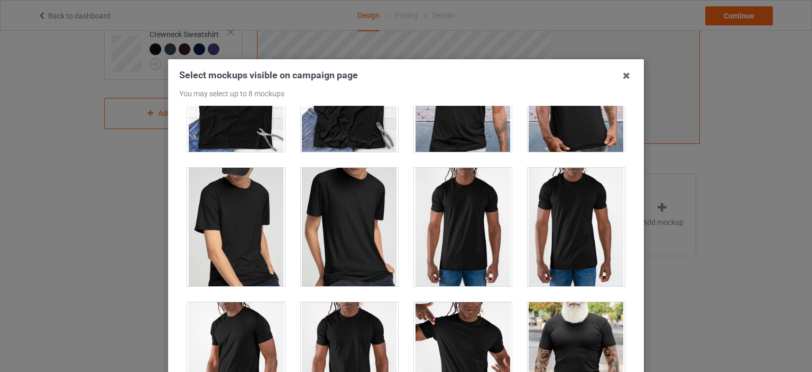
click at [559, 230] on div at bounding box center [576, 227] width 98 height 118
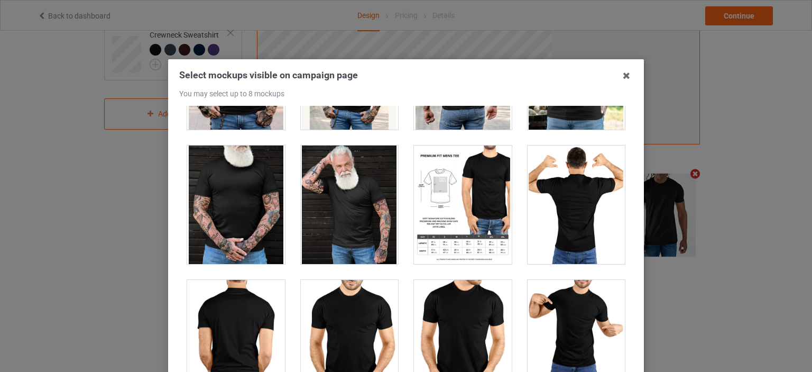
scroll to position [2114, 0]
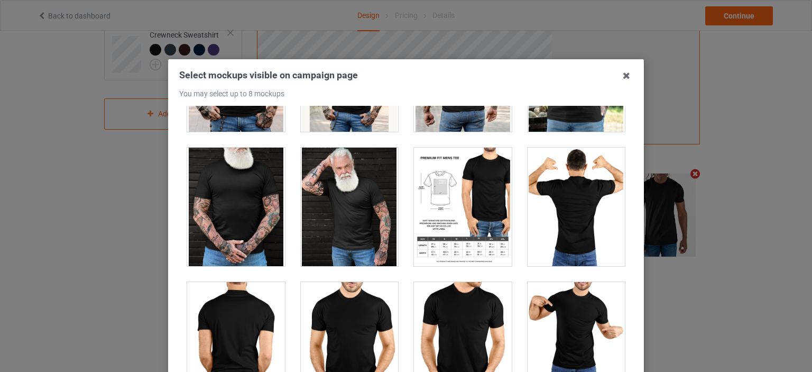
click at [334, 202] on div at bounding box center [350, 206] width 98 height 118
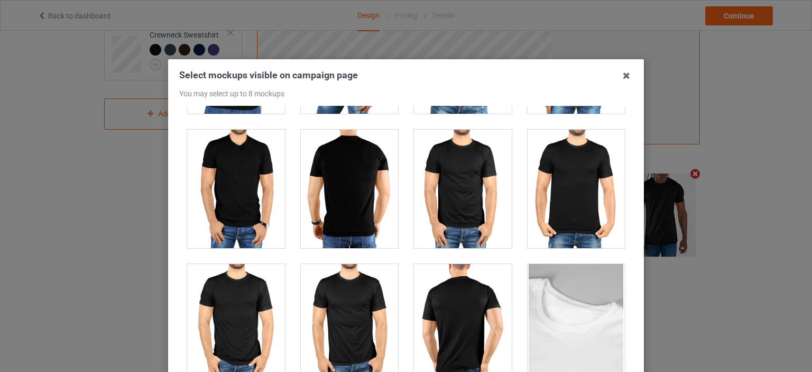
scroll to position [2906, 0]
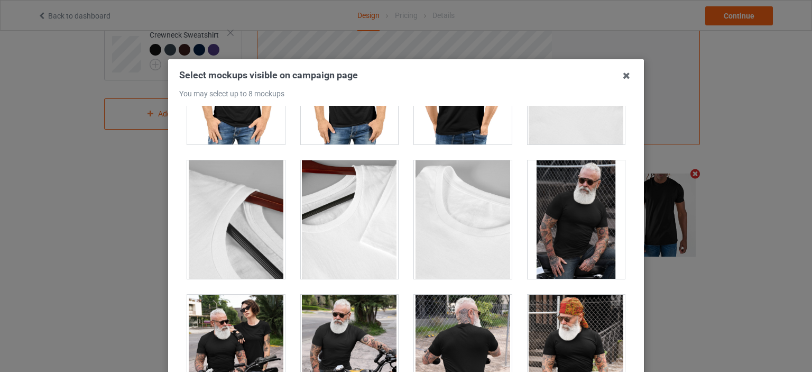
click at [590, 223] on div at bounding box center [576, 219] width 98 height 118
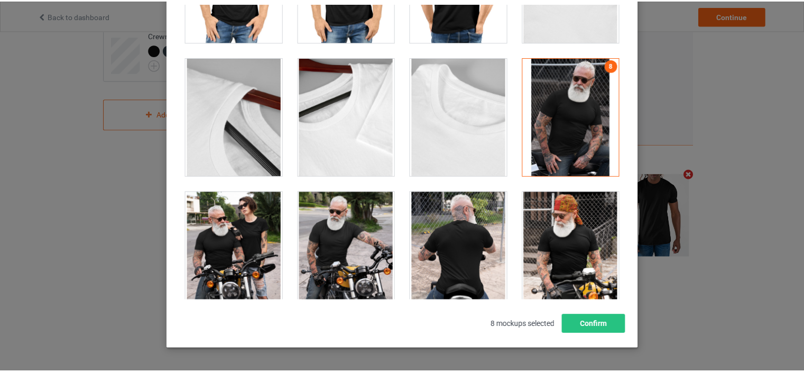
scroll to position [139, 0]
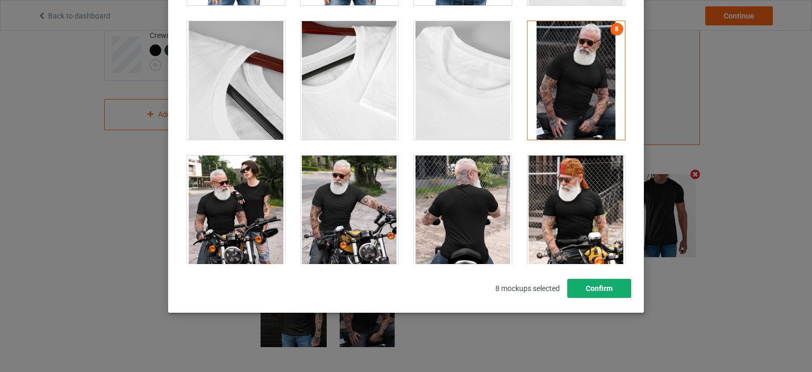
click at [585, 287] on button "Confirm" at bounding box center [599, 287] width 64 height 19
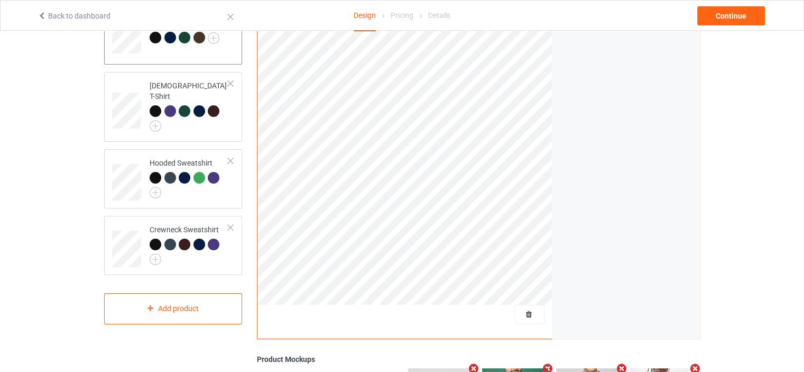
scroll to position [0, 0]
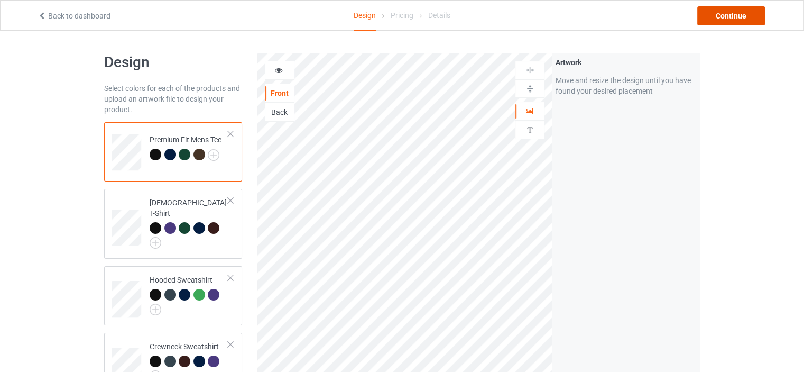
click at [702, 18] on div "Continue" at bounding box center [731, 15] width 68 height 19
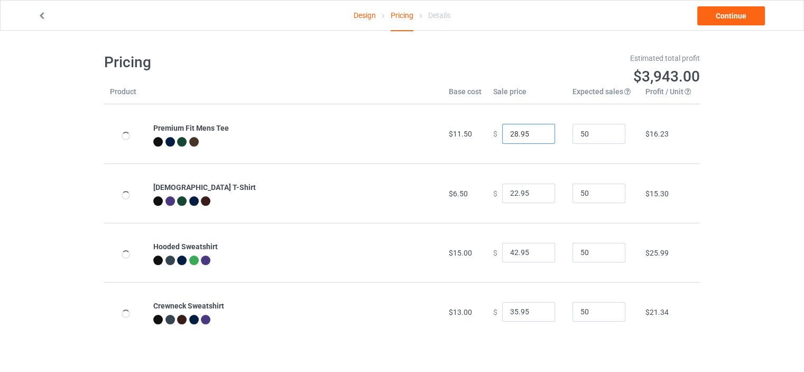
click at [509, 136] on input "28.95" at bounding box center [528, 134] width 53 height 20
click at [510, 139] on input "28.95" at bounding box center [528, 134] width 53 height 20
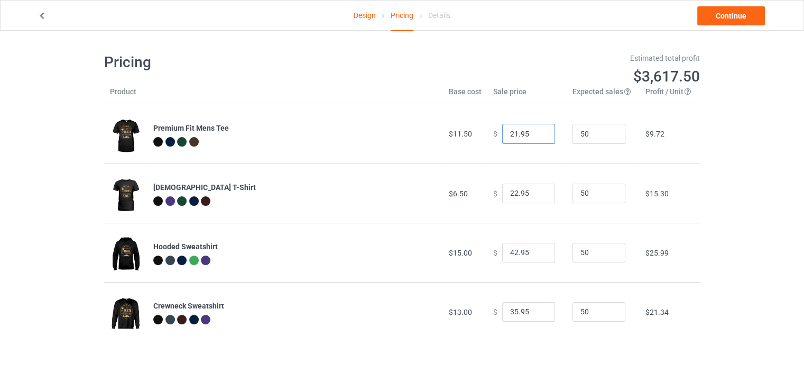
type input "21.95"
click at [510, 198] on input "22.95" at bounding box center [528, 193] width 53 height 20
type input "21.95"
click at [512, 256] on input "42.95" at bounding box center [528, 253] width 53 height 20
type input "25.95"
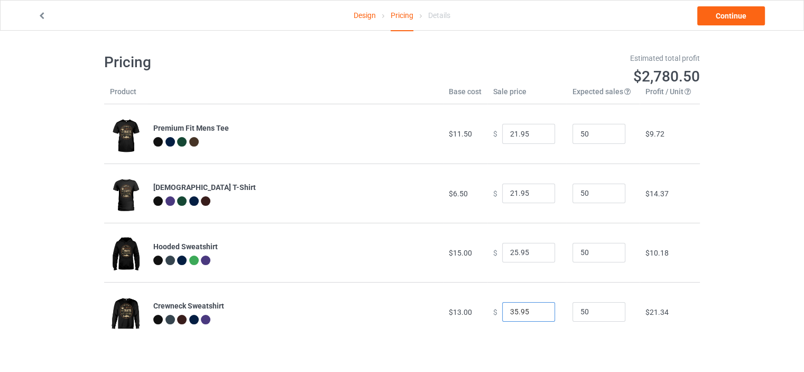
click at [514, 308] on input "35.95" at bounding box center [528, 312] width 53 height 20
type input "23.95"
click at [732, 18] on link "Continue" at bounding box center [731, 15] width 68 height 19
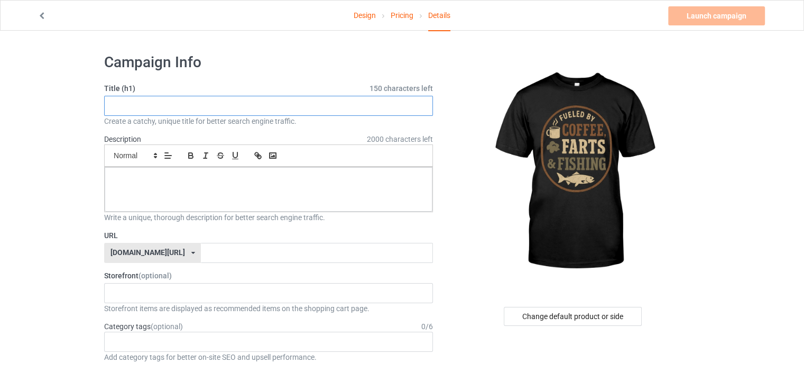
click at [326, 112] on input "text" at bounding box center [268, 106] width 329 height 20
paste input "Funny Fishing Gift"
type input "Funny Fishing Gift"
click at [293, 194] on div at bounding box center [269, 189] width 328 height 44
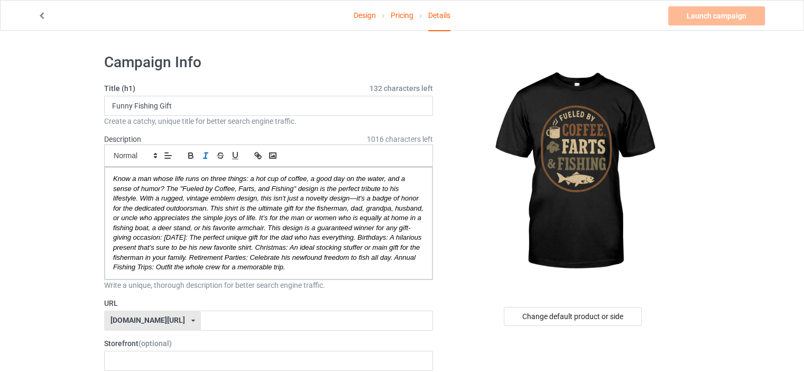
click at [178, 320] on div "[DOMAIN_NAME][URL] [DOMAIN_NAME][URL] [DOMAIN_NAME][URL] 61593155afa3620afb3300…" at bounding box center [152, 320] width 97 height 20
click at [177, 350] on div "[DOMAIN_NAME][URL]" at bounding box center [153, 359] width 96 height 19
click at [201, 321] on input "text" at bounding box center [316, 320] width 231 height 20
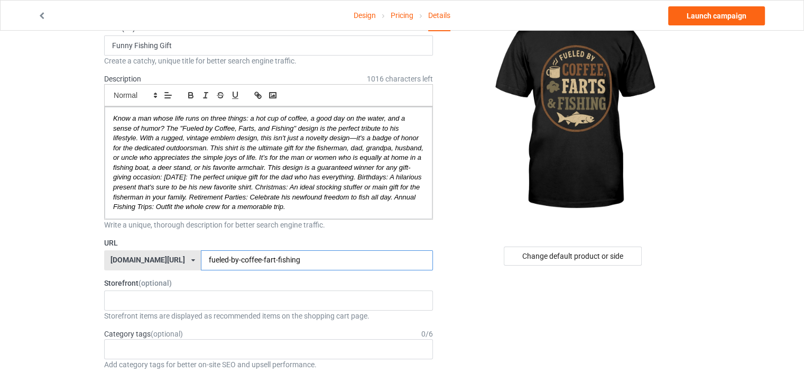
scroll to position [159, 0]
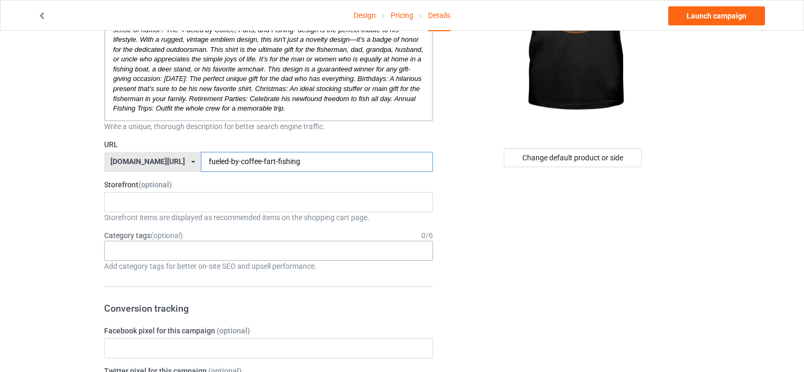
type input "fueled-by-coffee-fart-fishing"
click at [126, 249] on input "text" at bounding box center [120, 250] width 16 height 9
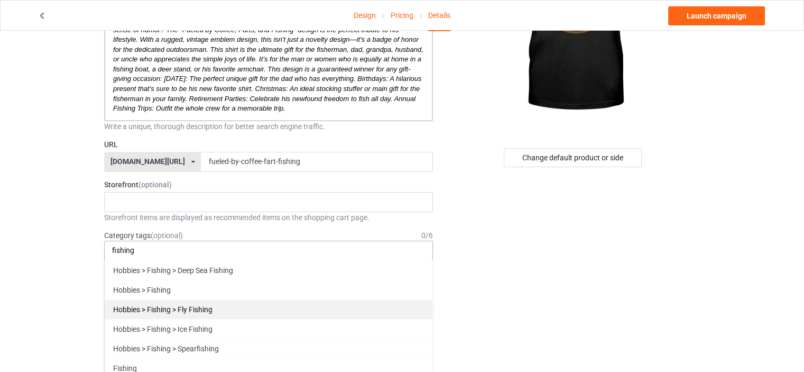
type input "fishing"
click at [147, 308] on div "Hobbies > Fishing > Fly Fishing" at bounding box center [269, 309] width 328 height 20
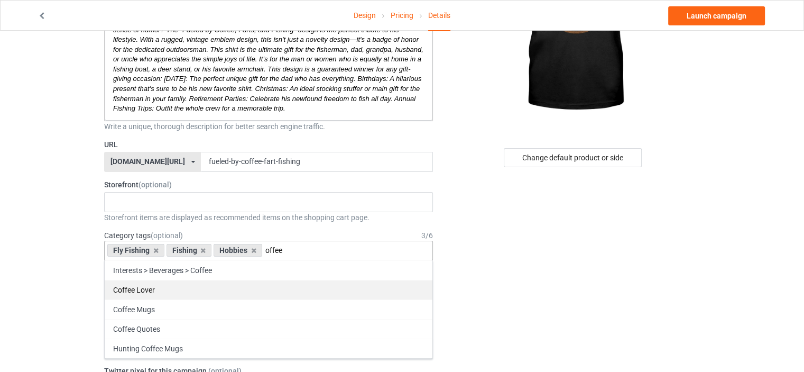
type input "offee"
click at [156, 290] on div "Coffee Lover" at bounding box center [269, 290] width 328 height 20
type input "funny"
click at [144, 283] on div "Funny Dad Shirts" at bounding box center [269, 290] width 328 height 20
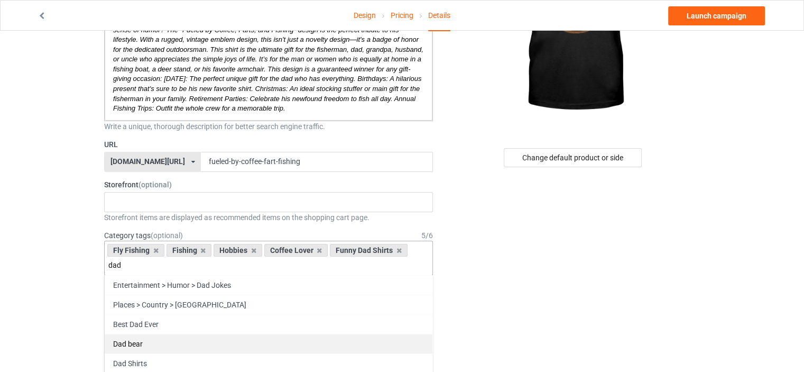
scroll to position [53, 0]
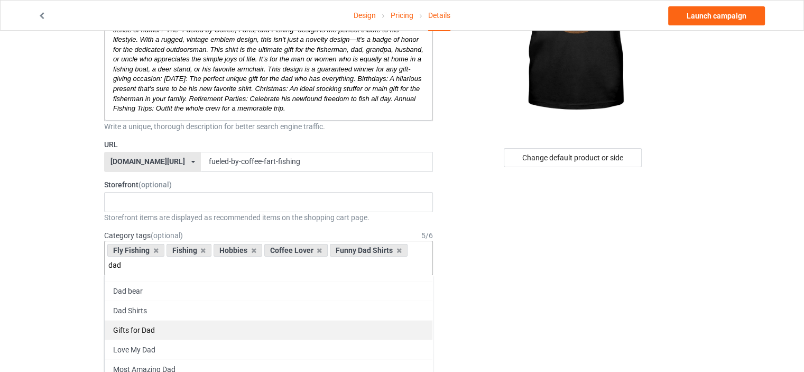
type input "dad"
click at [135, 331] on div "Gifts for Dad" at bounding box center [269, 330] width 328 height 20
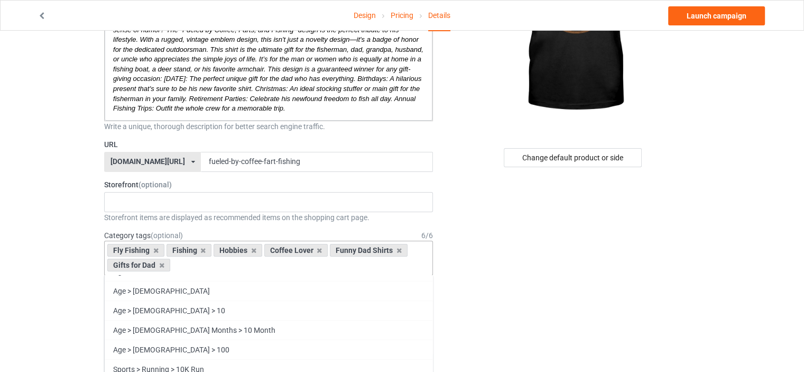
scroll to position [46453, 0]
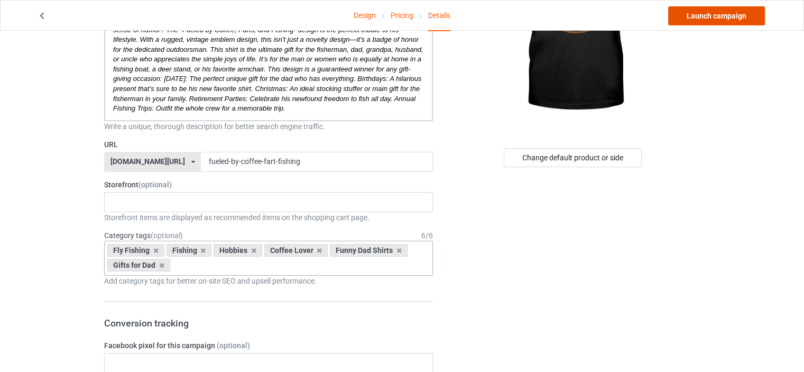
click at [708, 16] on link "Launch campaign" at bounding box center [716, 15] width 97 height 19
